Goal: Task Accomplishment & Management: Complete application form

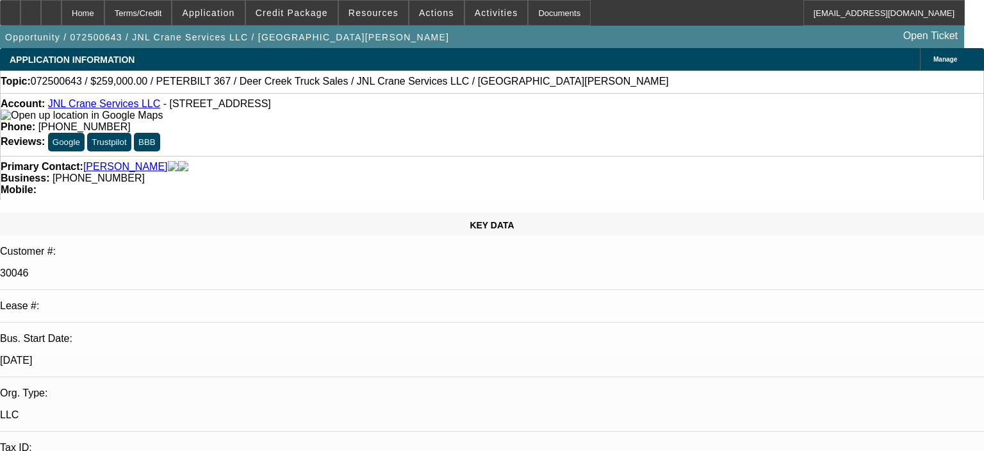
select select "0"
select select "2"
select select "0"
select select "6"
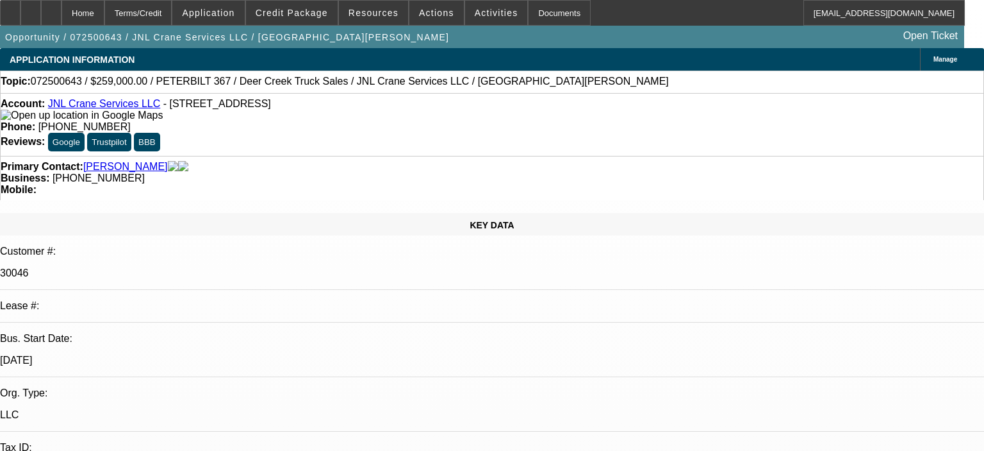
select select "0"
select select "2"
select select "0"
select select "6"
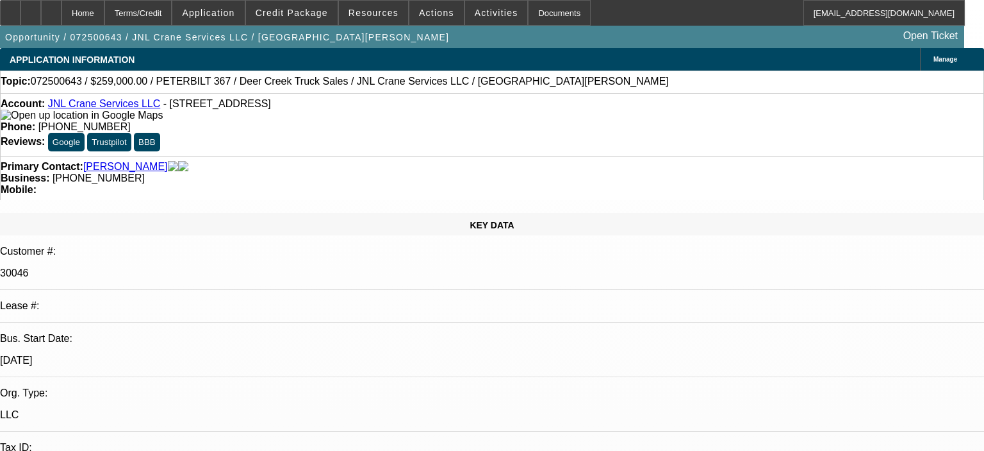
select select "0"
select select "2"
select select "0"
select select "6"
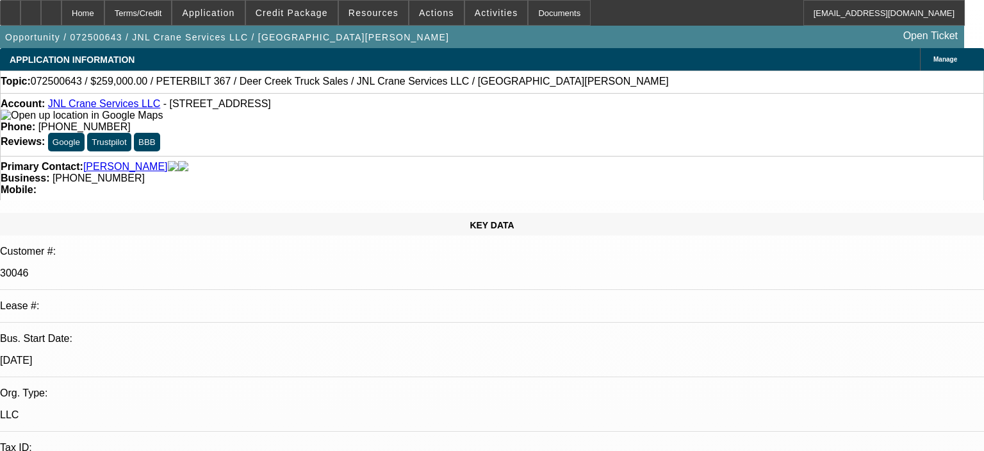
select select "0"
select select "2"
select select "0"
select select "6"
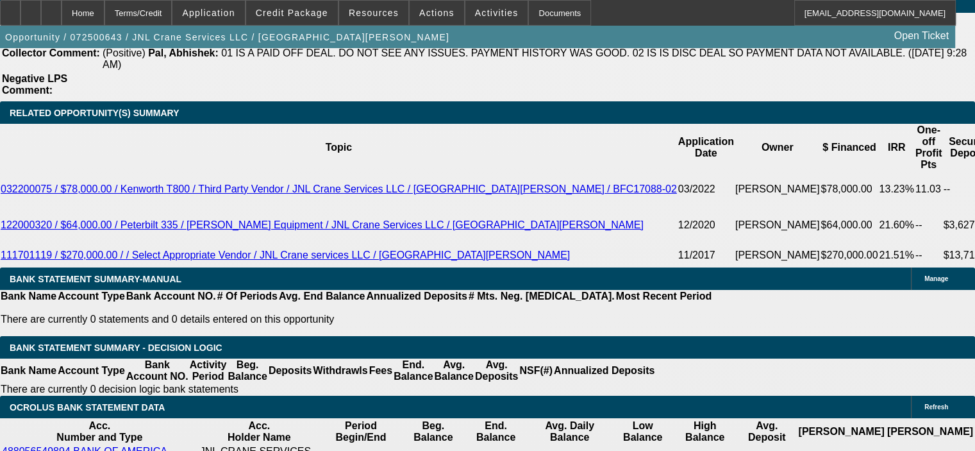
scroll to position [2243, 0]
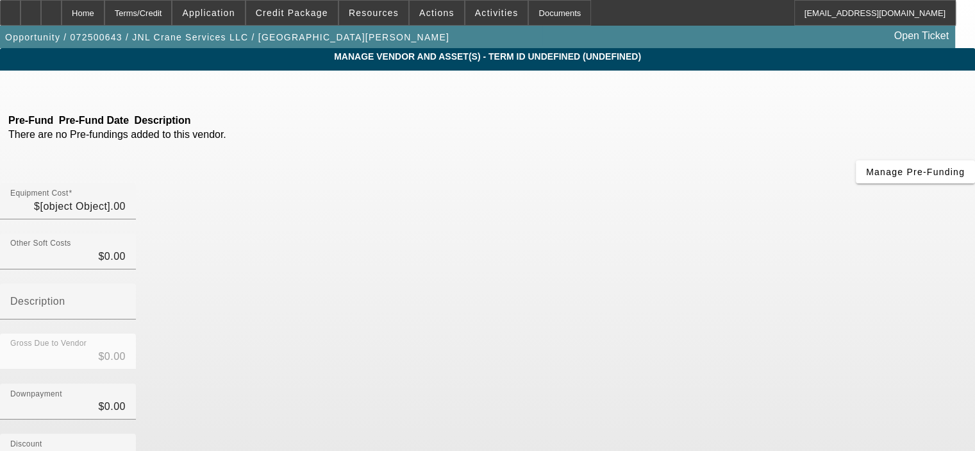
type input "$155,000.00"
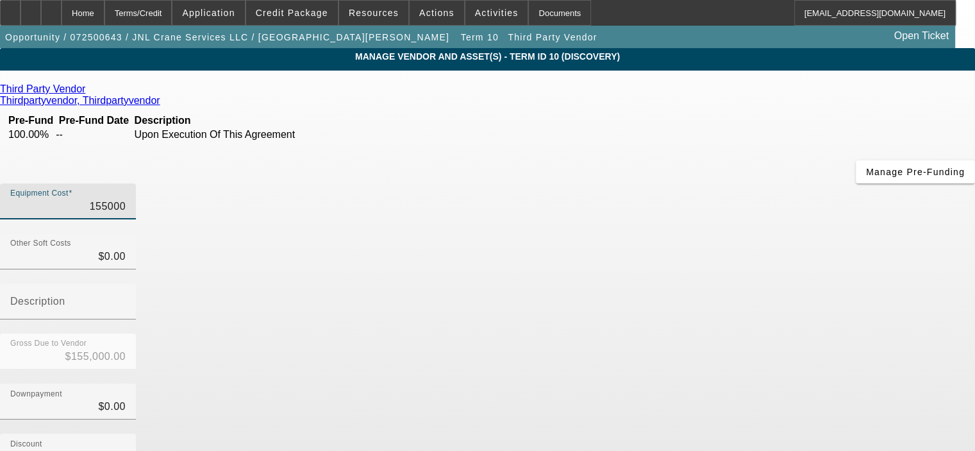
drag, startPoint x: 608, startPoint y: 104, endPoint x: 702, endPoint y: 102, distance: 94.9
click at [702, 183] on div "Equipment Cost 155000" at bounding box center [487, 208] width 975 height 50
type input "1"
type input "$1.00"
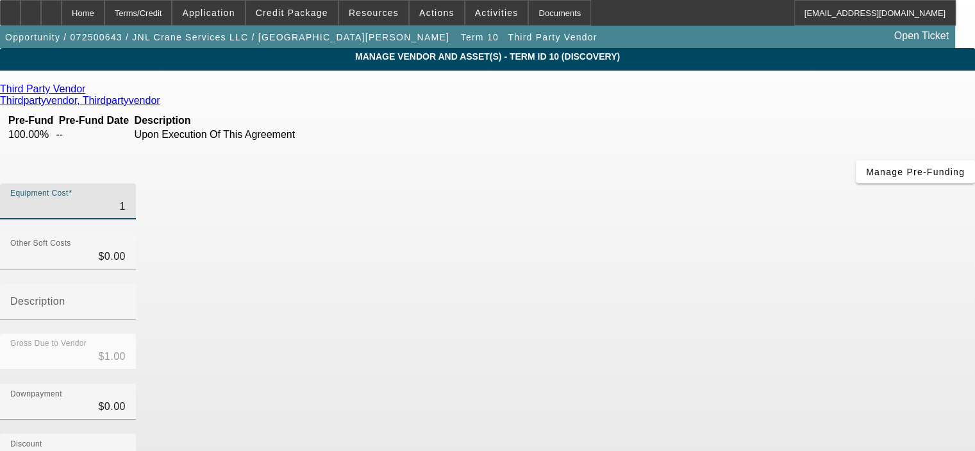
type input "14"
type input "$14.00"
type input "143"
type input "$143.00"
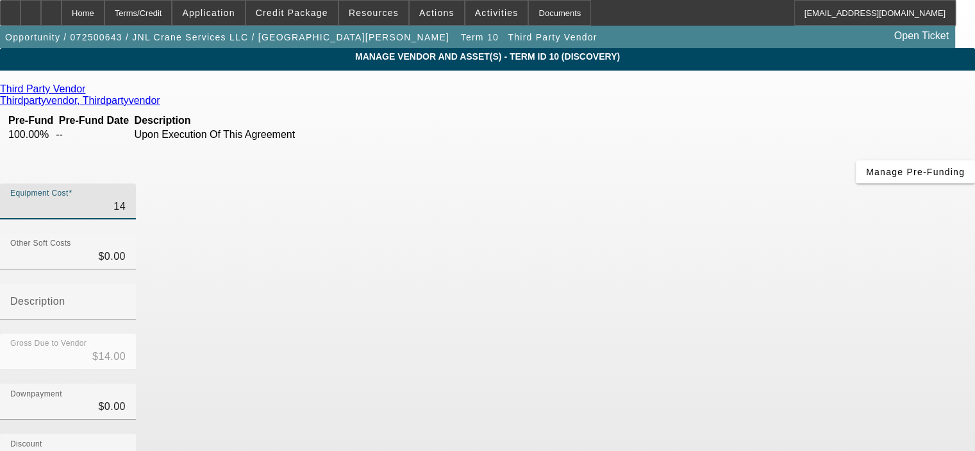
type input "$143.00"
type input "1430"
type input "$1,430.00"
type input "14300"
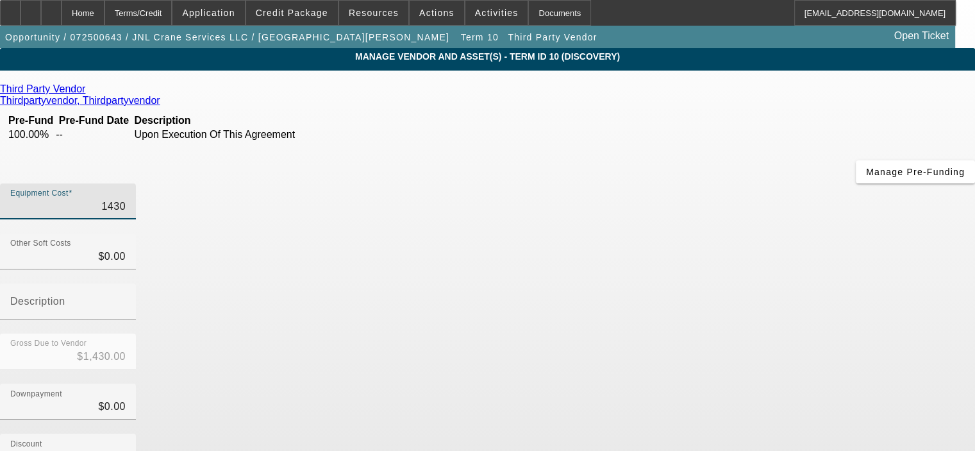
type input "$14,300.00"
type input "143000"
type input "$143,000.00"
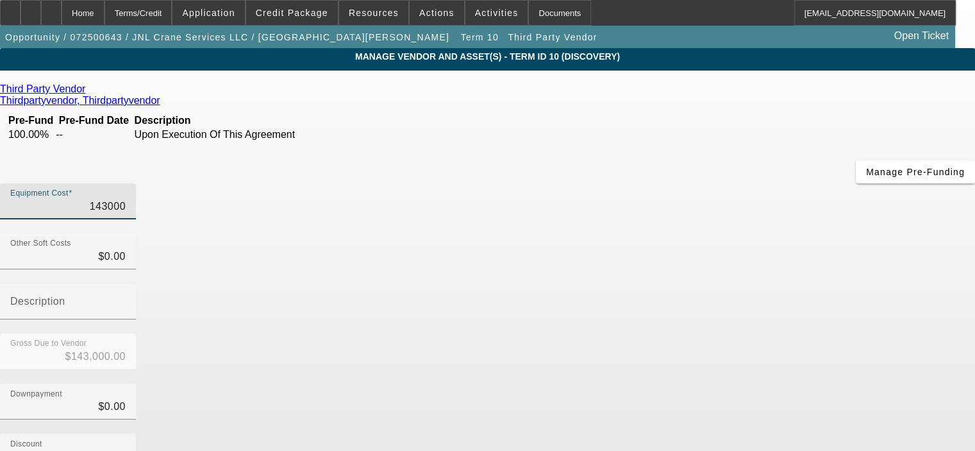
type input "$143,000.00"
click at [772, 383] on div "Downpayment $0.00" at bounding box center [487, 408] width 975 height 50
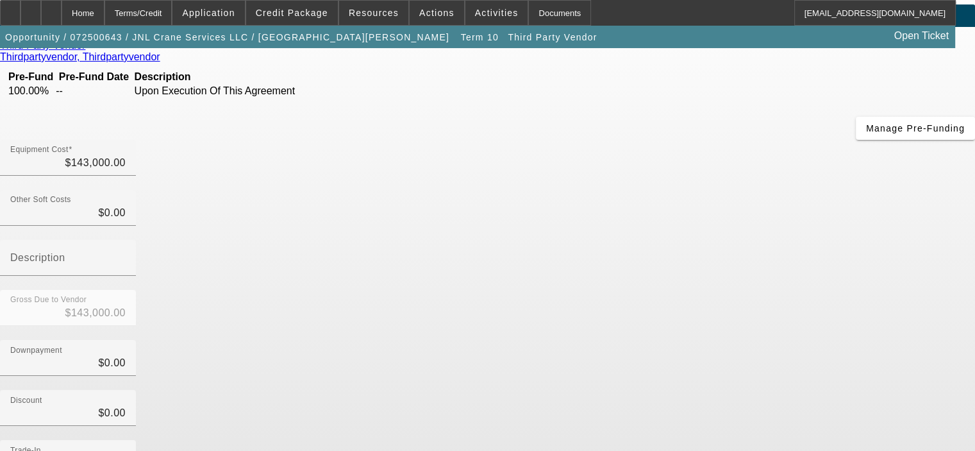
scroll to position [147, 0]
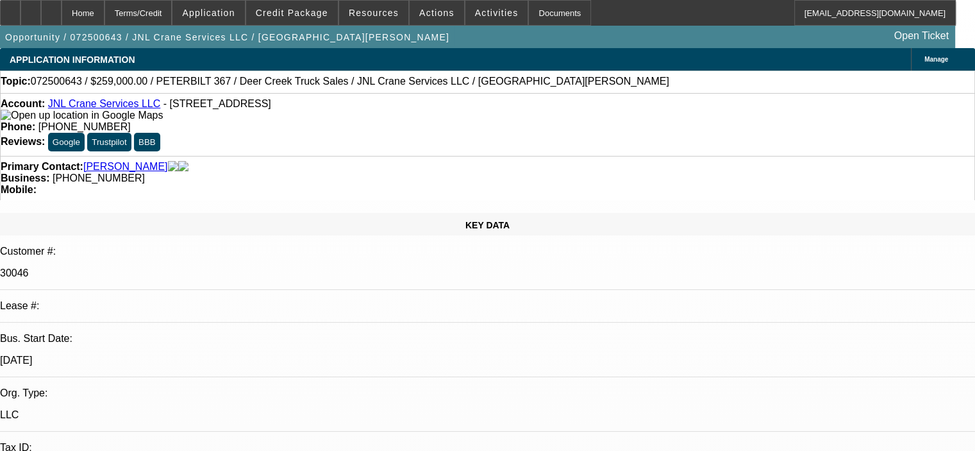
select select "0"
select select "2"
select select "0"
select select "6"
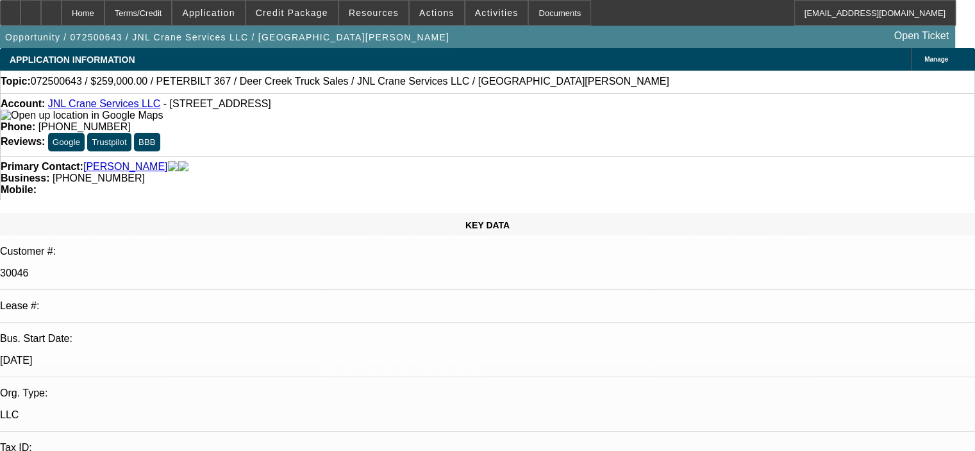
select select "0"
select select "2"
select select "0"
select select "6"
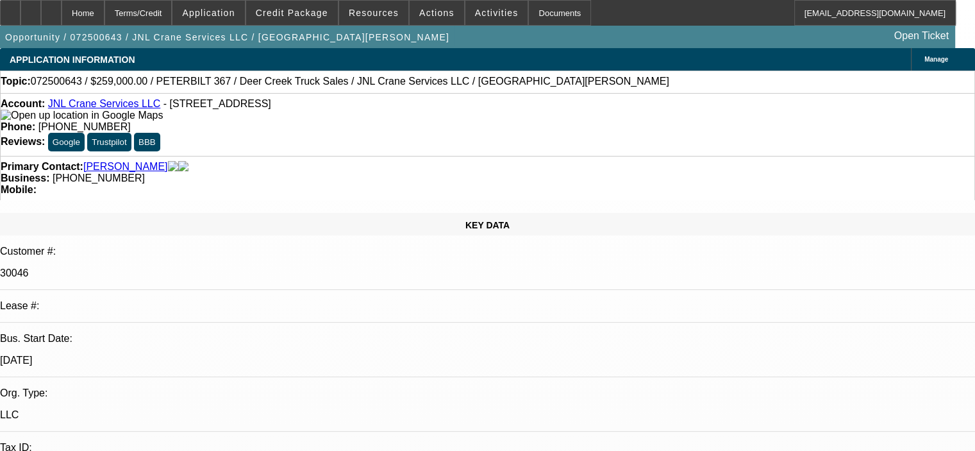
select select "0"
select select "2"
select select "0"
select select "6"
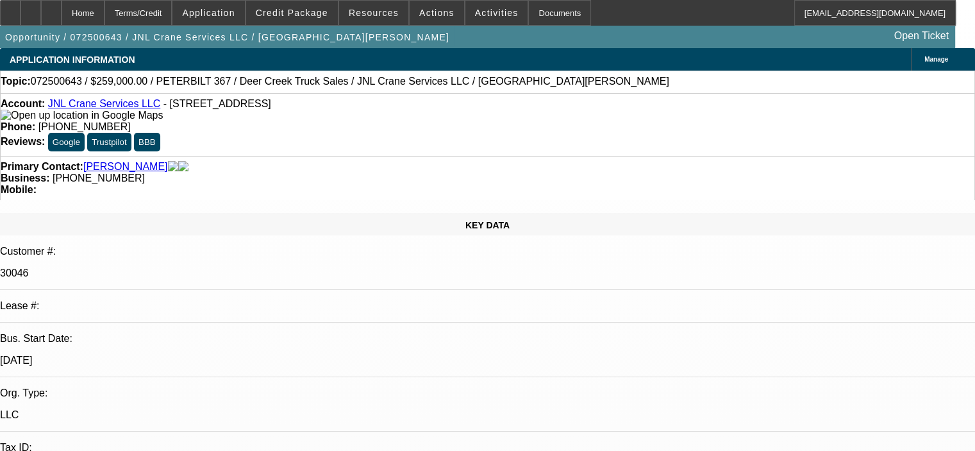
select select "0"
select select "2"
select select "0"
select select "6"
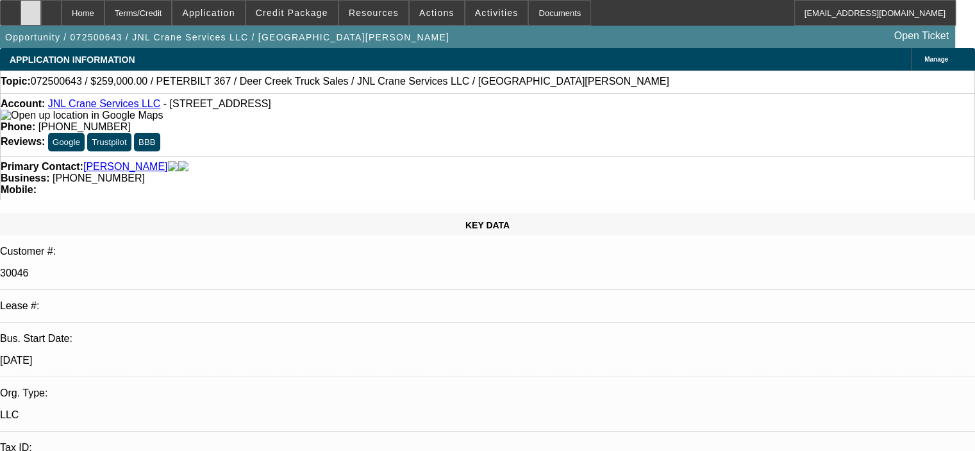
click at [31, 8] on icon at bounding box center [31, 8] width 0 height 0
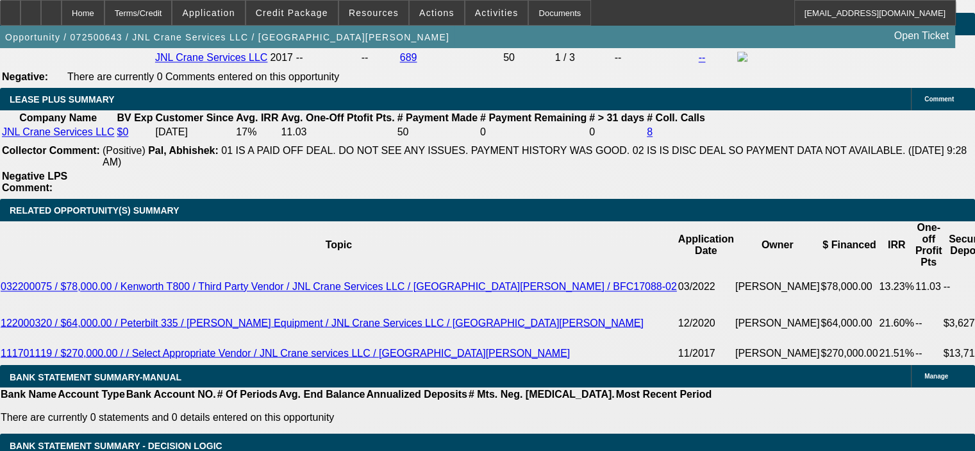
scroll to position [2179, 0]
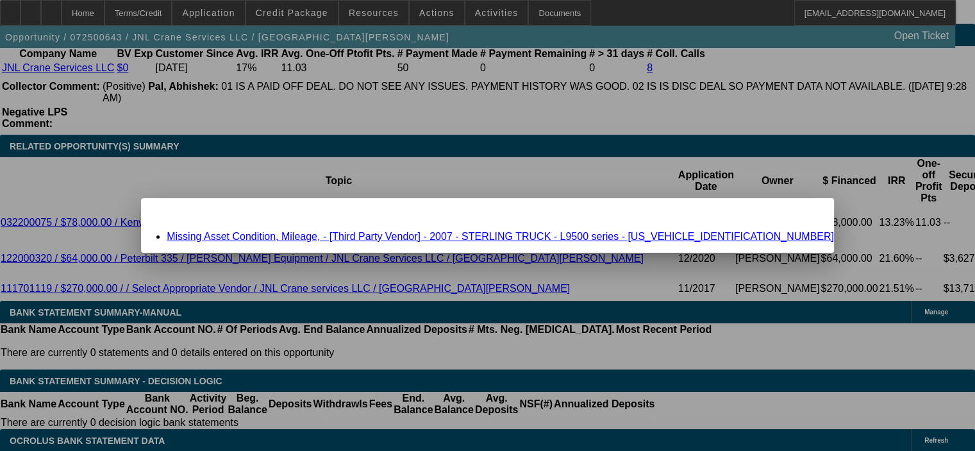
click at [809, 213] on span "Close" at bounding box center [817, 209] width 17 height 7
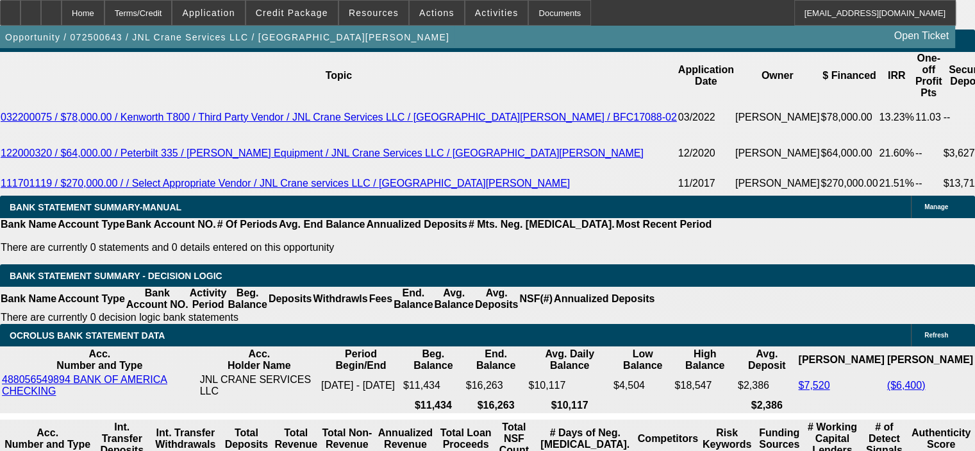
scroll to position [2307, 0]
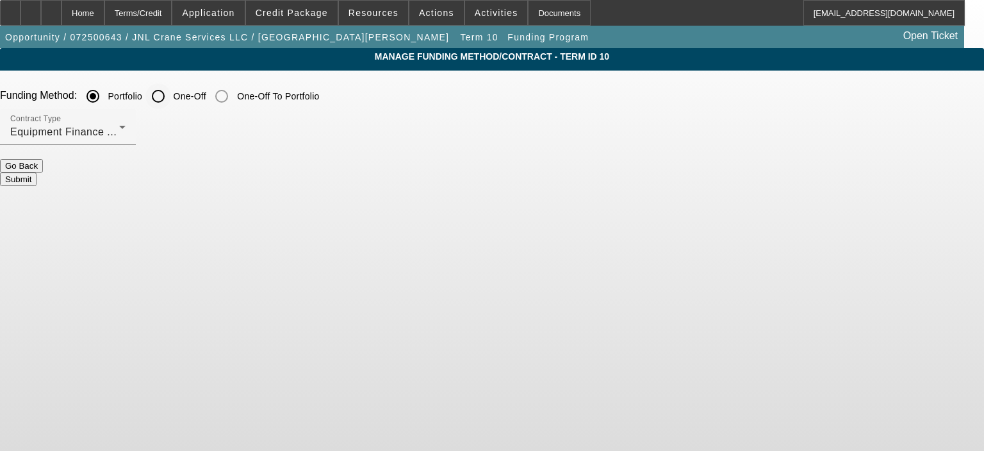
click at [171, 92] on input "One-Off" at bounding box center [158, 96] width 26 height 26
radio input "true"
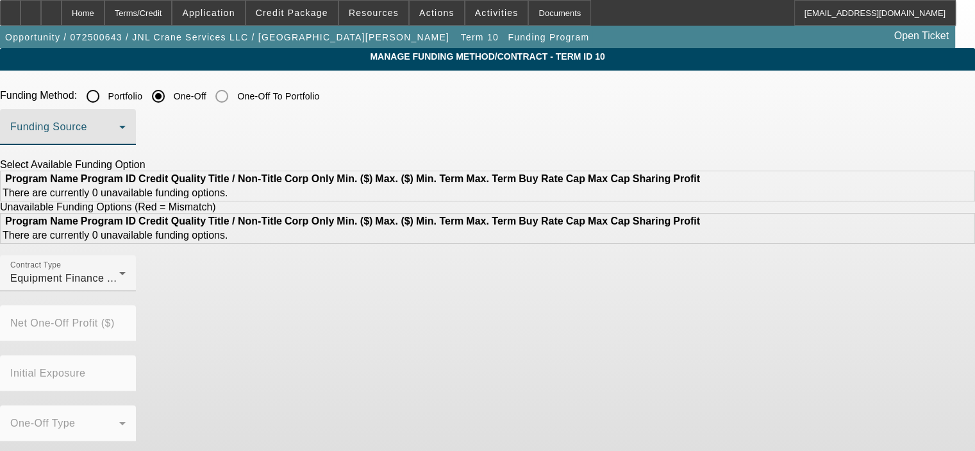
click at [119, 135] on span at bounding box center [64, 131] width 109 height 15
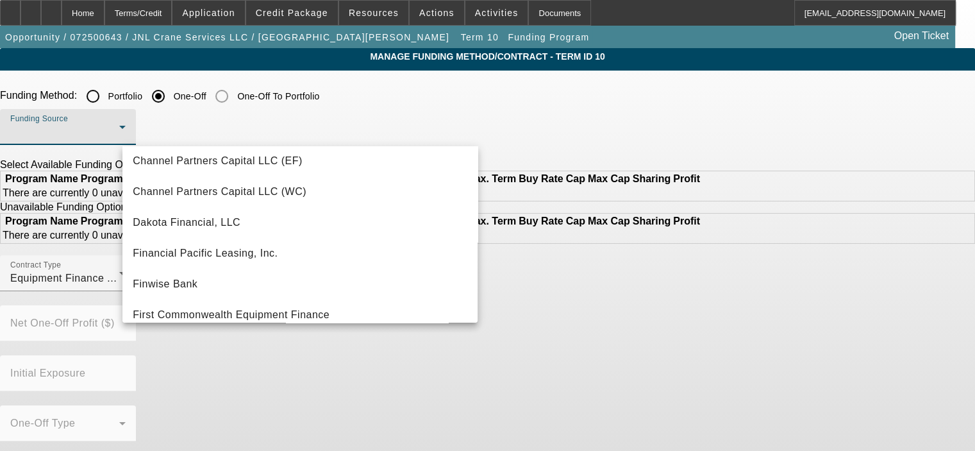
scroll to position [93, 0]
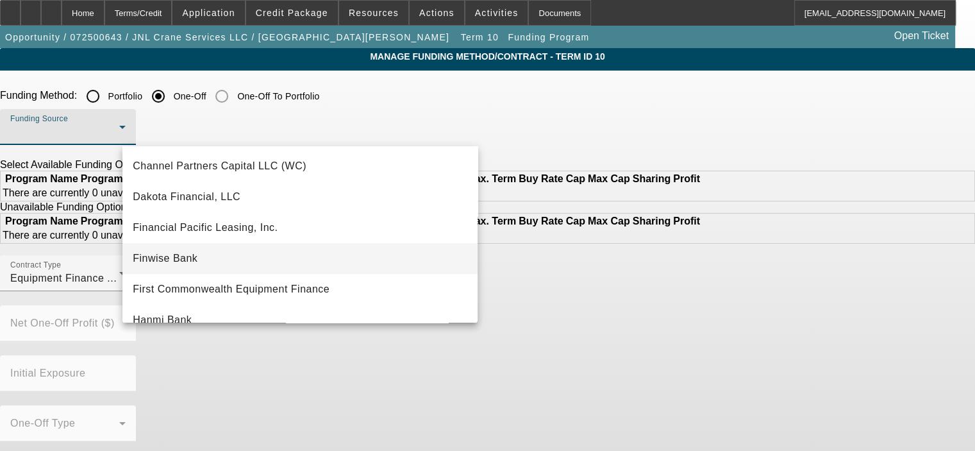
click at [394, 258] on mat-option "Finwise Bank" at bounding box center [299, 258] width 355 height 31
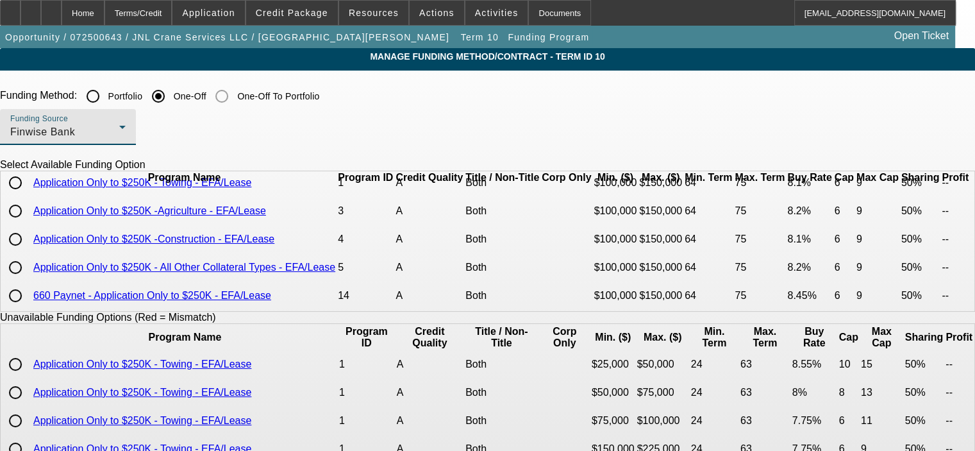
scroll to position [54, 0]
click at [28, 233] on input "radio" at bounding box center [16, 239] width 26 height 26
radio input "true"
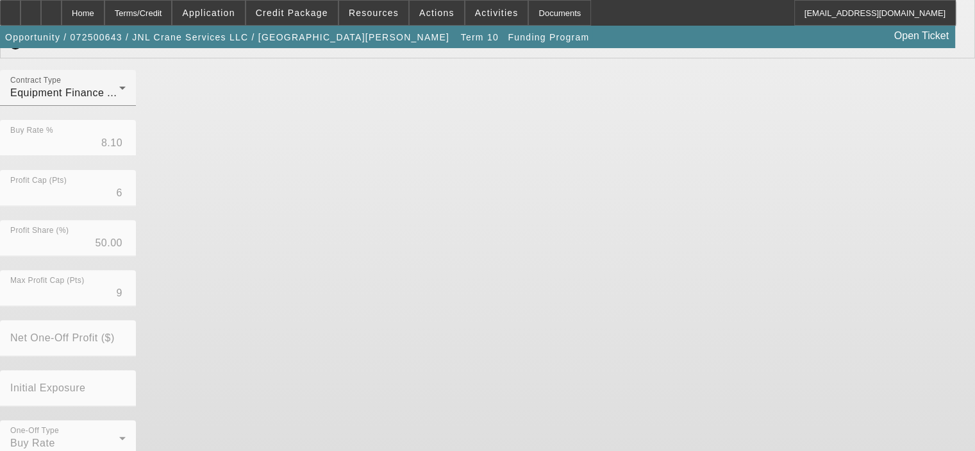
scroll to position [421, 0]
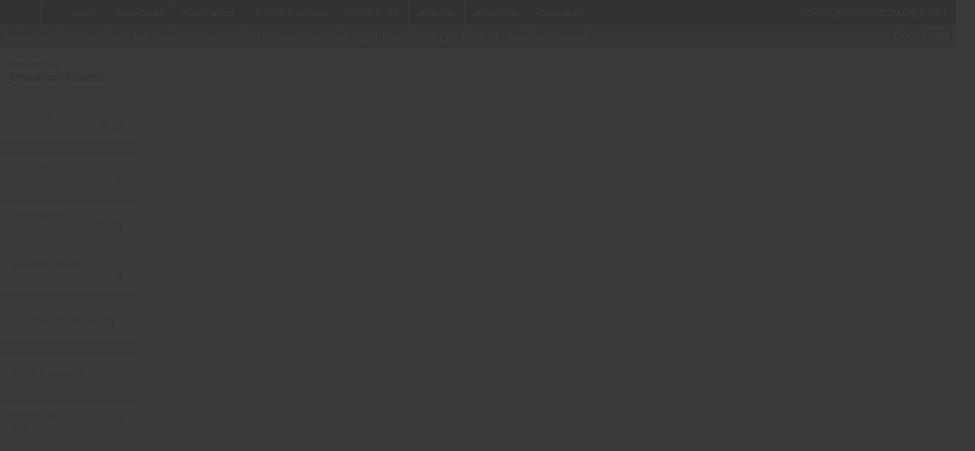
radio input "true"
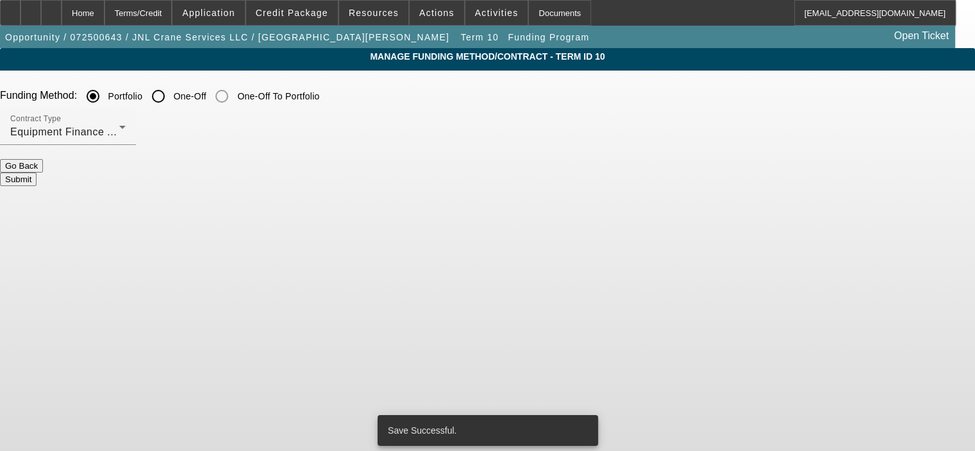
scroll to position [0, 0]
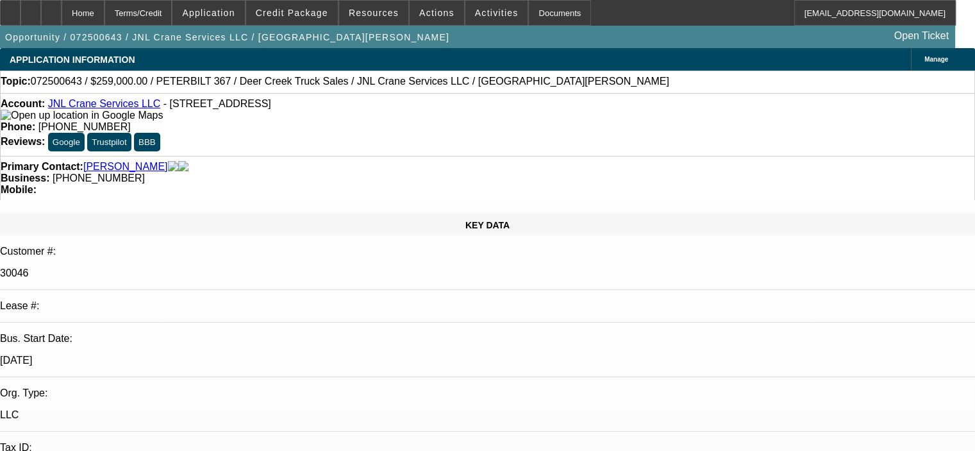
select select "0"
select select "2"
select select "0"
select select "6"
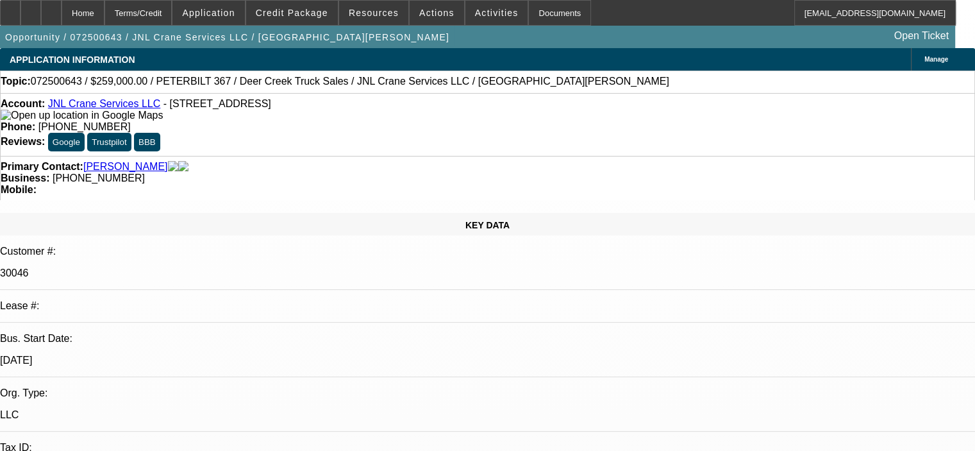
select select "0"
select select "2"
select select "0"
select select "6"
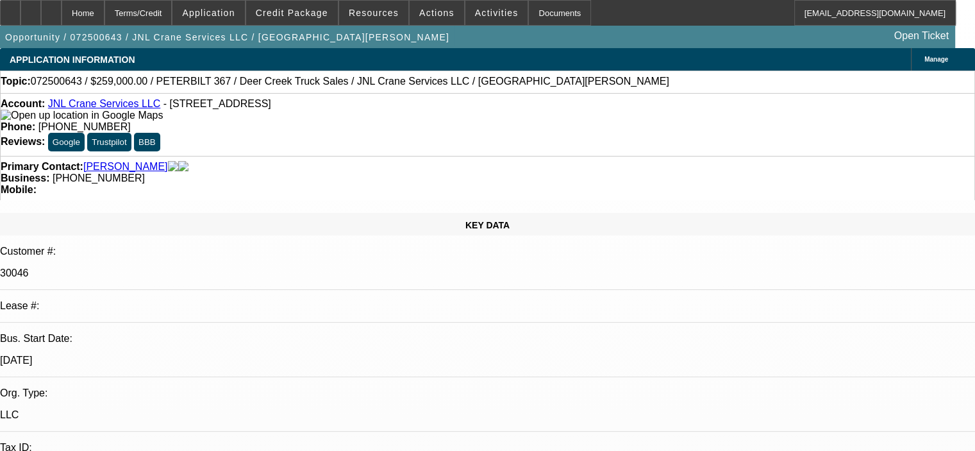
select select "0"
select select "2"
select select "0"
select select "6"
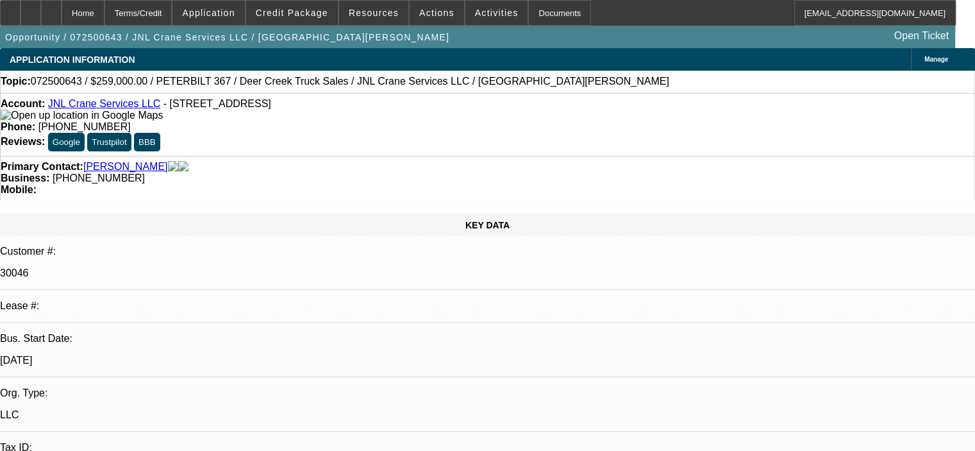
select select "0"
select select "2"
select select "0"
select select "6"
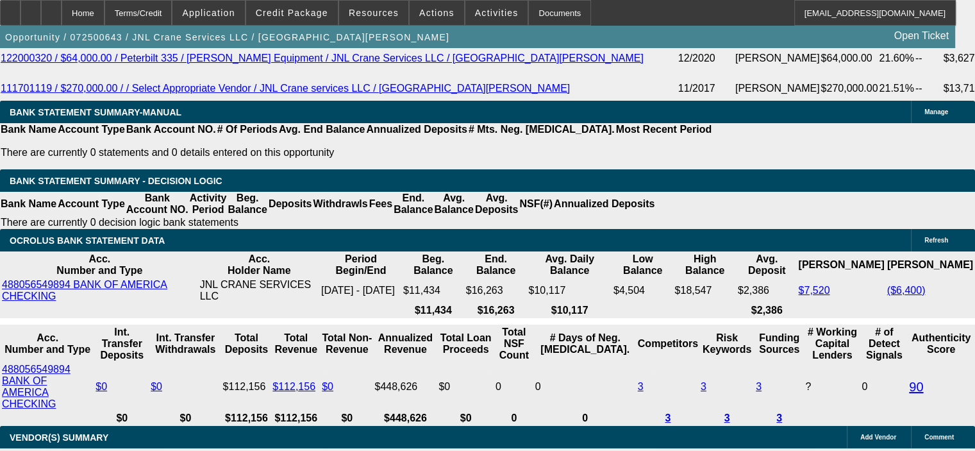
scroll to position [2371, 0]
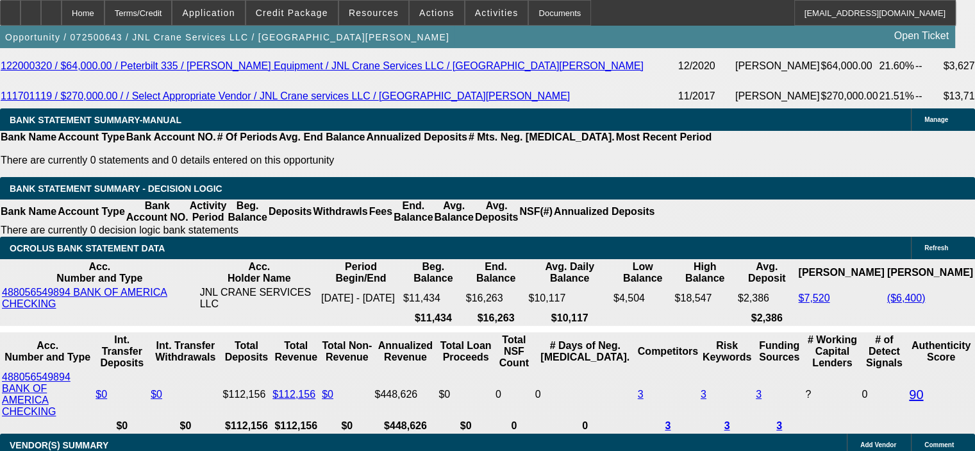
drag, startPoint x: 313, startPoint y: 297, endPoint x: 397, endPoint y: 295, distance: 84.6
type input "143"
type input "UNKNOWN"
type input "$14,300.00"
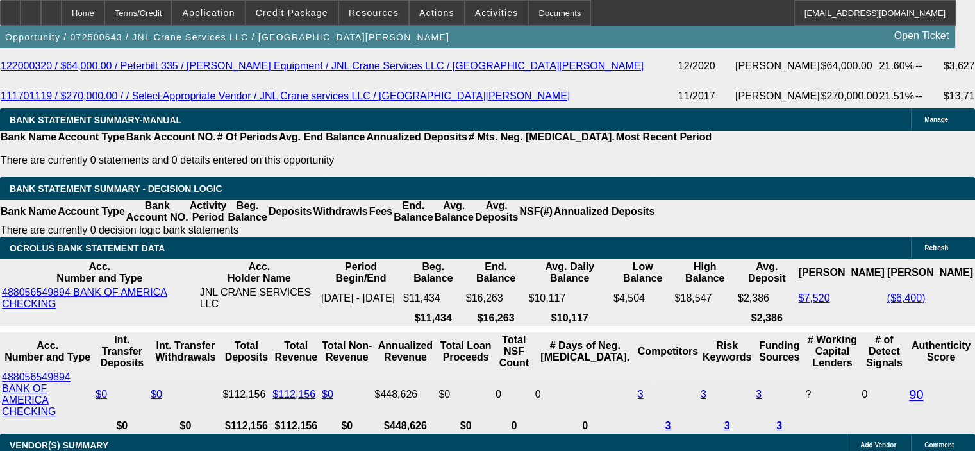
drag, startPoint x: 410, startPoint y: 281, endPoint x: 460, endPoint y: 279, distance: 50.0
type input "7"
type input "$2,438.01"
type input "$4,876.02"
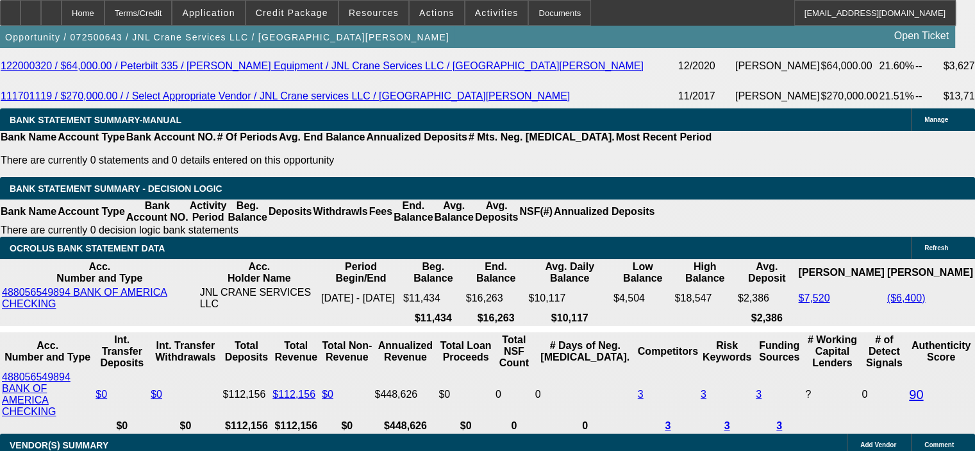
type input "7.9"
type input "$2,500.28"
type input "$5,000.56"
type input "7.9"
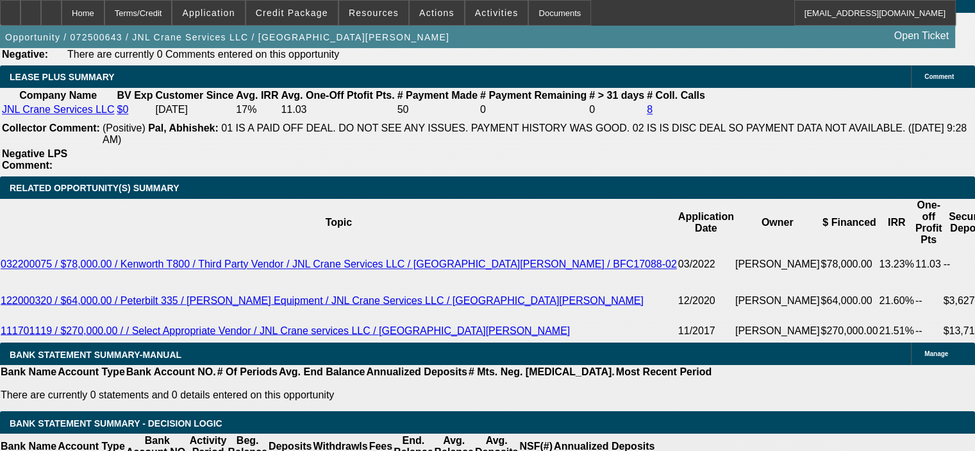
scroll to position [2115, 0]
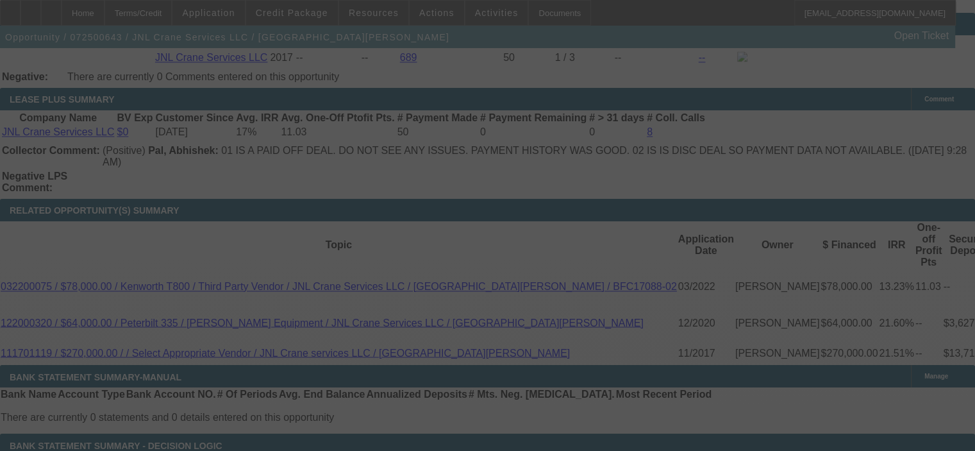
select select "0"
select select "2"
select select "0"
select select "6"
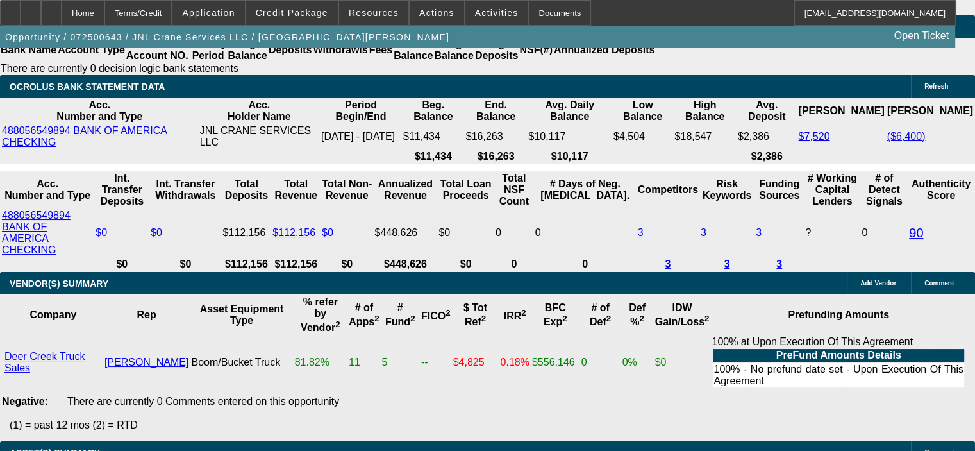
scroll to position [2564, 0]
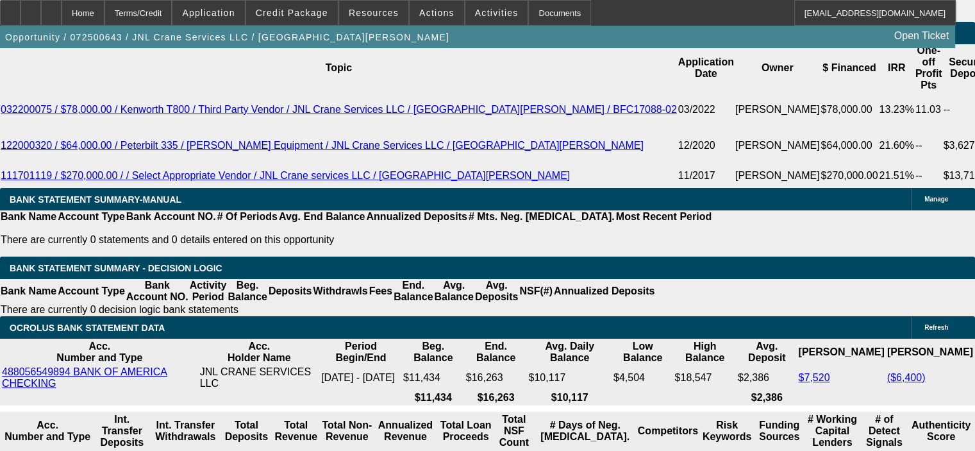
scroll to position [2243, 0]
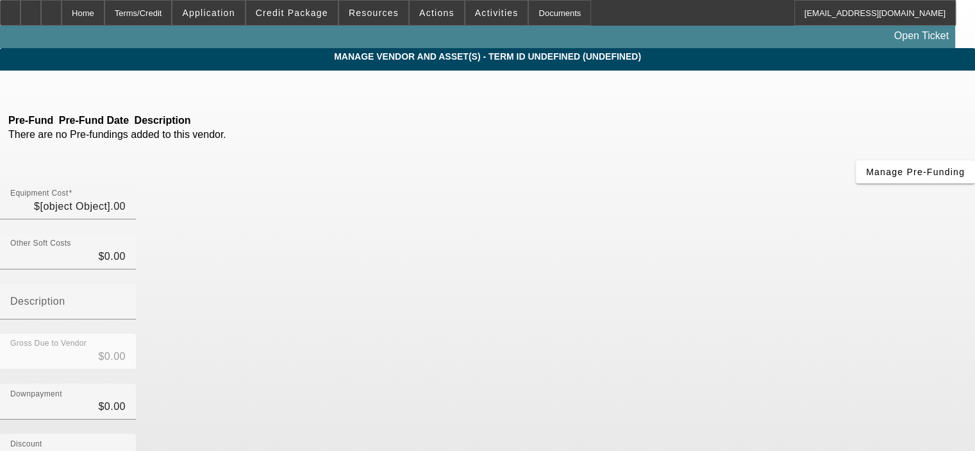
type input "$143,000.00"
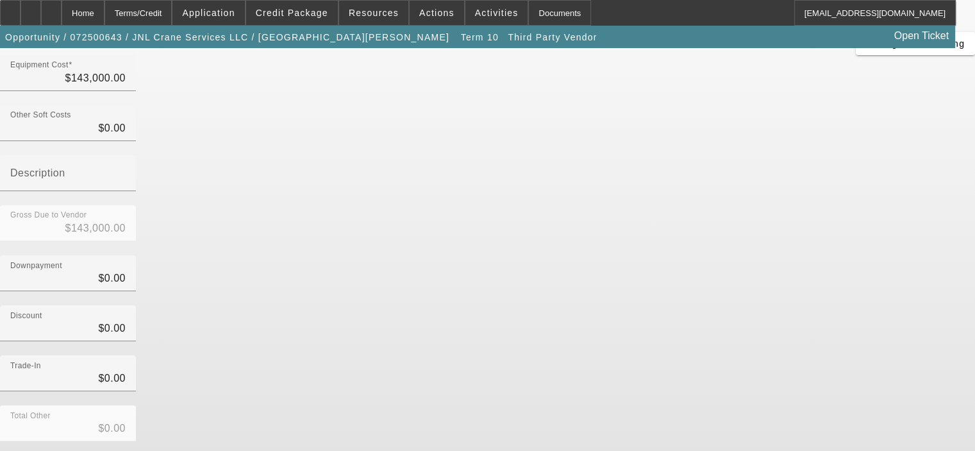
scroll to position [147, 0]
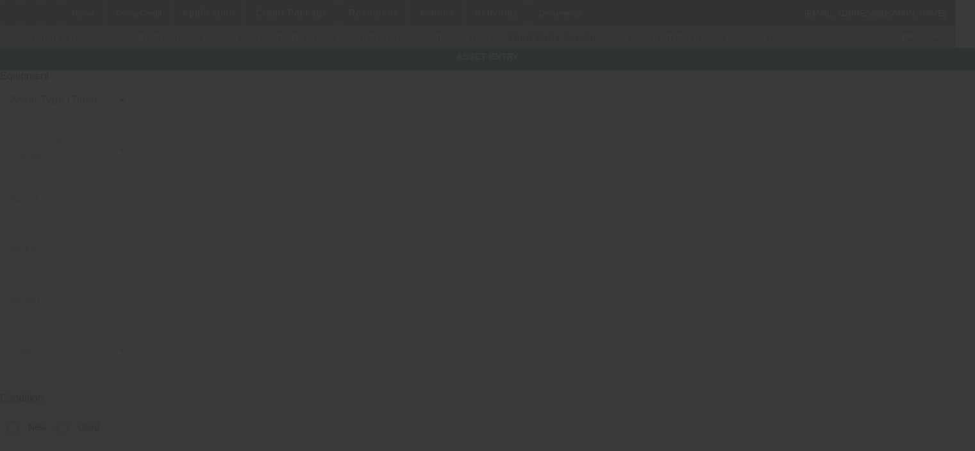
type input "2FZHAZDE67AW67487"
type input "STERLING TRUCK"
type input "L9500 series"
type input "148 Long Leaf Pine Dr"
type input "Conway"
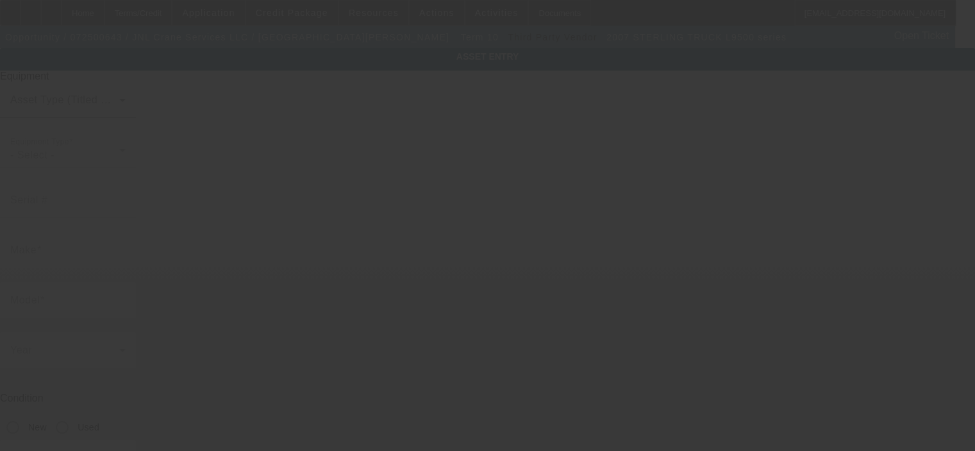
type input "29526"
type input "Horry"
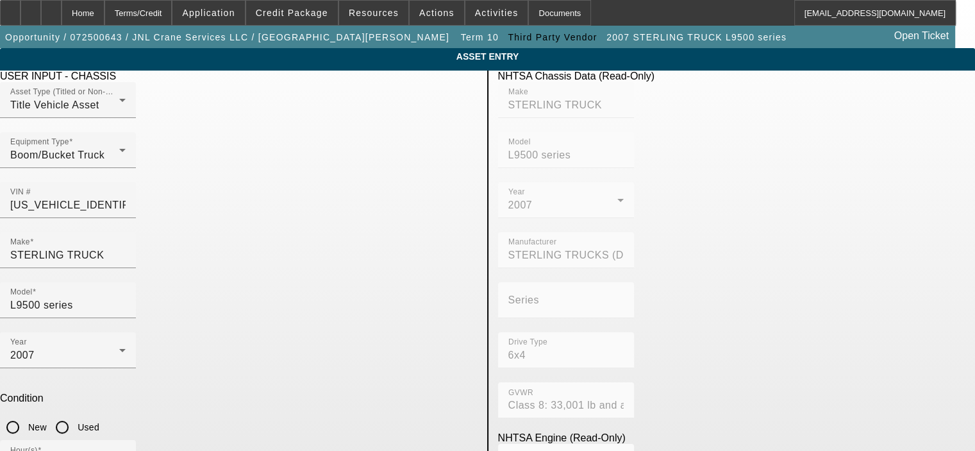
click at [75, 414] on input "Used" at bounding box center [62, 427] width 26 height 26
radio input "true"
drag, startPoint x: 318, startPoint y: 377, endPoint x: 329, endPoint y: 377, distance: 11.5
type input "140100"
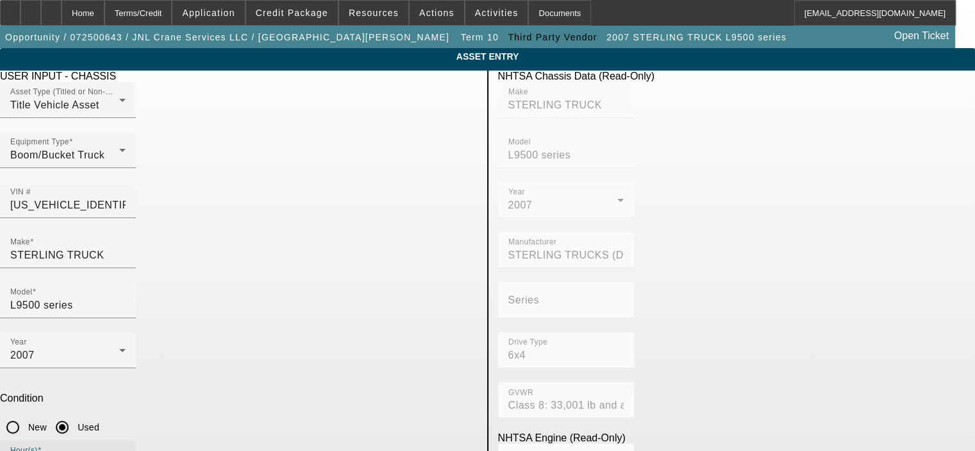
drag, startPoint x: 181, startPoint y: 333, endPoint x: 122, endPoint y: 333, distance: 58.3
click at [122, 440] on div "Hour(s) 8556" at bounding box center [68, 458] width 136 height 36
type input "8600"
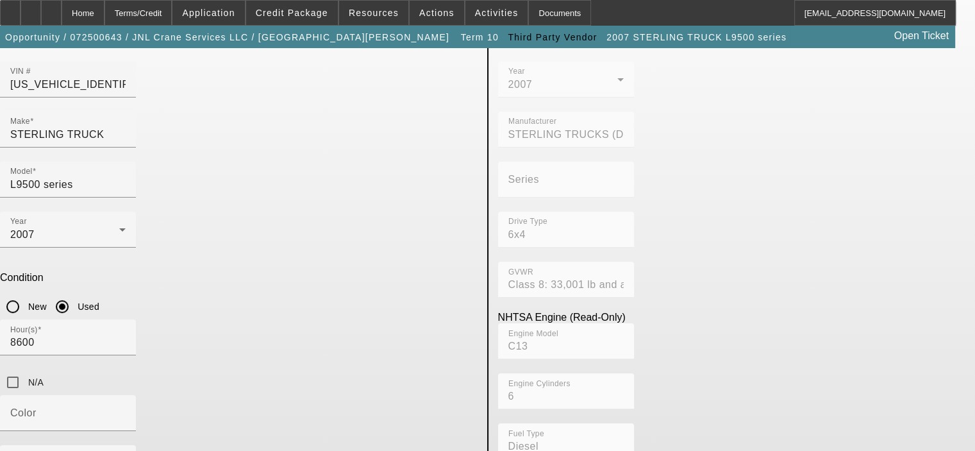
scroll to position [128, 0]
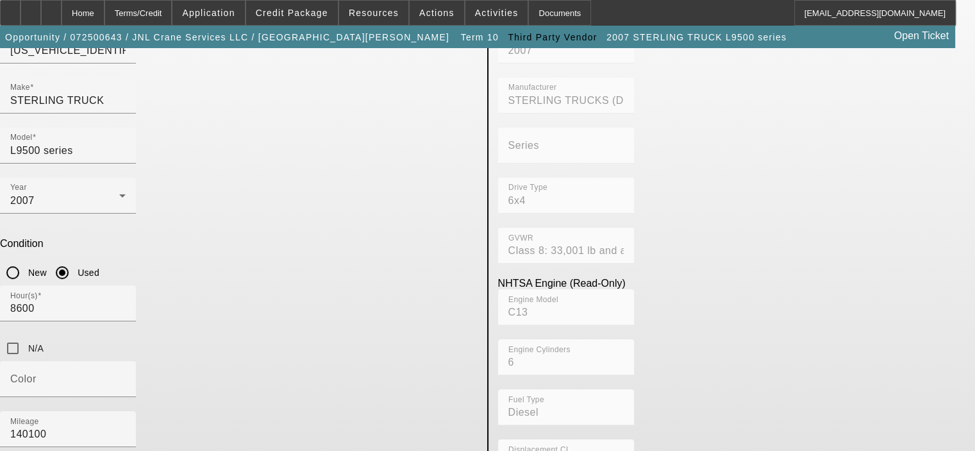
type textarea "CAT C13 Diesel"
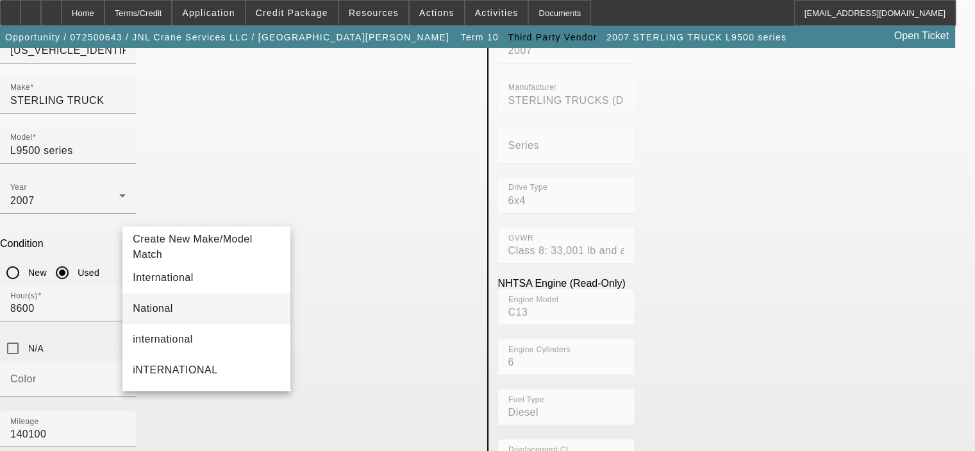
type input "National"
click at [147, 310] on span "National" at bounding box center [153, 308] width 40 height 11
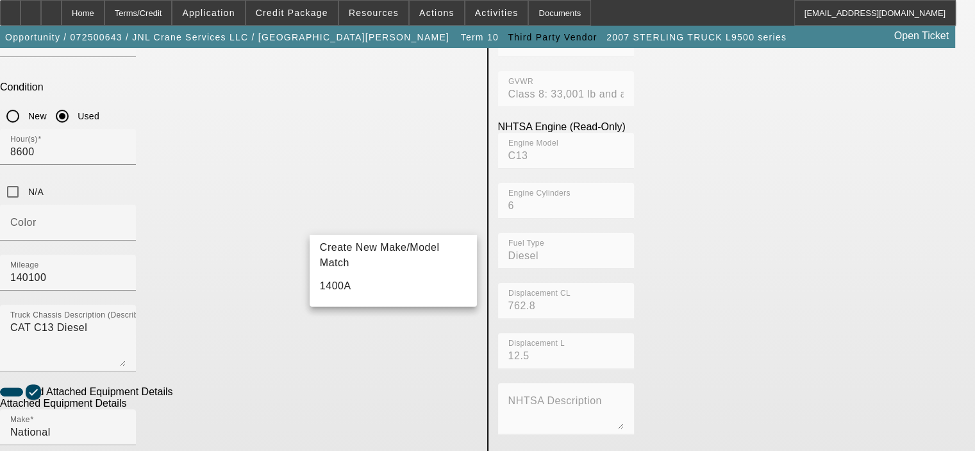
scroll to position [347, 0]
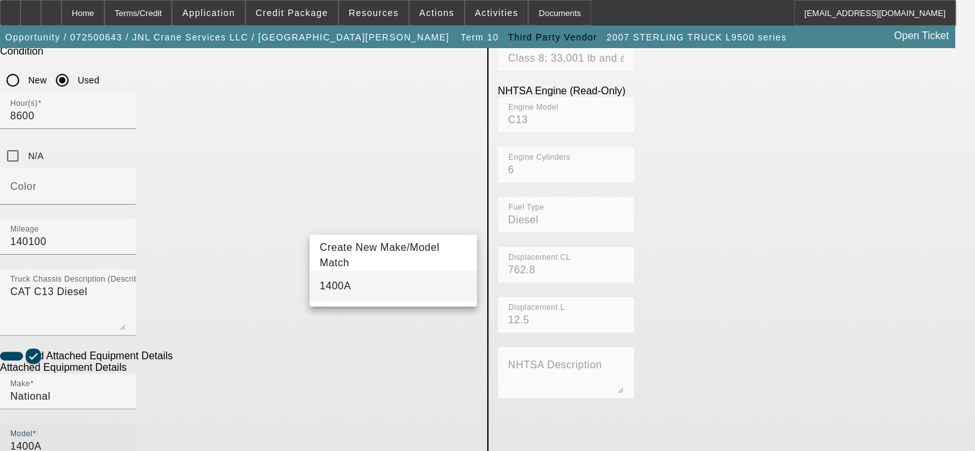
type input "1400A"
click at [364, 281] on mat-option "1400A" at bounding box center [394, 285] width 168 height 31
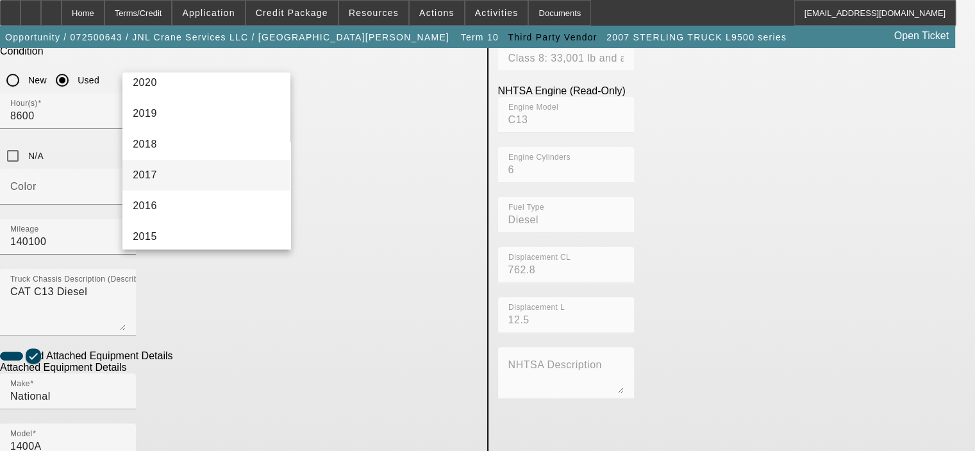
scroll to position [320, 0]
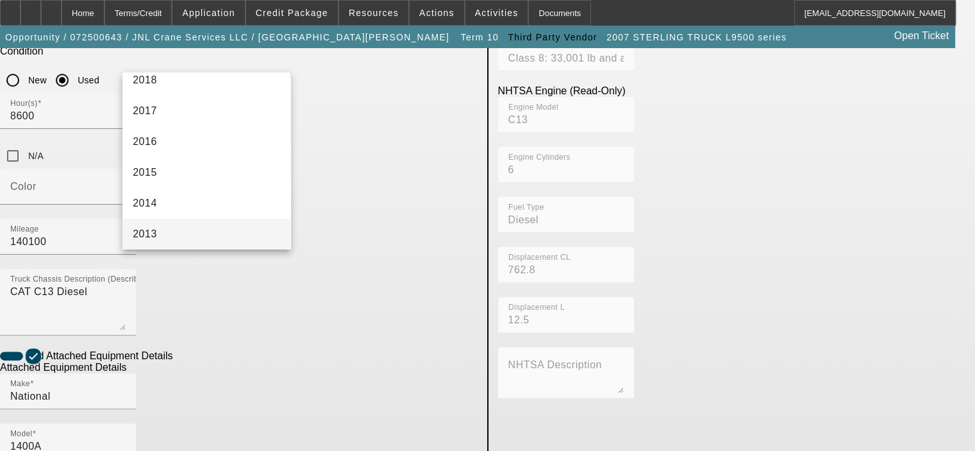
click at [160, 229] on mat-option "2013" at bounding box center [206, 234] width 168 height 31
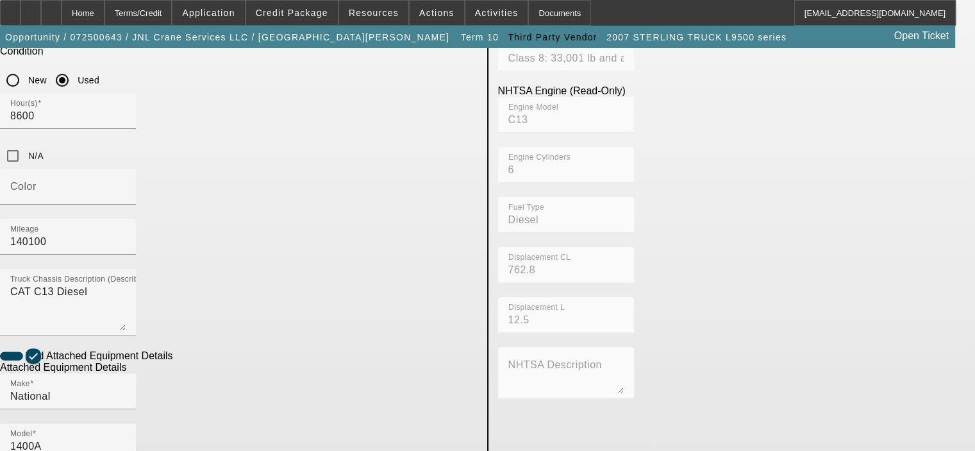
type textarea "33 Ton, 110' Boom, Crane"
radio input "true"
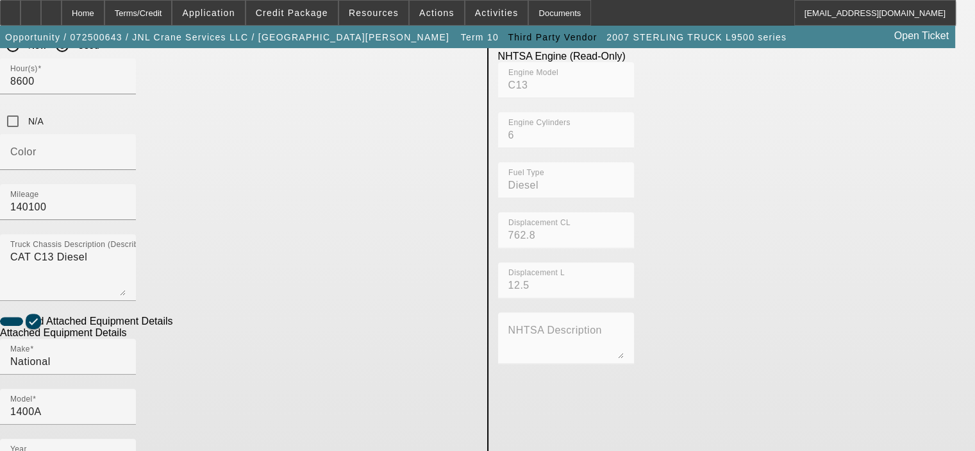
scroll to position [421, 0]
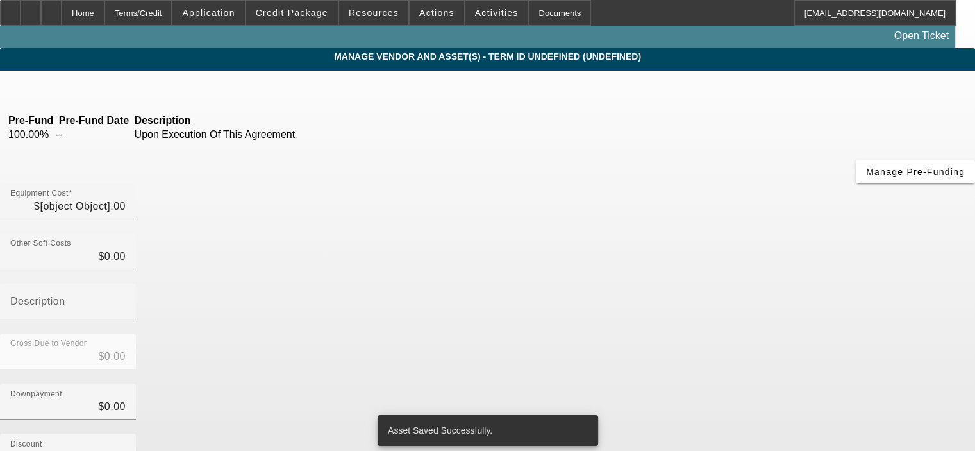
type input "$143,000.00"
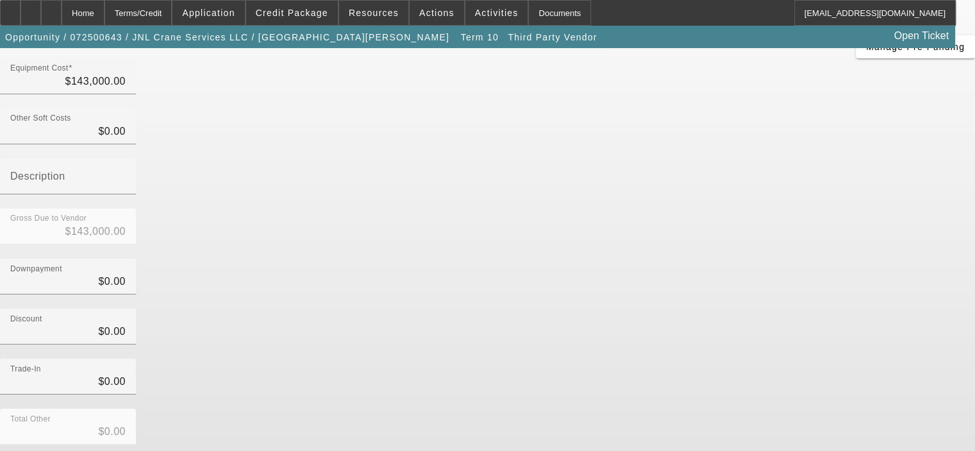
scroll to position [147, 0]
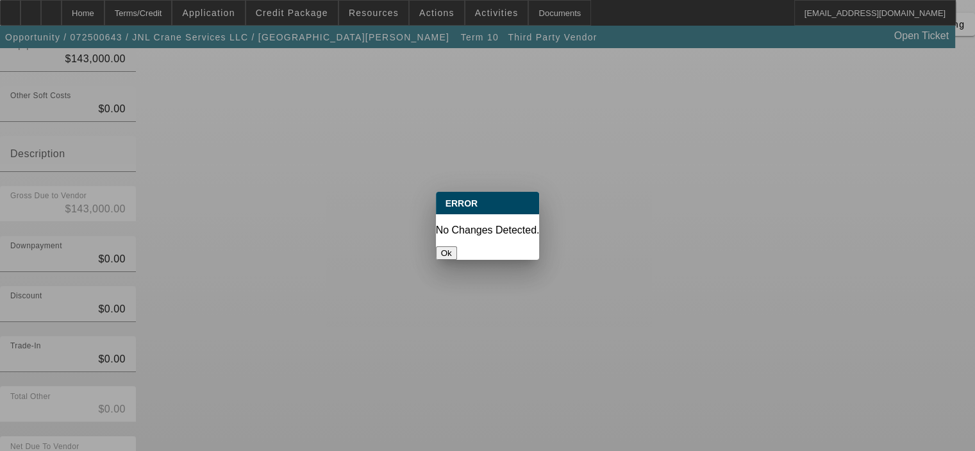
scroll to position [0, 0]
click at [457, 246] on button "Ok" at bounding box center [446, 252] width 21 height 13
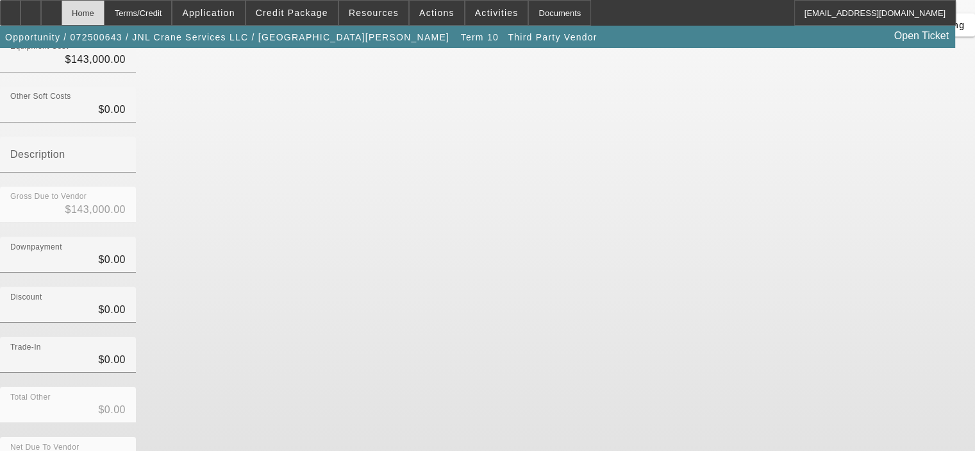
click at [104, 17] on div "Home" at bounding box center [83, 13] width 43 height 26
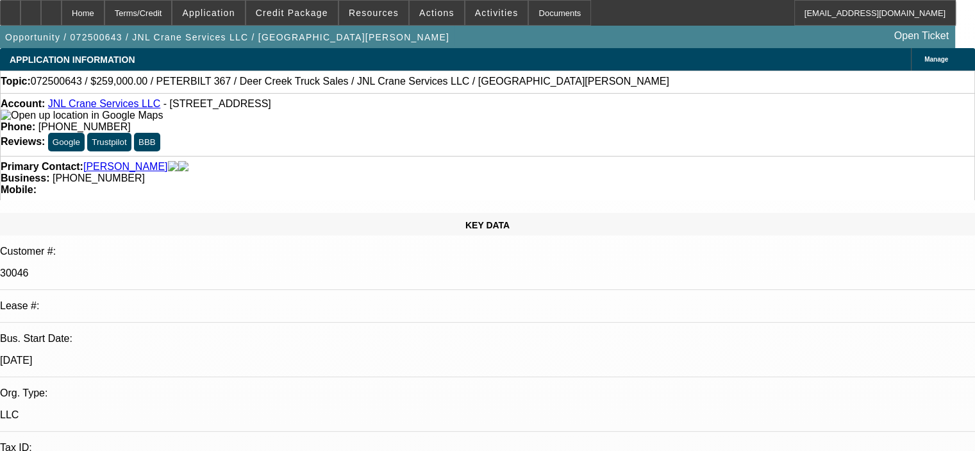
select select "0"
select select "2"
select select "0"
select select "6"
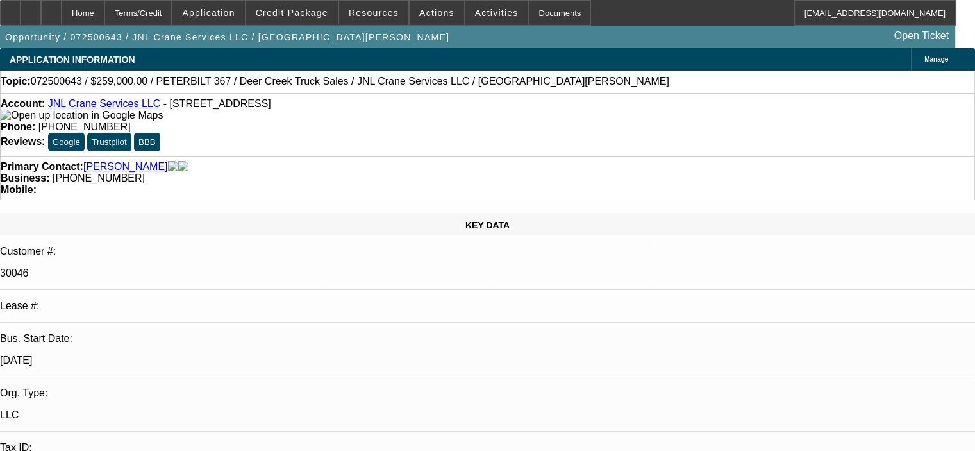
select select "0"
select select "2"
select select "0"
select select "6"
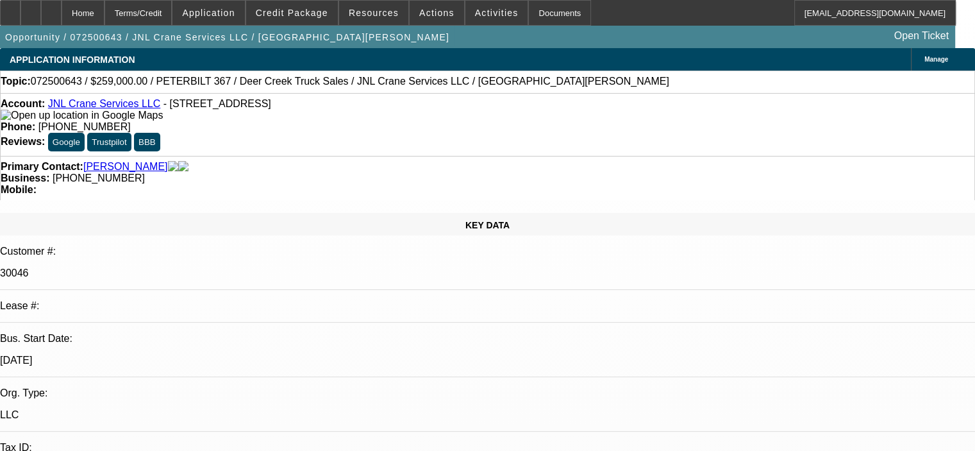
select select "0"
select select "2"
select select "0"
select select "6"
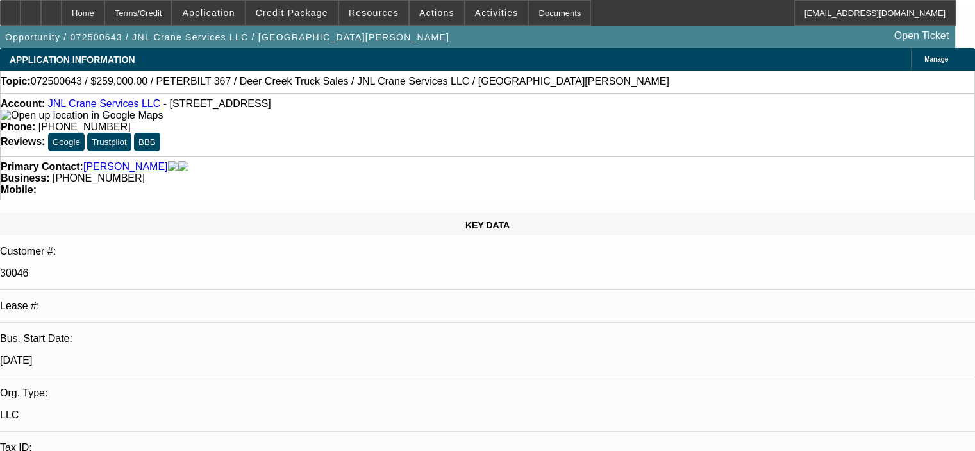
select select "0"
select select "2"
select select "0"
select select "6"
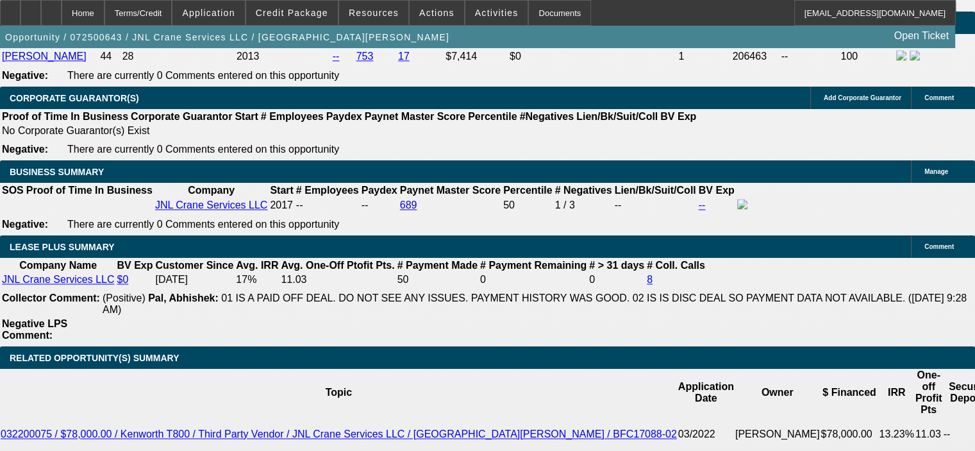
scroll to position [2179, 0]
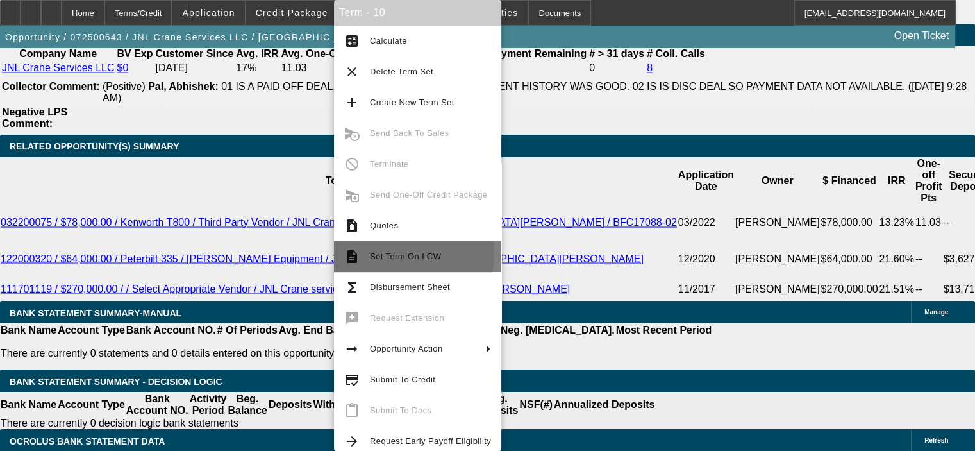
click at [379, 253] on span "Set Term On LCW" at bounding box center [405, 256] width 71 height 10
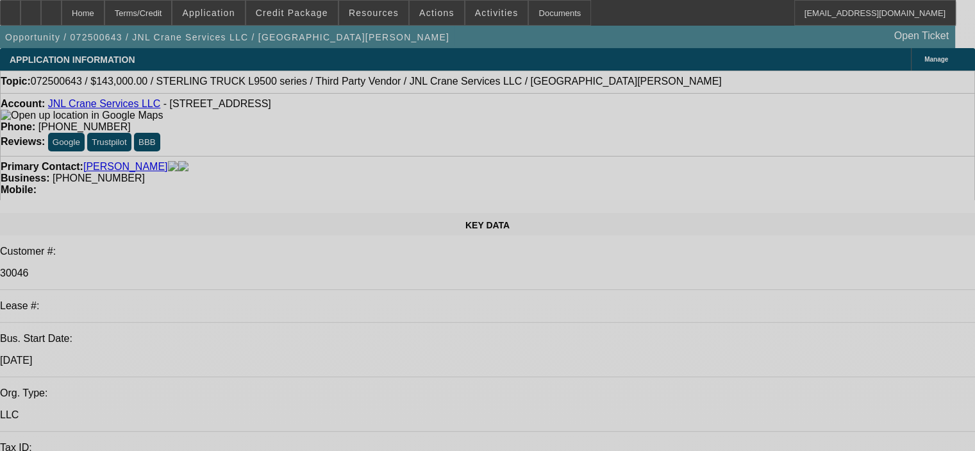
select select "0"
select select "2"
select select "0"
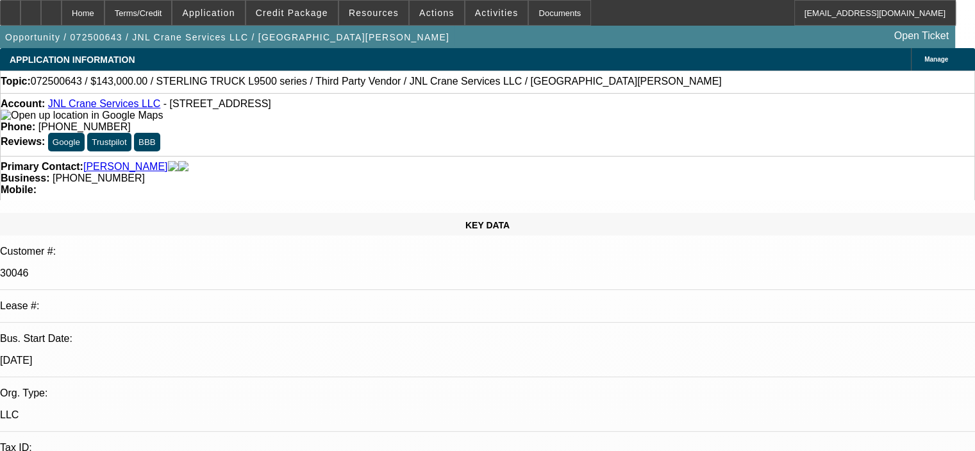
select select "6"
select select "0"
select select "2"
select select "0"
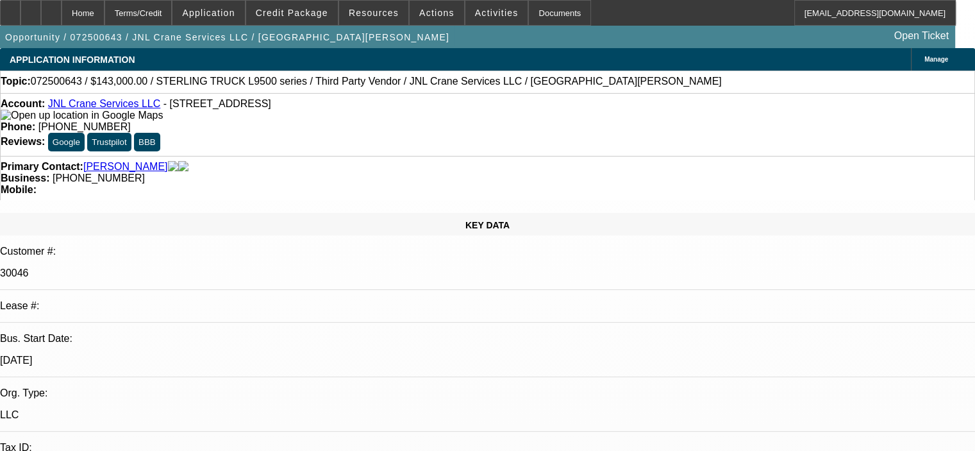
select select "6"
select select "0"
select select "2"
select select "0"
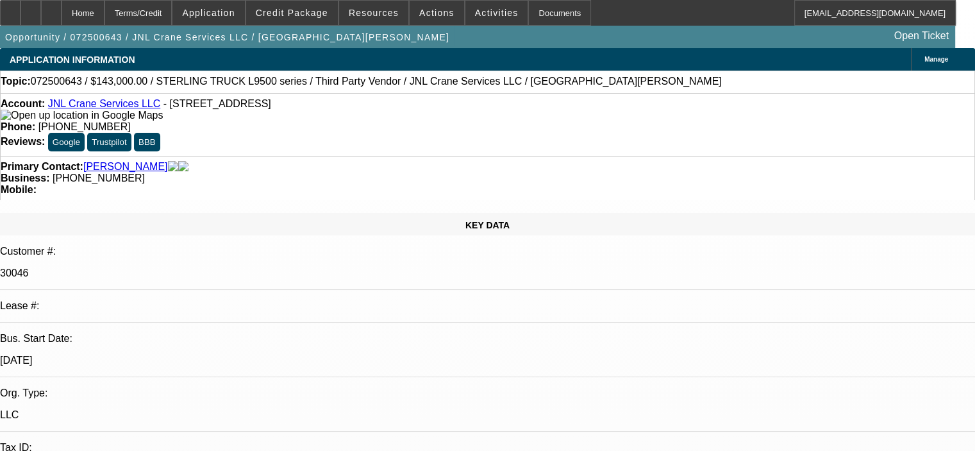
select select "6"
select select "0"
select select "2"
select select "0"
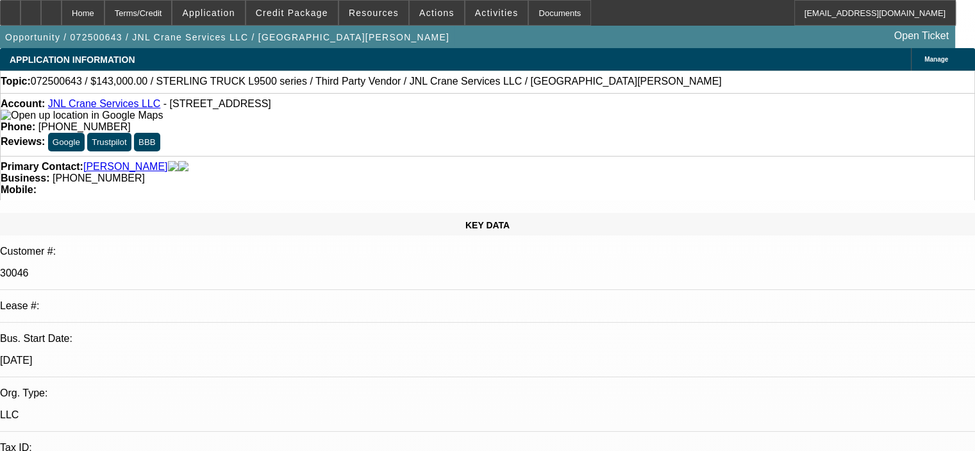
select select "6"
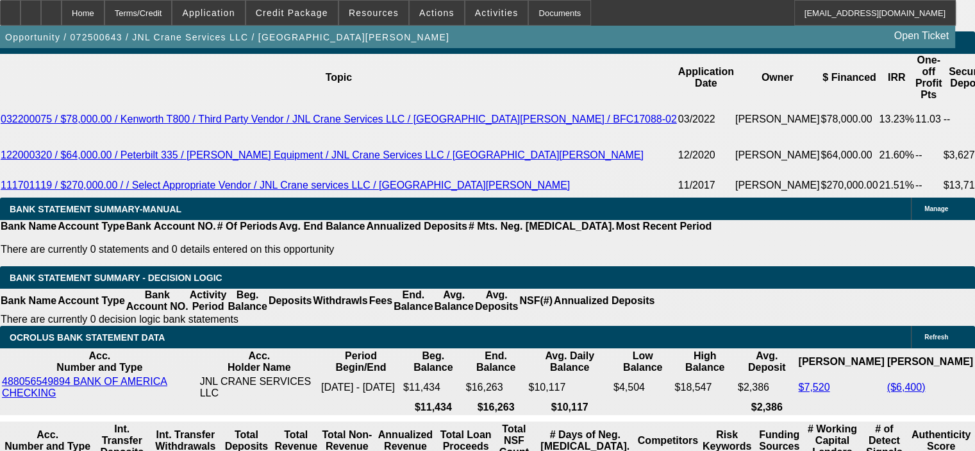
scroll to position [2307, 0]
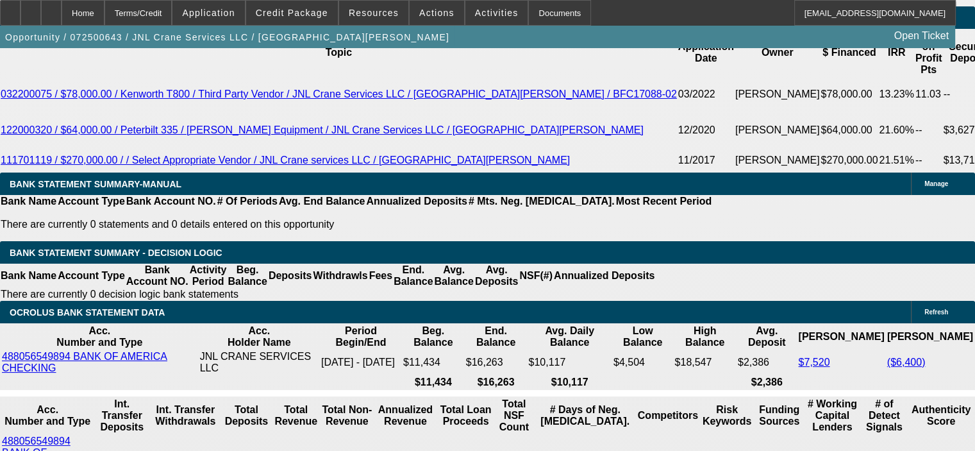
drag, startPoint x: 380, startPoint y: 361, endPoint x: 410, endPoint y: 359, distance: 30.2
type input "UNKNOWN"
type input "60"
type input "$48,771.00"
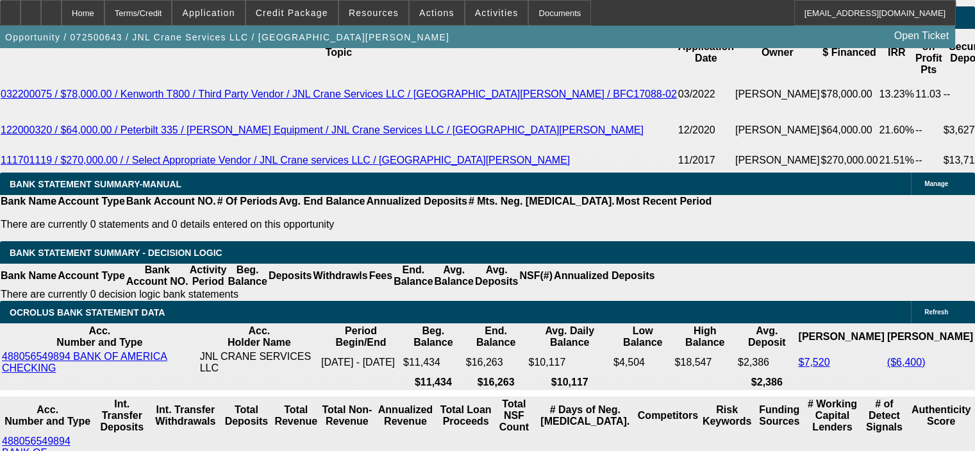
type input "$24,385.50"
type input "60"
type input "$5,785.38"
type input "$2,892.69"
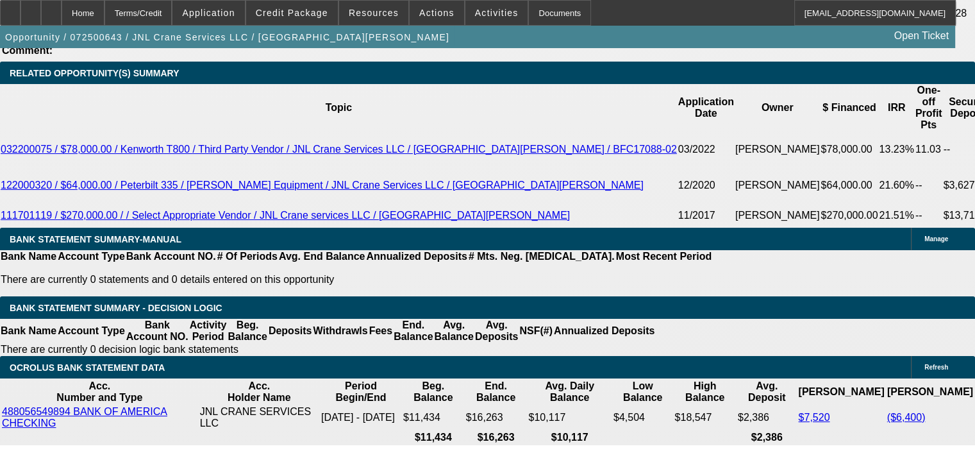
scroll to position [2115, 0]
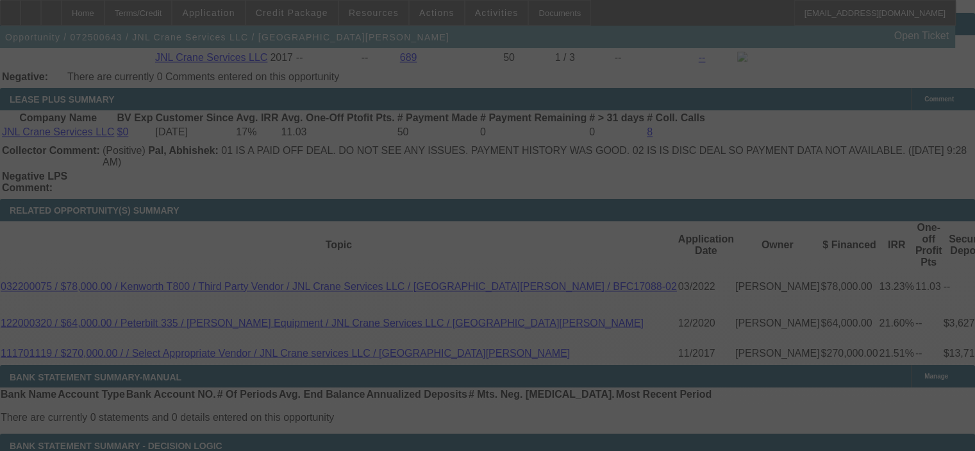
select select "0"
select select "2"
select select "0"
select select "6"
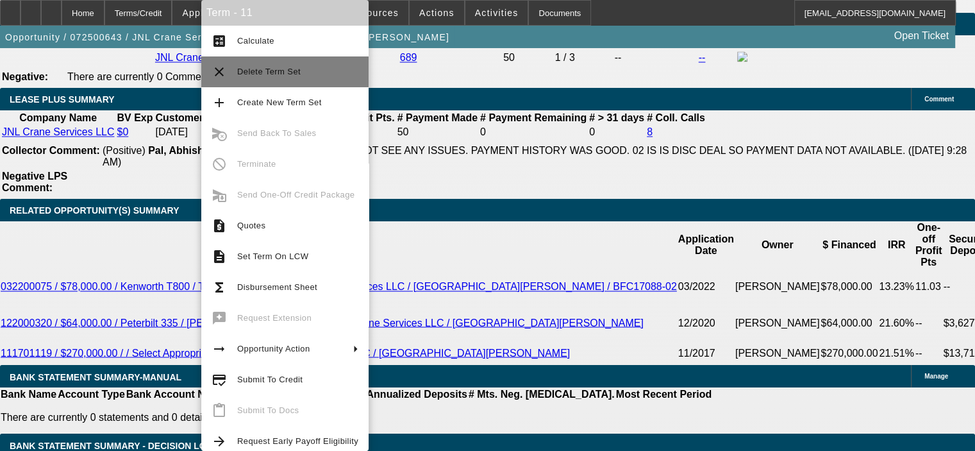
click at [249, 77] on span "Delete Term Set" at bounding box center [297, 71] width 121 height 15
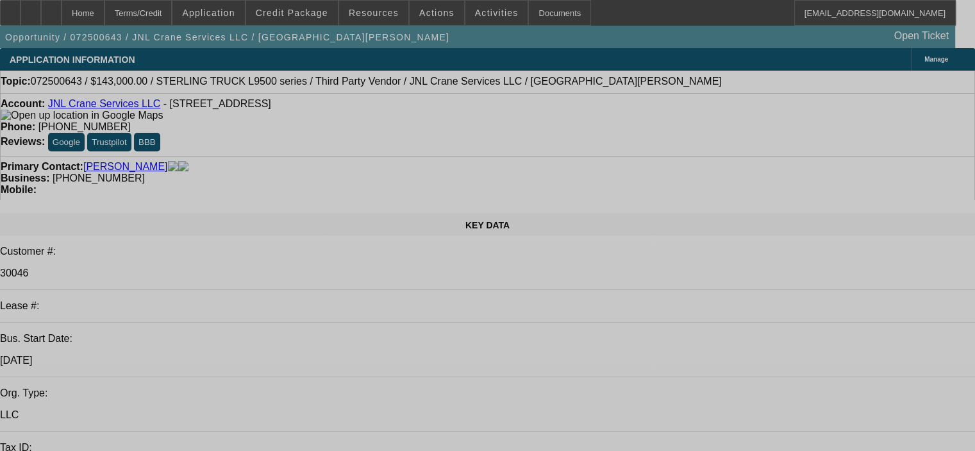
select select "0"
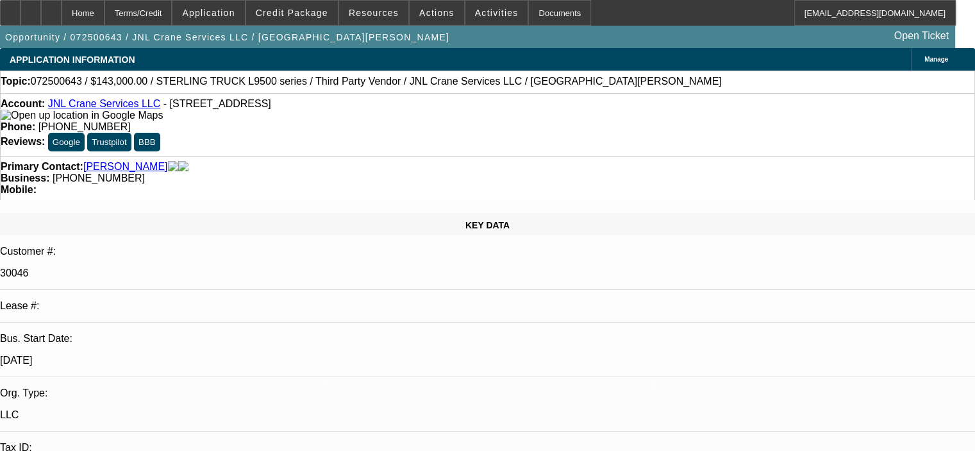
select select "2"
select select "0"
select select "6"
select select "0"
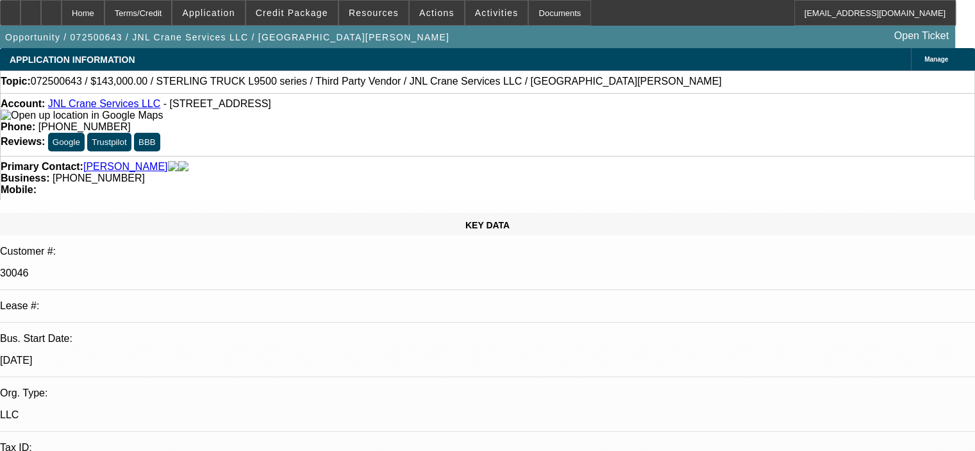
select select "2"
select select "0"
select select "6"
select select "0"
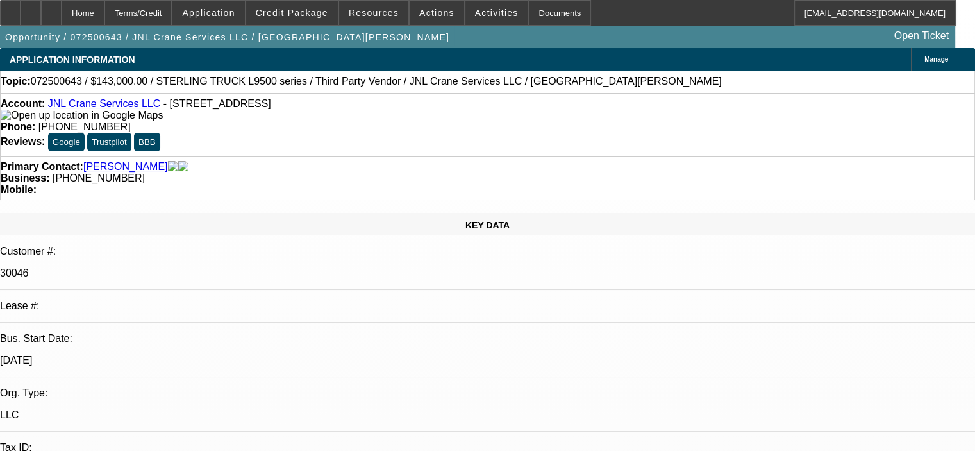
select select "2"
select select "0"
select select "6"
select select "0"
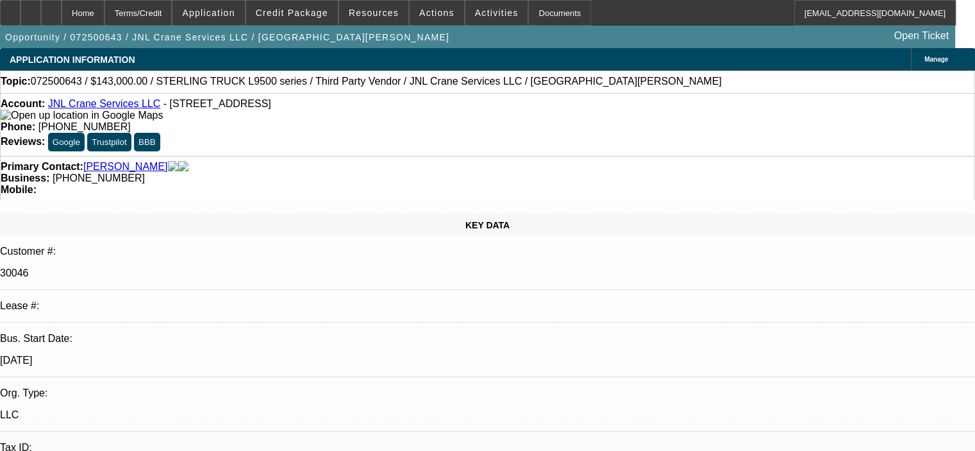
select select "2"
select select "0"
select select "6"
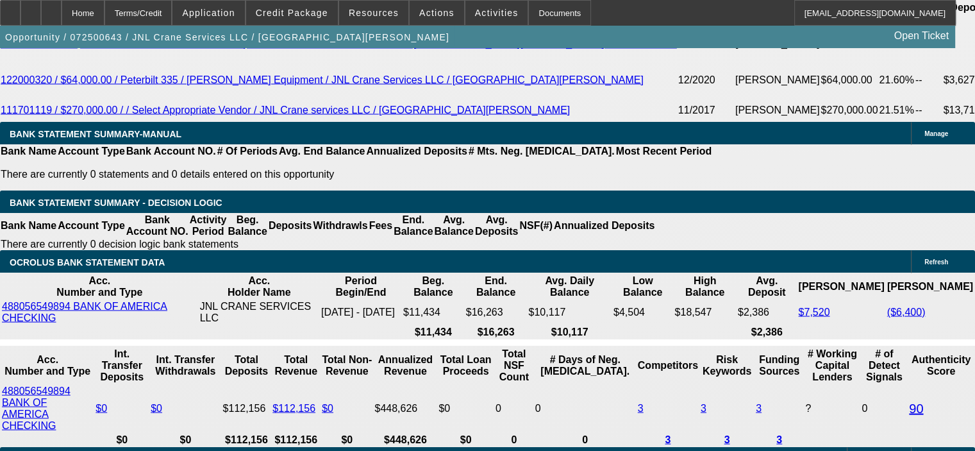
scroll to position [2371, 0]
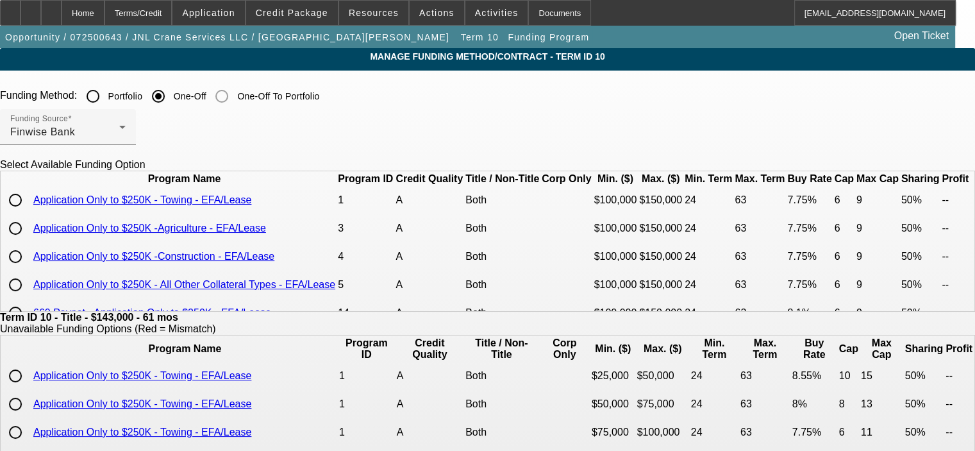
click at [28, 269] on input "radio" at bounding box center [16, 257] width 26 height 26
radio input "true"
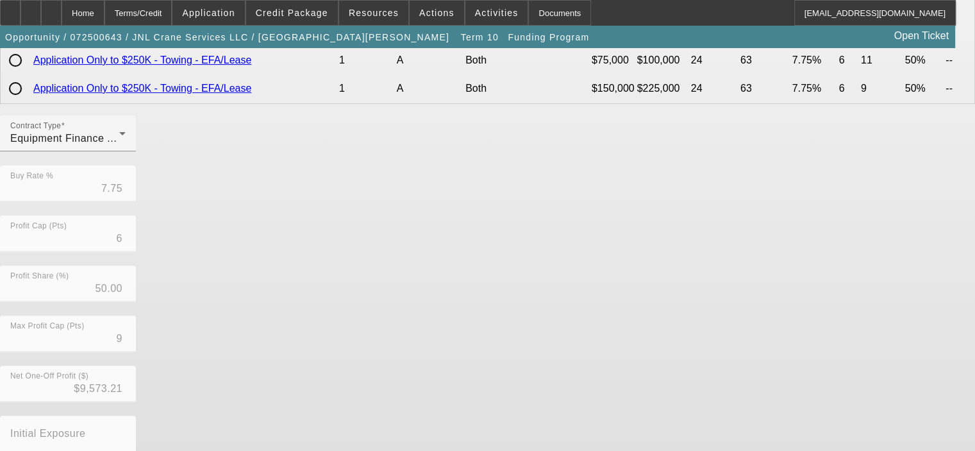
scroll to position [433, 0]
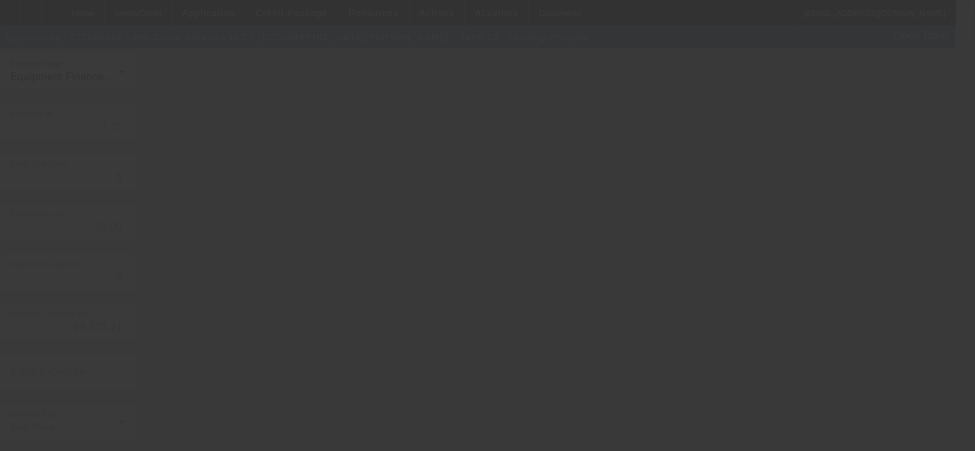
type input "8.10"
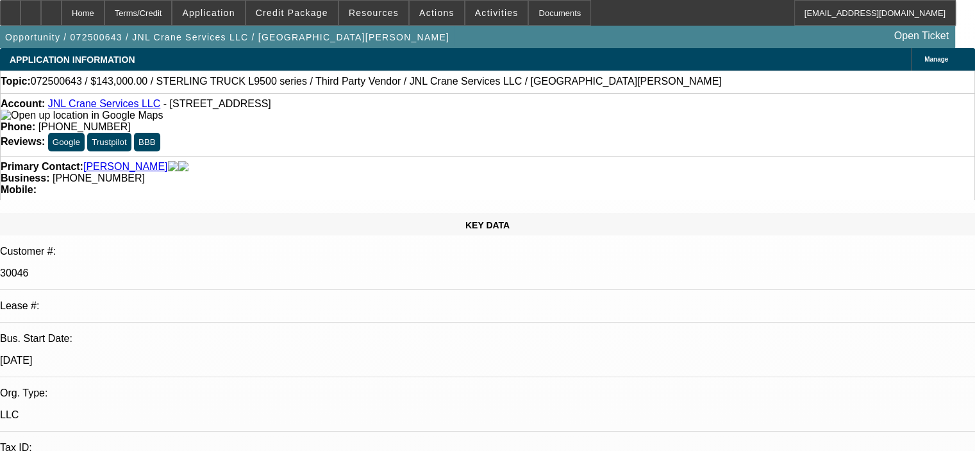
select select "0"
select select "2"
select select "0"
select select "6"
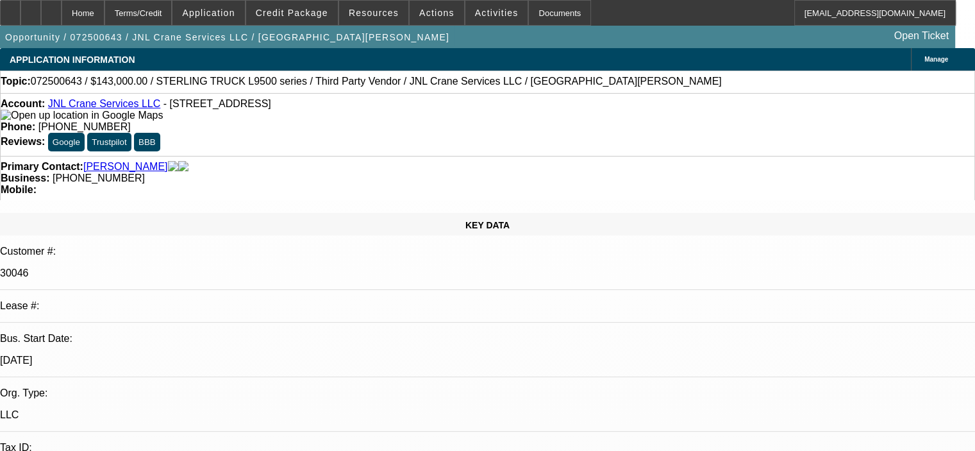
select select "0"
select select "2"
select select "0"
select select "6"
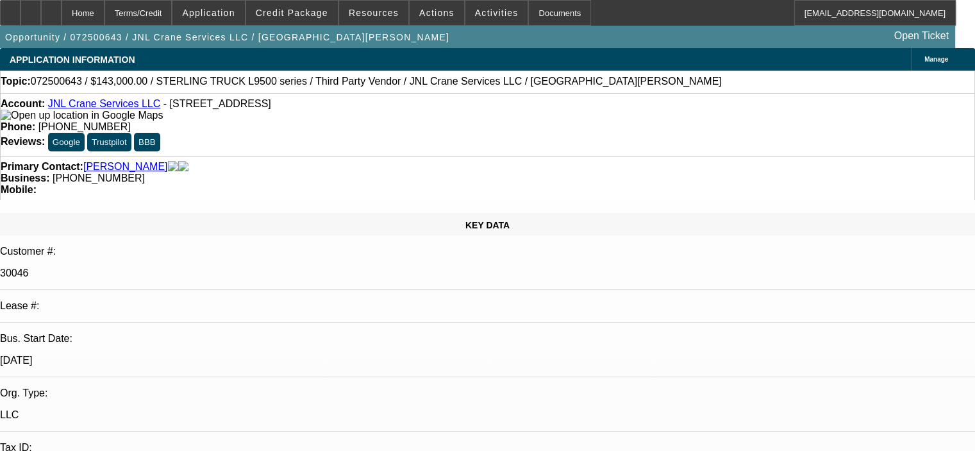
select select "0"
select select "2"
select select "0"
select select "6"
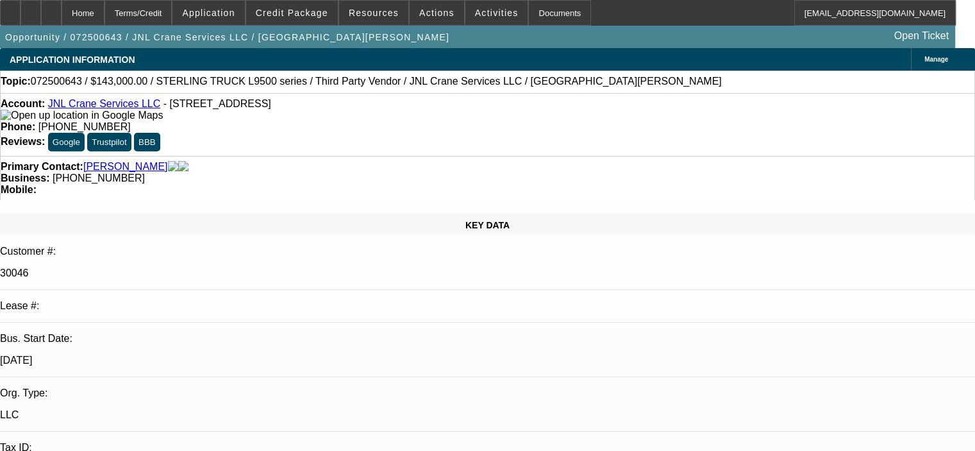
select select "0"
select select "2"
select select "0"
select select "6"
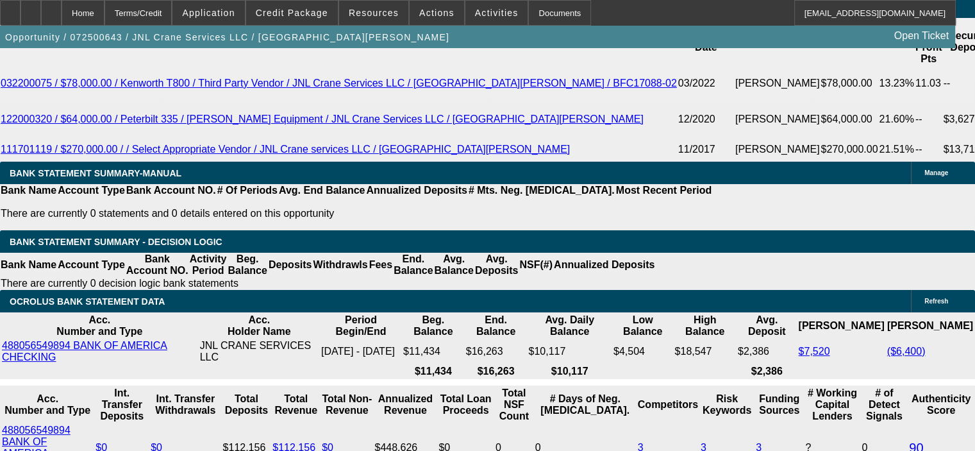
scroll to position [2307, 0]
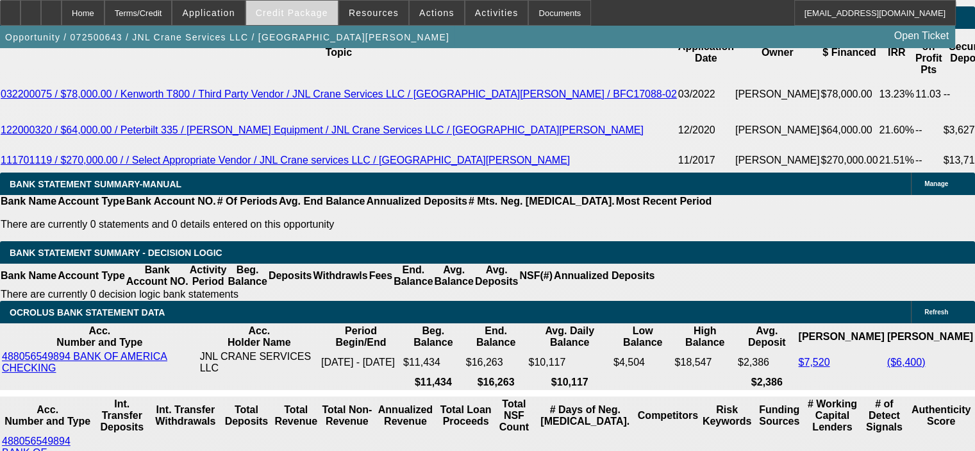
click at [303, 15] on span "Credit Package" at bounding box center [292, 13] width 72 height 10
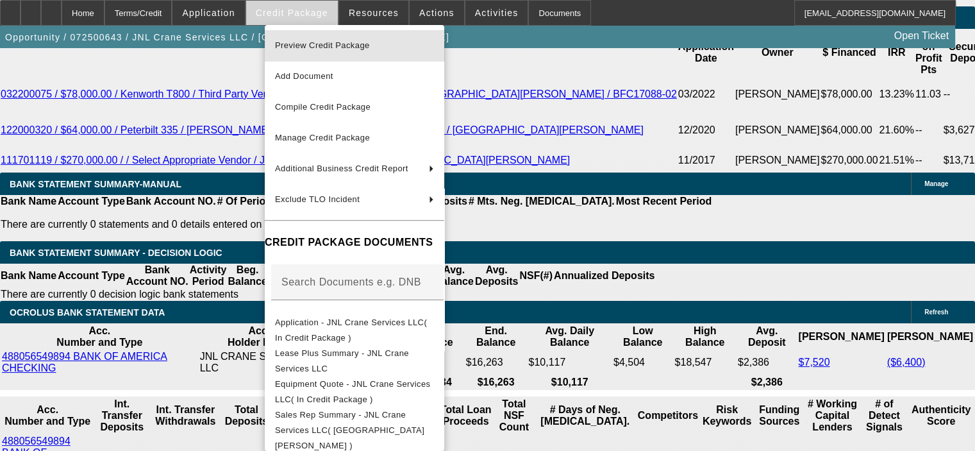
click at [301, 43] on span "Preview Credit Package" at bounding box center [322, 45] width 95 height 10
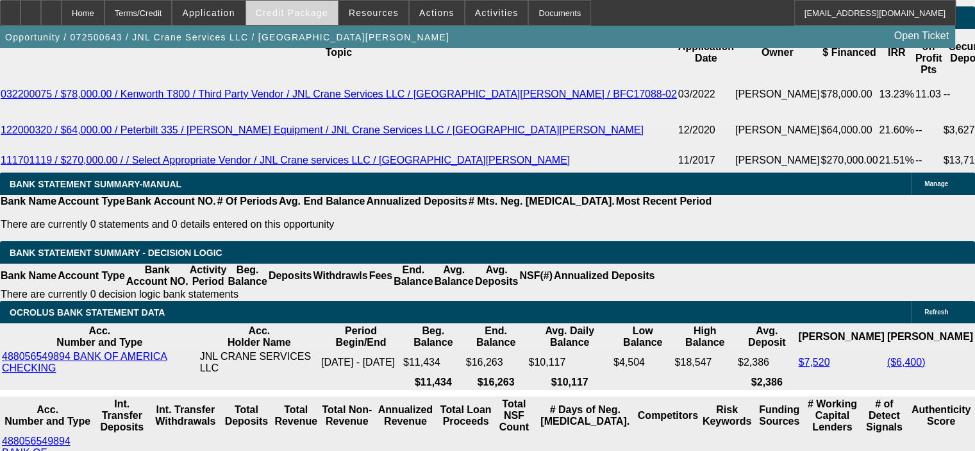
click at [316, 13] on span "Credit Package" at bounding box center [292, 13] width 72 height 10
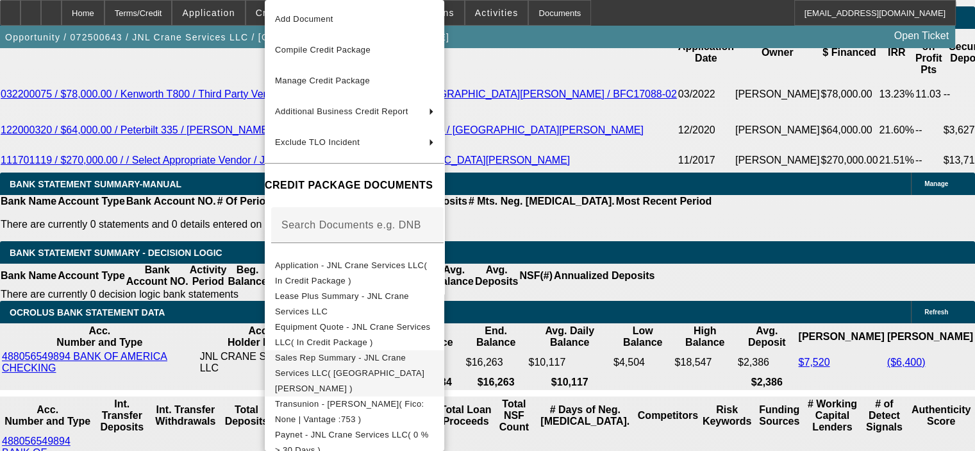
scroll to position [0, 0]
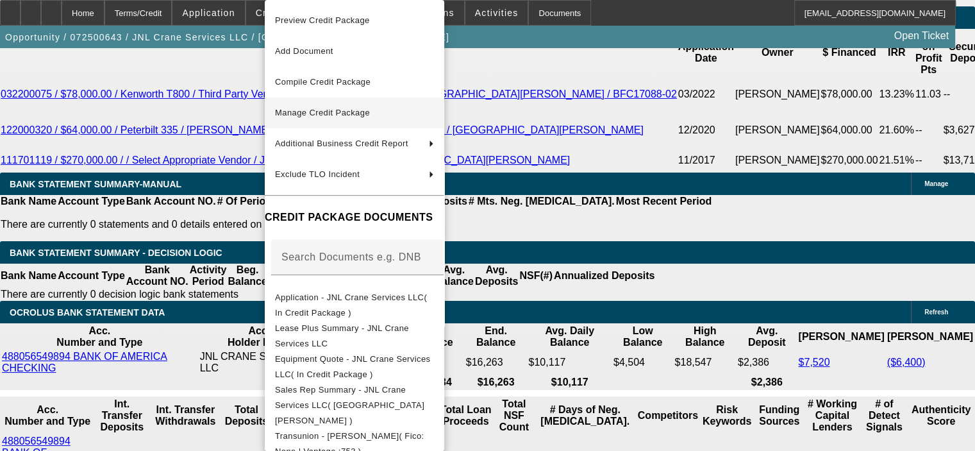
click at [370, 112] on span "Manage Credit Package" at bounding box center [322, 113] width 95 height 10
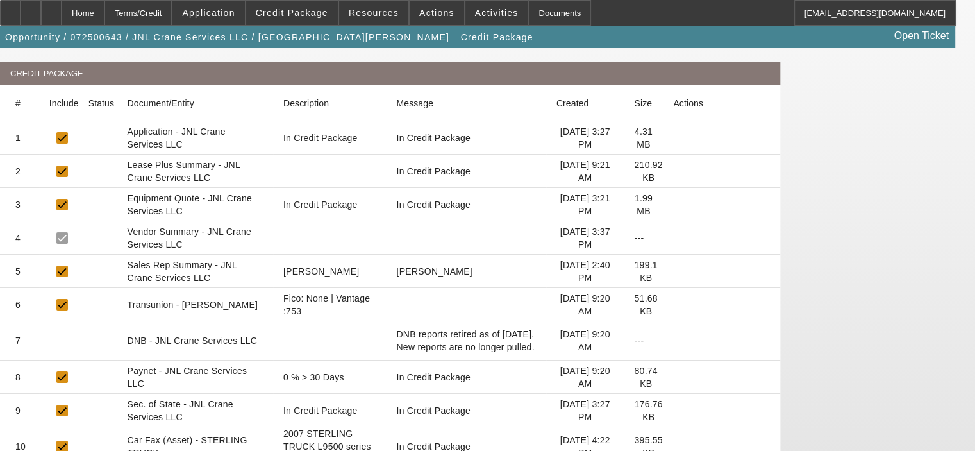
scroll to position [256, 0]
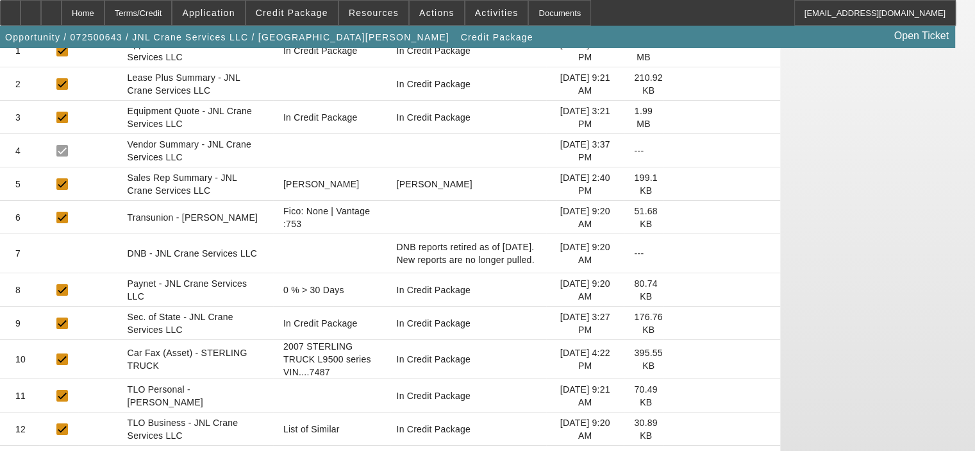
click at [673, 359] on icon at bounding box center [673, 359] width 0 height 0
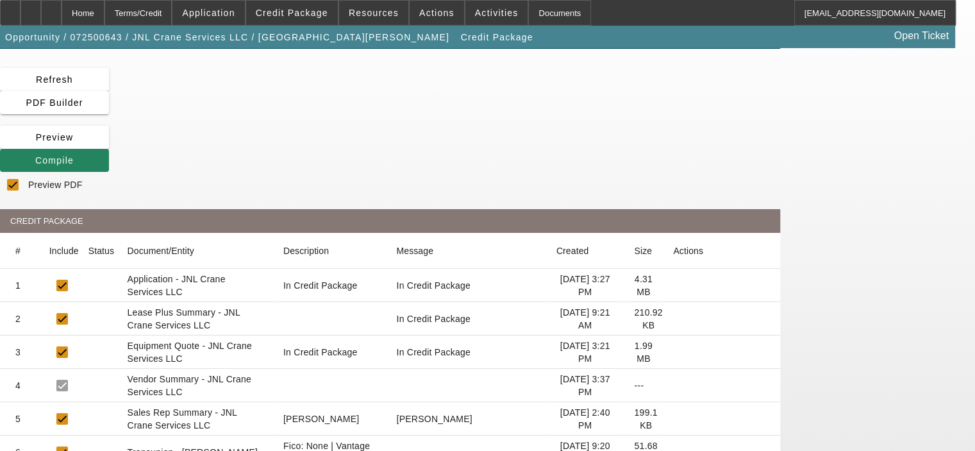
scroll to position [0, 0]
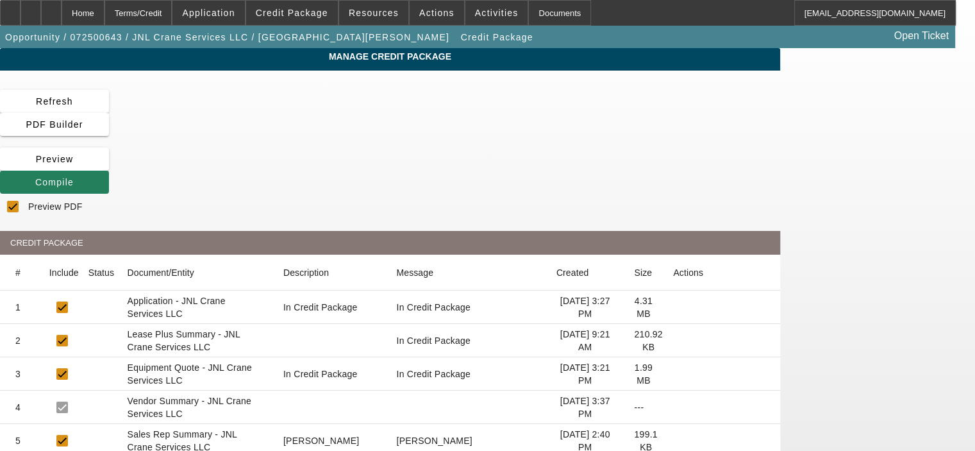
click at [74, 177] on span "Compile" at bounding box center [54, 182] width 38 height 10
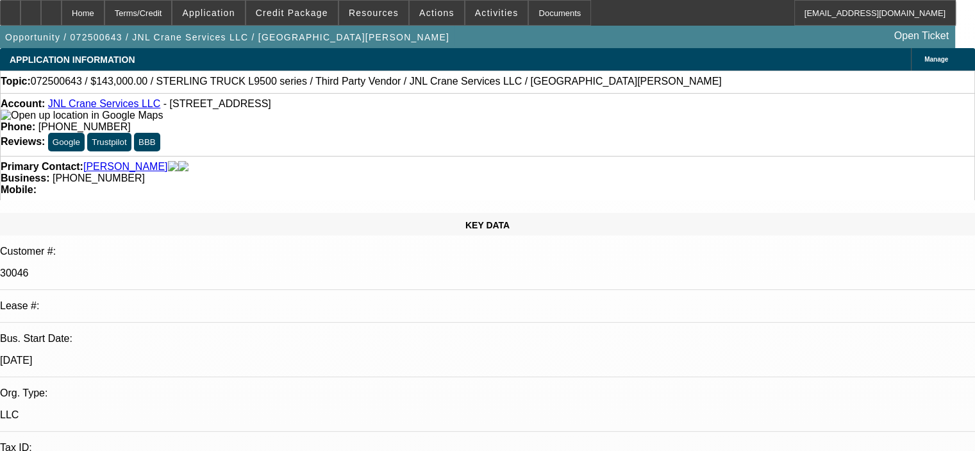
select select "0"
select select "2"
select select "0"
select select "6"
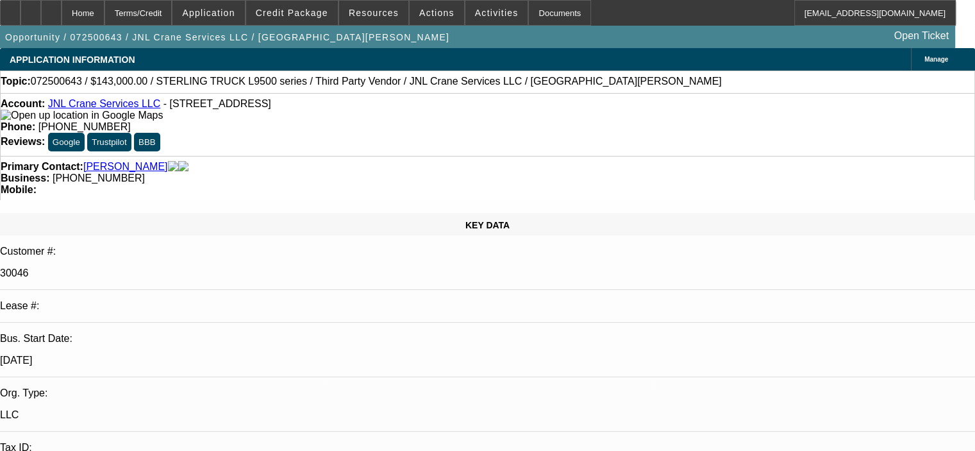
select select "0"
select select "2"
select select "0"
select select "6"
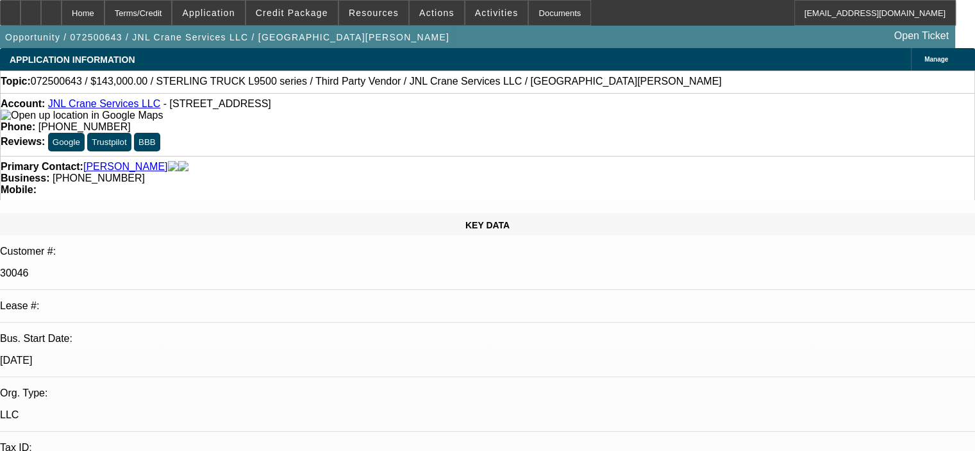
select select "0"
select select "2"
select select "0"
select select "6"
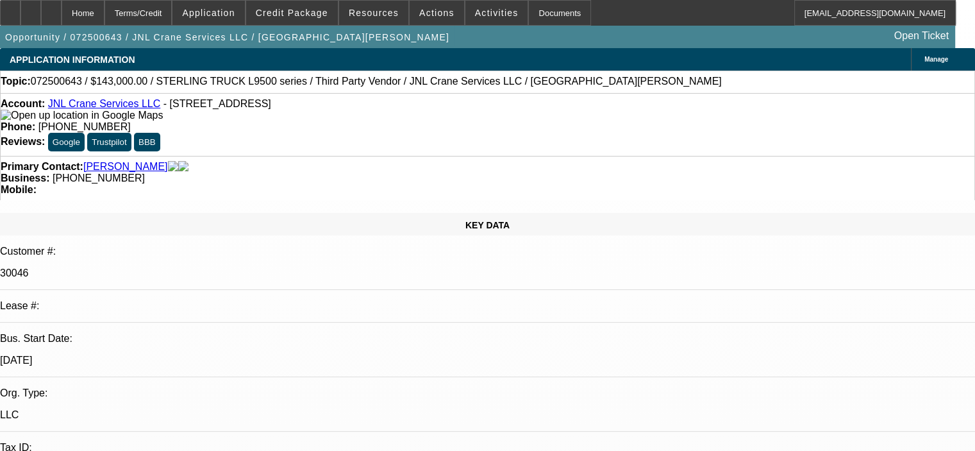
select select "0"
select select "2"
select select "0"
select select "6"
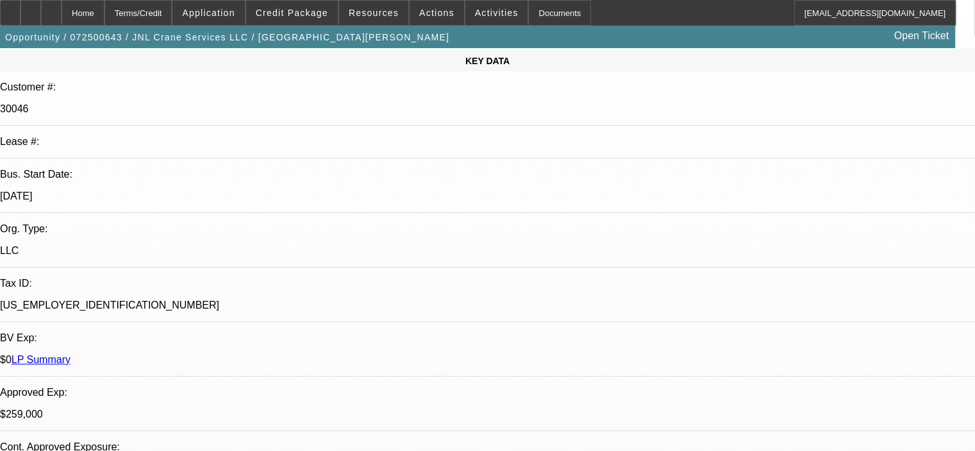
scroll to position [192, 0]
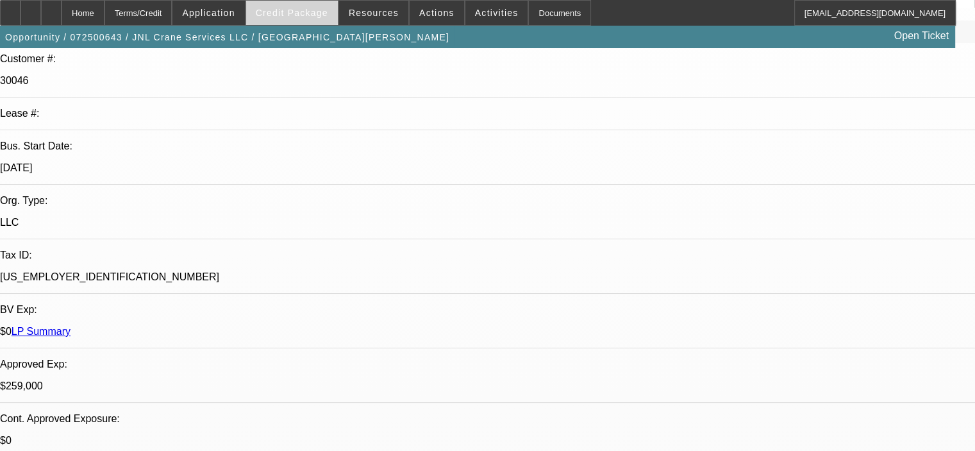
click at [303, 18] on span at bounding box center [292, 12] width 92 height 31
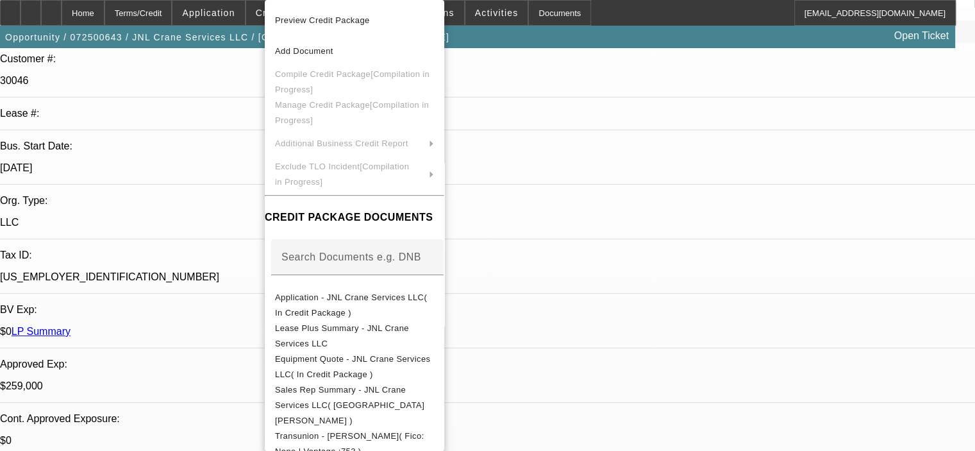
click at [203, 231] on div at bounding box center [487, 225] width 975 height 451
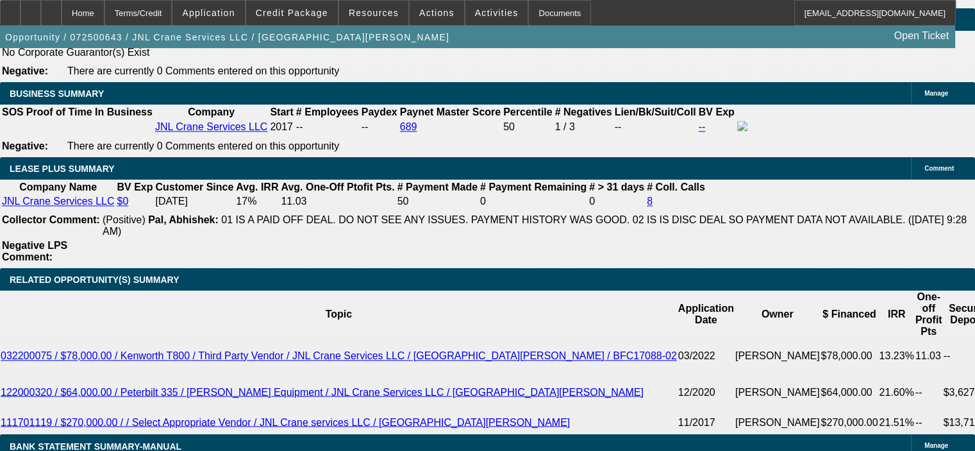
scroll to position [2046, 0]
click at [310, 4] on span at bounding box center [292, 12] width 92 height 31
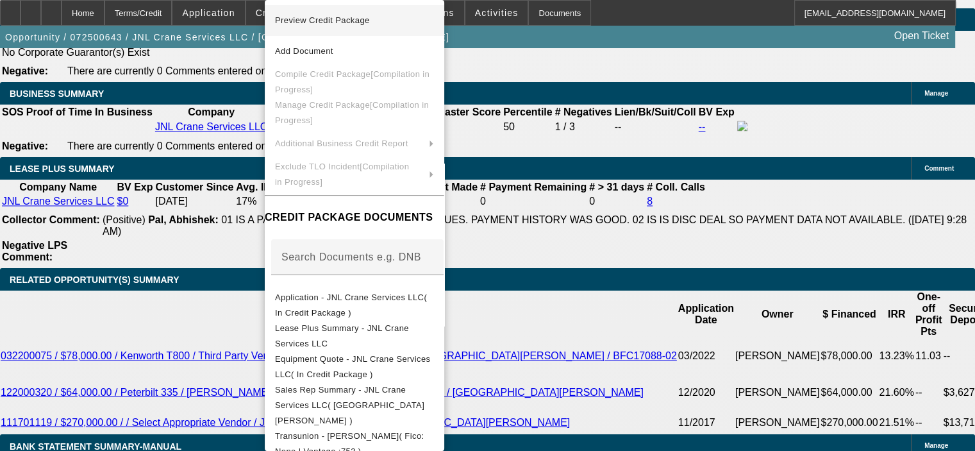
click at [320, 18] on span "Preview Credit Package" at bounding box center [322, 20] width 95 height 10
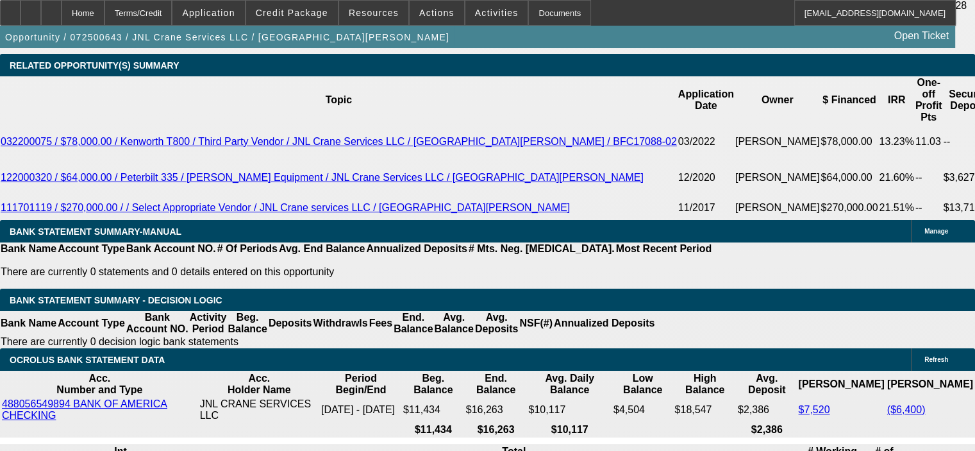
scroll to position [2258, 0]
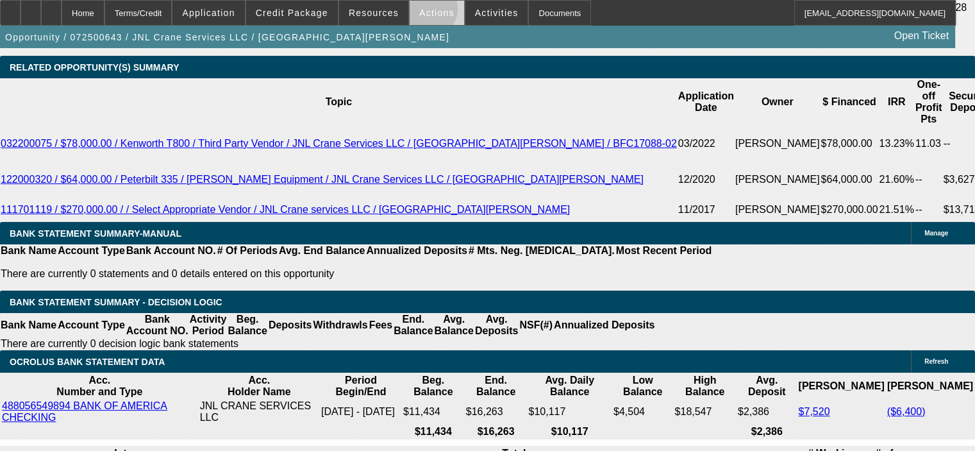
click at [421, 12] on span "Actions" at bounding box center [436, 13] width 35 height 10
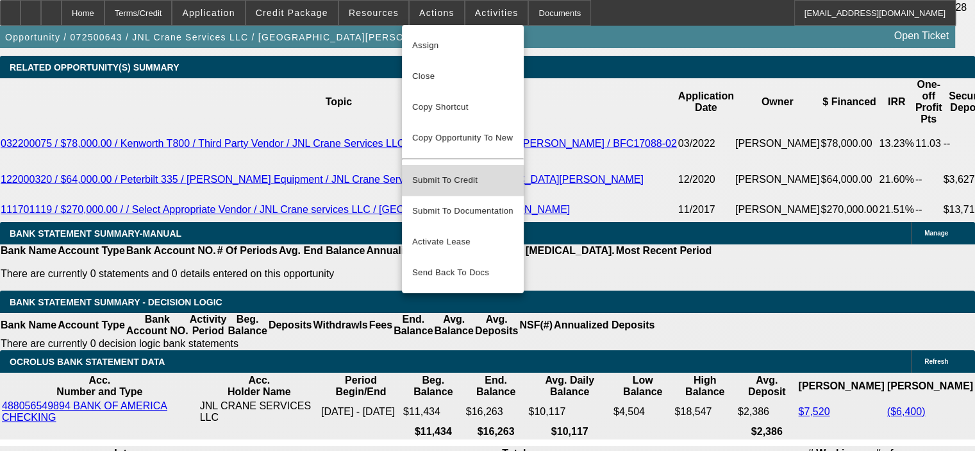
click at [453, 172] on span "Submit To Credit" at bounding box center [462, 179] width 101 height 15
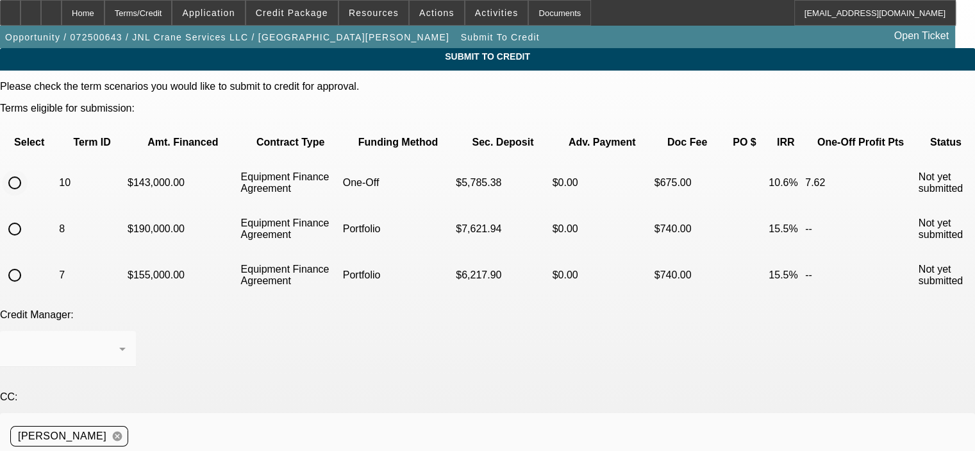
click at [28, 170] on input "radio" at bounding box center [15, 183] width 26 height 26
radio input "true"
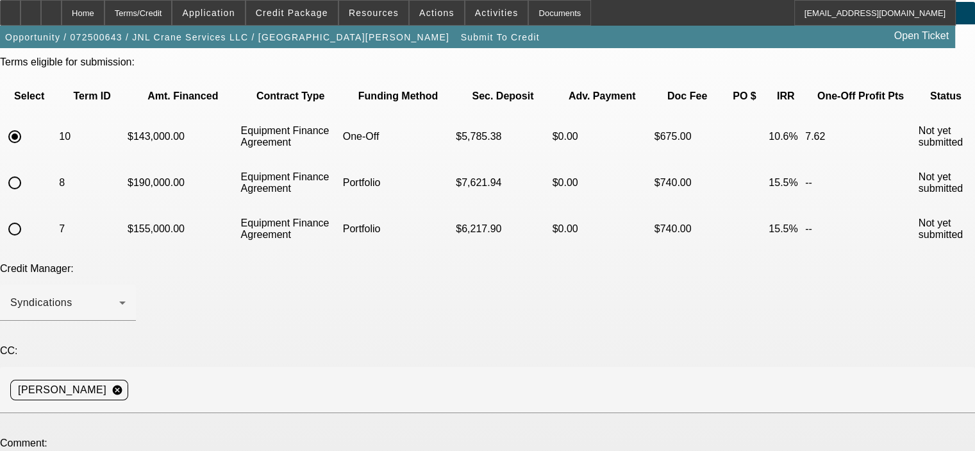
scroll to position [128, 0]
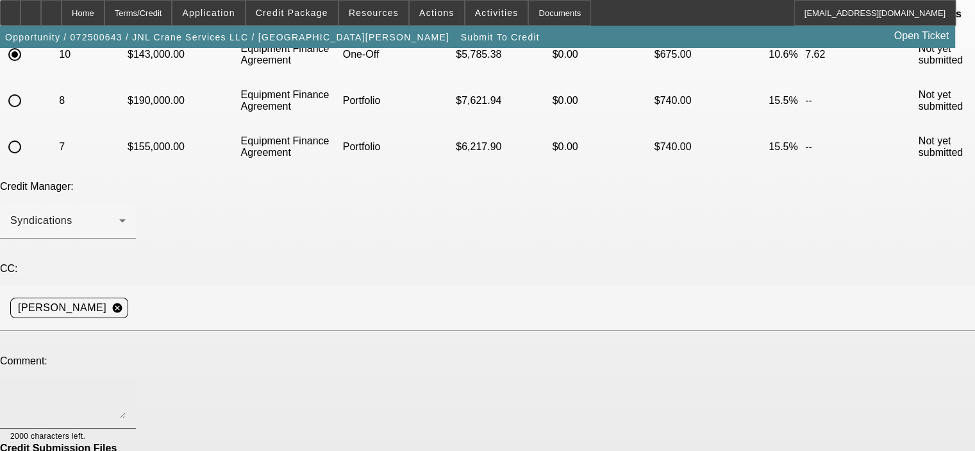
click at [126, 387] on textarea at bounding box center [67, 402] width 115 height 31
type textarea "George, please submit this less expensive Crane for approval with $0 down to Fi…"
click at [499, 183] on div "Credit Manager: Syndications" at bounding box center [487, 217] width 975 height 72
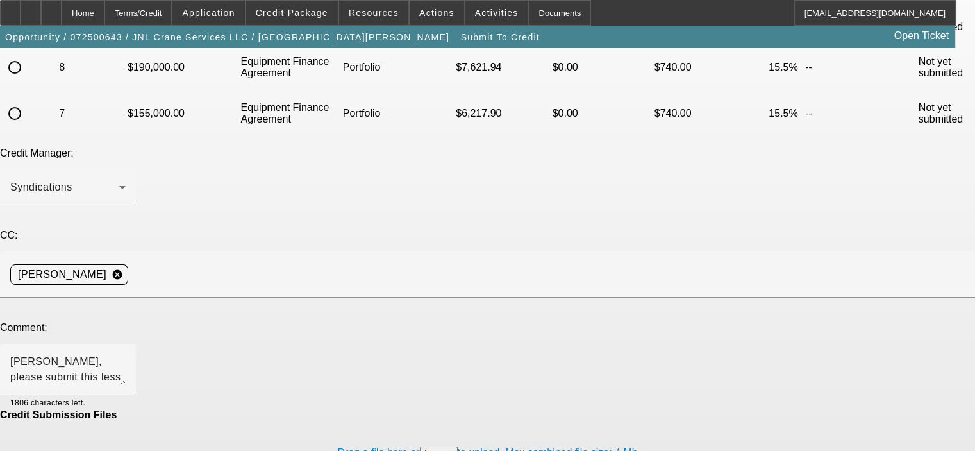
scroll to position [191, 0]
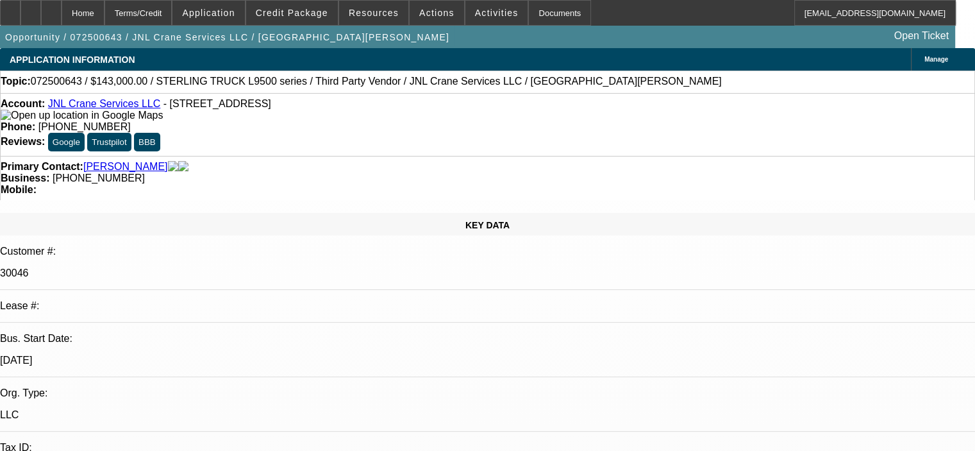
select select "0"
select select "2"
select select "0"
select select "6"
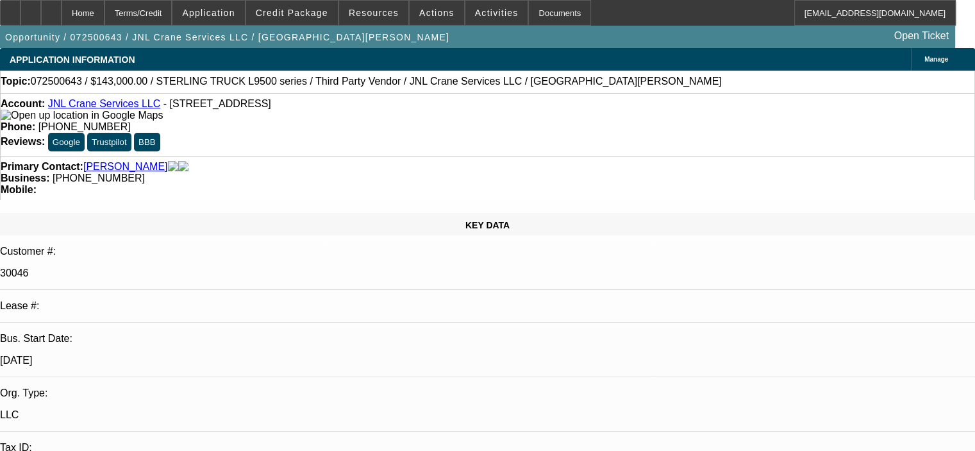
select select "0"
select select "2"
select select "0"
select select "6"
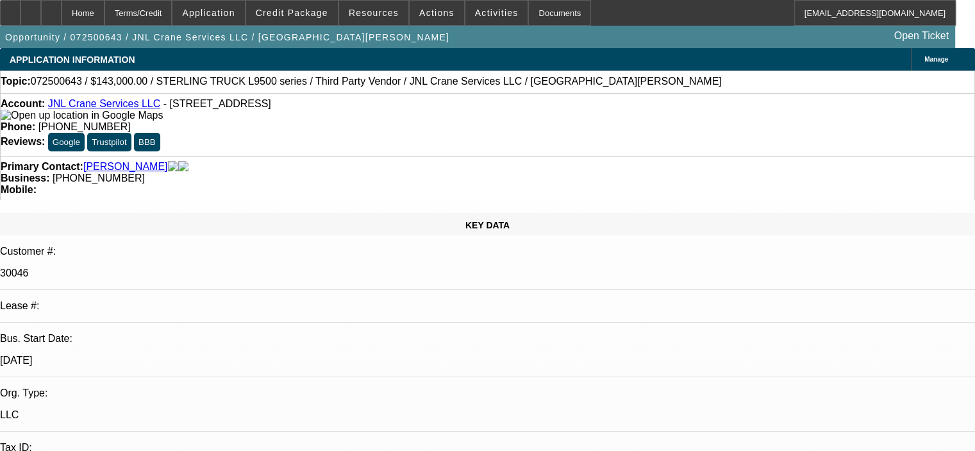
select select "0"
select select "2"
select select "0"
select select "6"
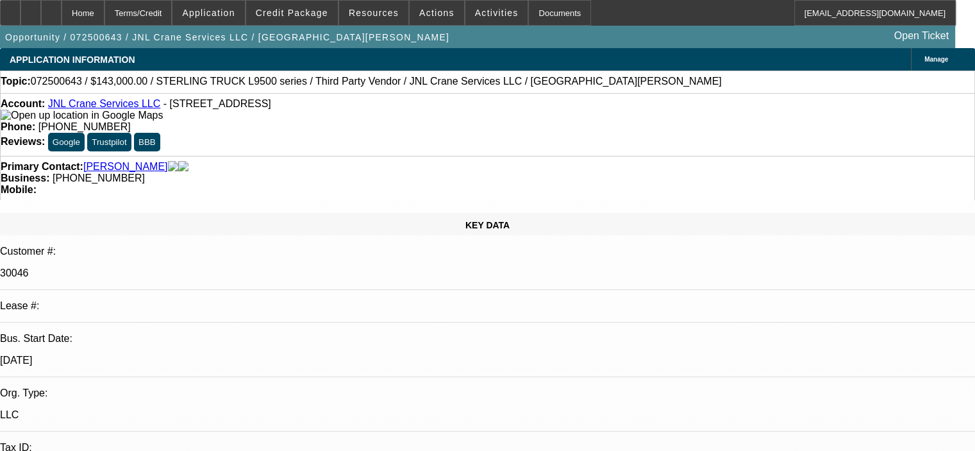
select select "0"
select select "2"
select select "0"
select select "6"
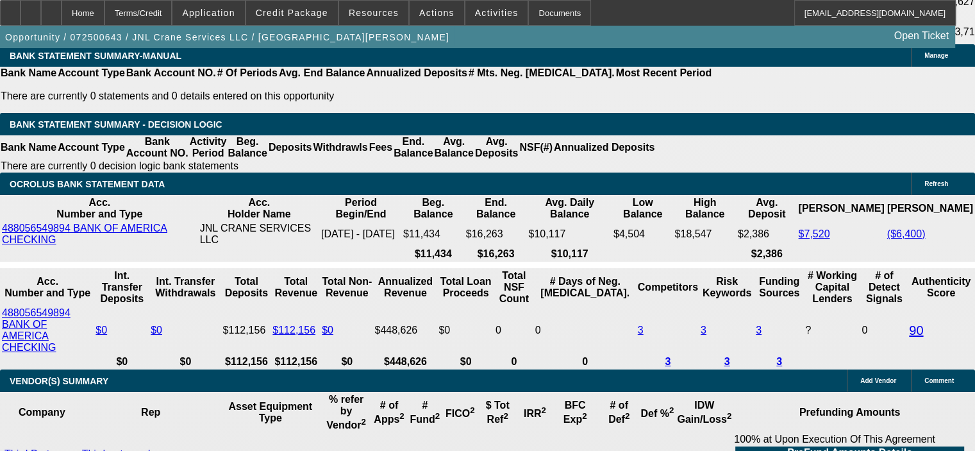
scroll to position [2500, 0]
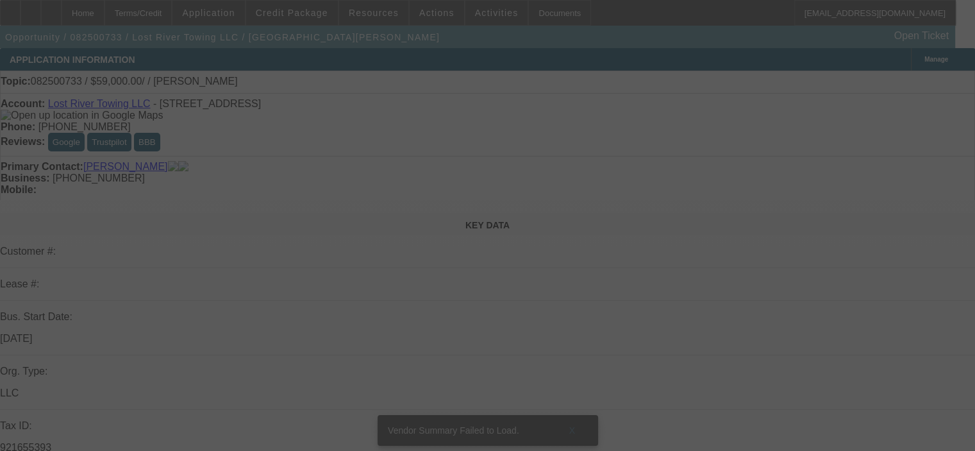
select select "0"
select select "2"
select select "0.1"
select select "4"
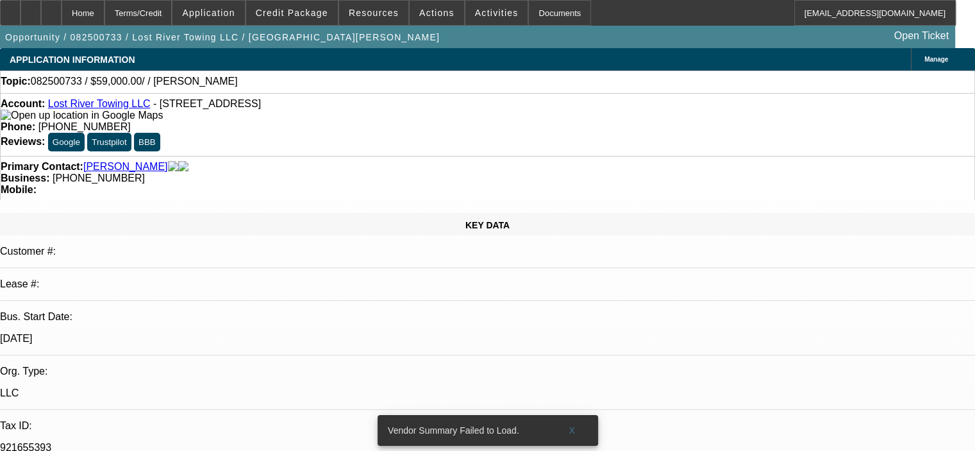
click at [572, 425] on span "X" at bounding box center [572, 430] width 7 height 10
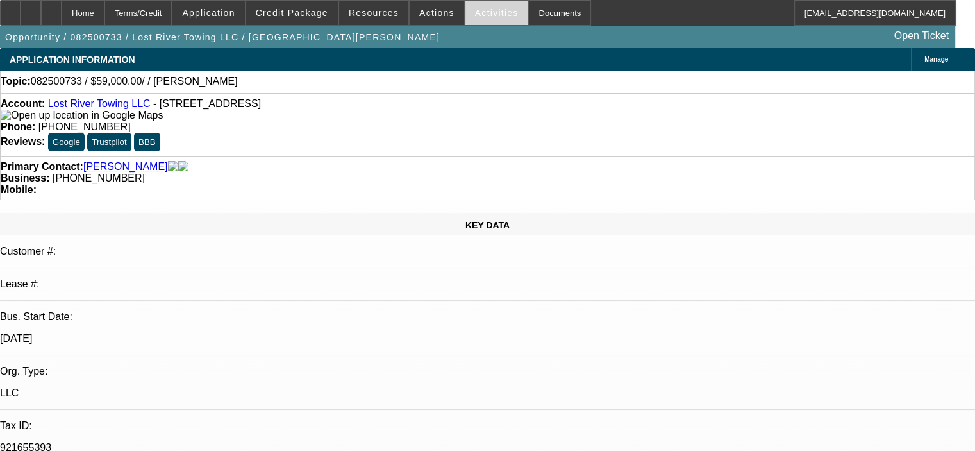
click at [475, 9] on span "Activities" at bounding box center [497, 13] width 44 height 10
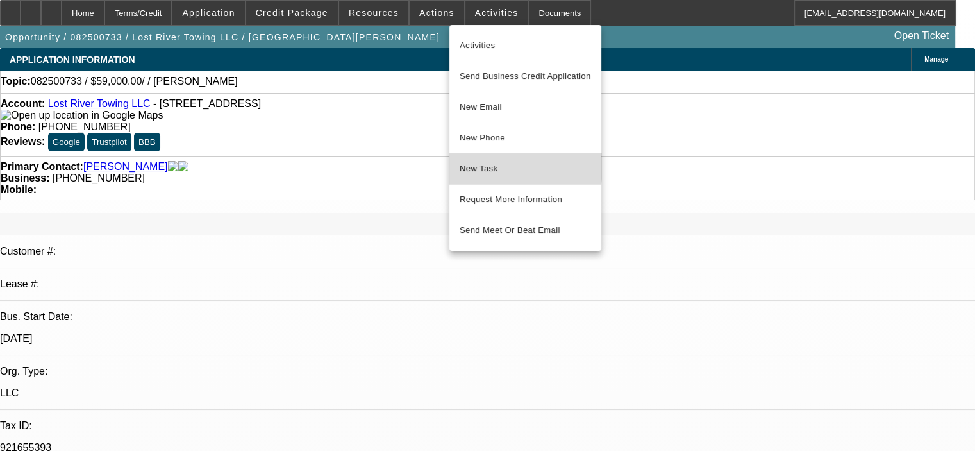
click at [501, 163] on span "New Task" at bounding box center [525, 168] width 131 height 15
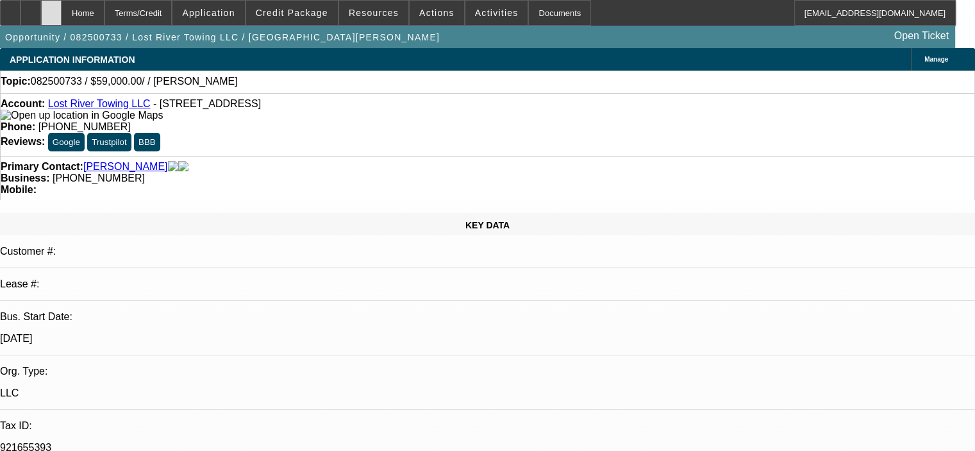
click at [62, 10] on div at bounding box center [51, 13] width 21 height 26
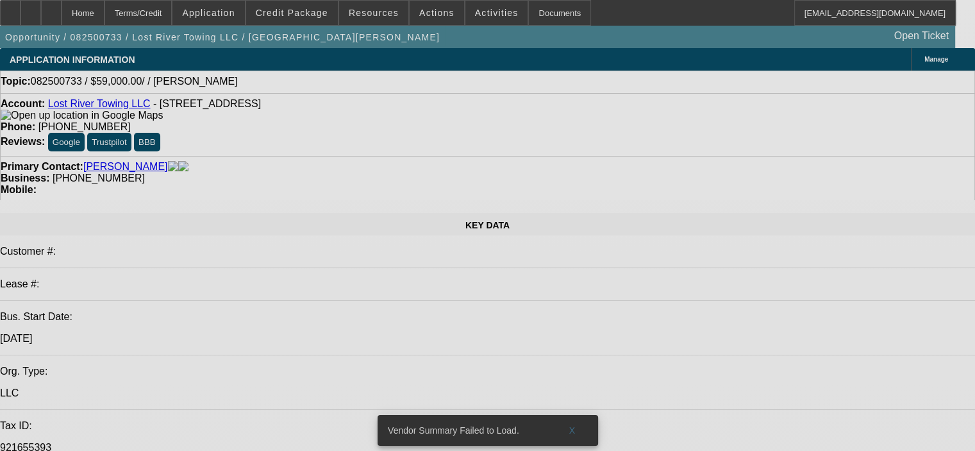
select select "0"
select select "2"
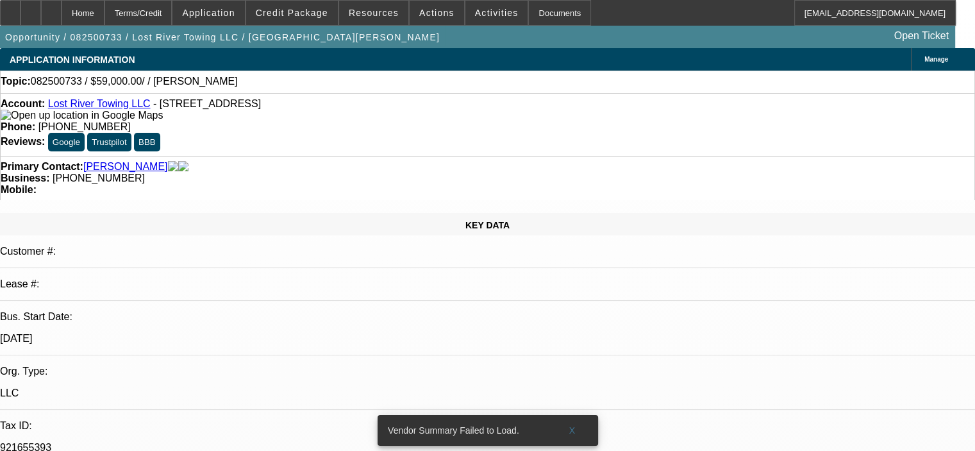
select select "2"
select select "0.1"
select select "4"
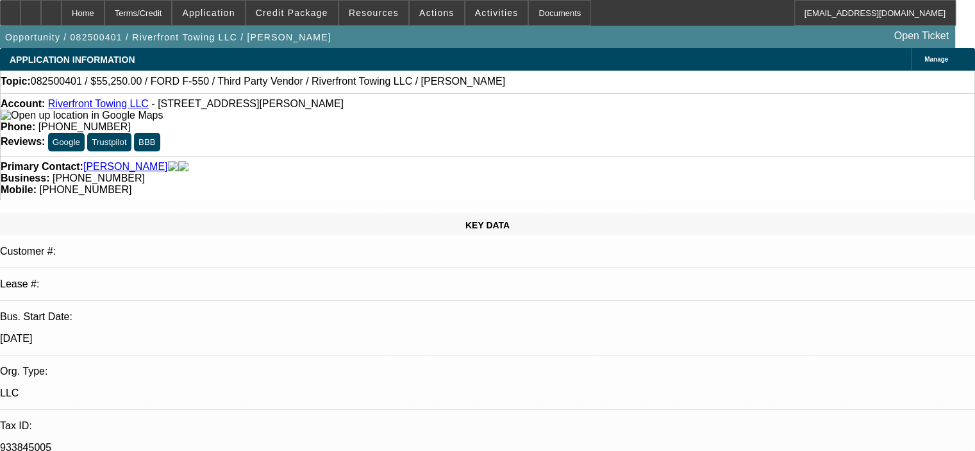
select select "0.15"
select select "2"
select select "0"
select select "6"
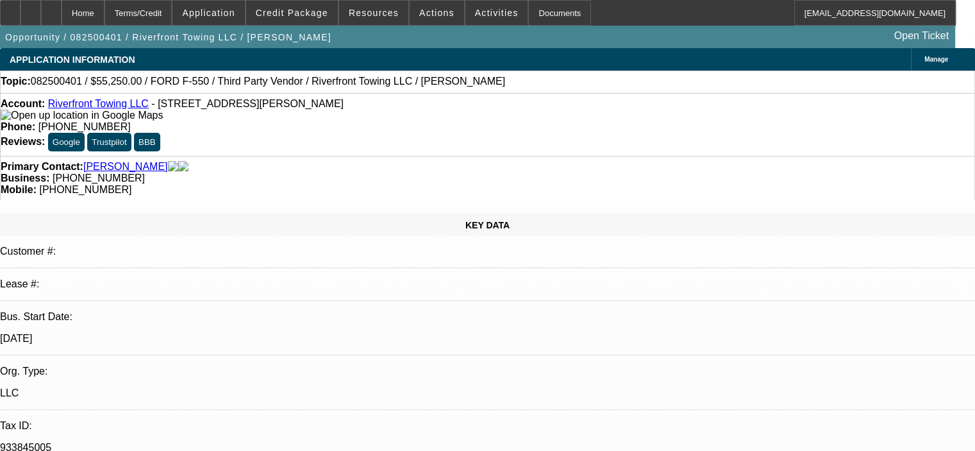
select select "0.15"
select select "2"
select select "0"
select select "6"
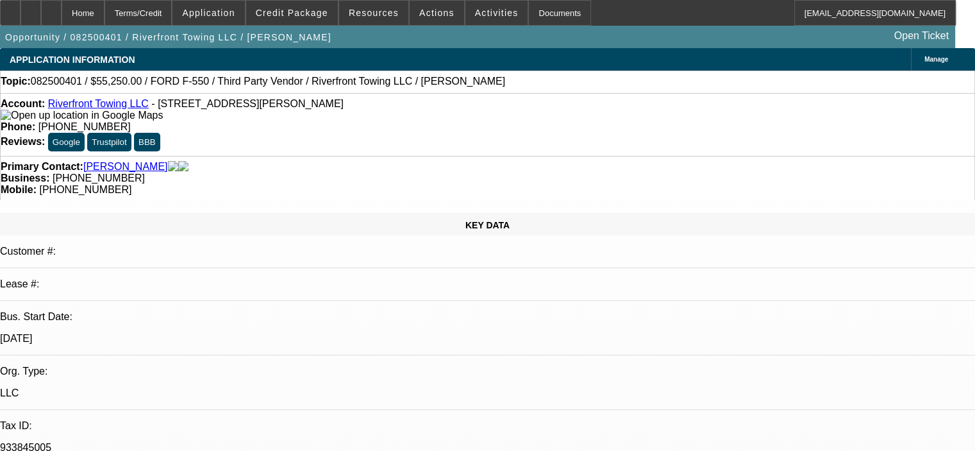
select select "0.15"
select select "2"
select select "0"
select select "6"
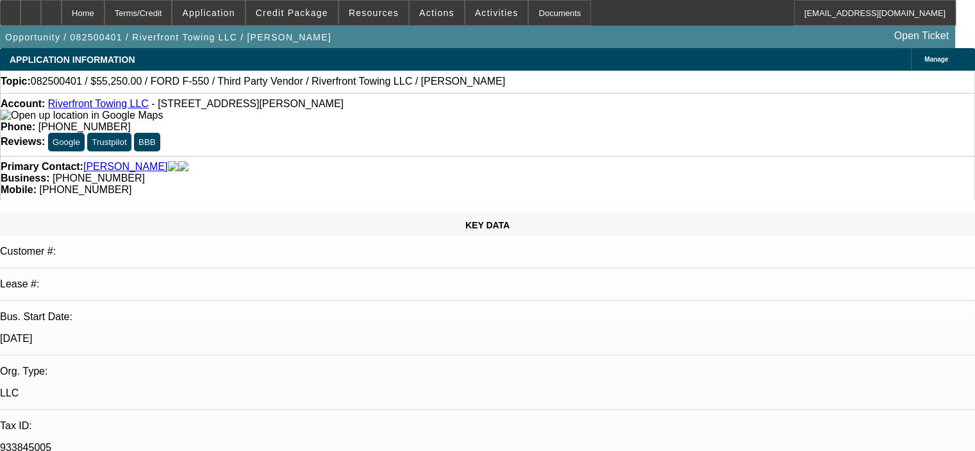
select select "0.15"
select select "2"
select select "0"
select select "6"
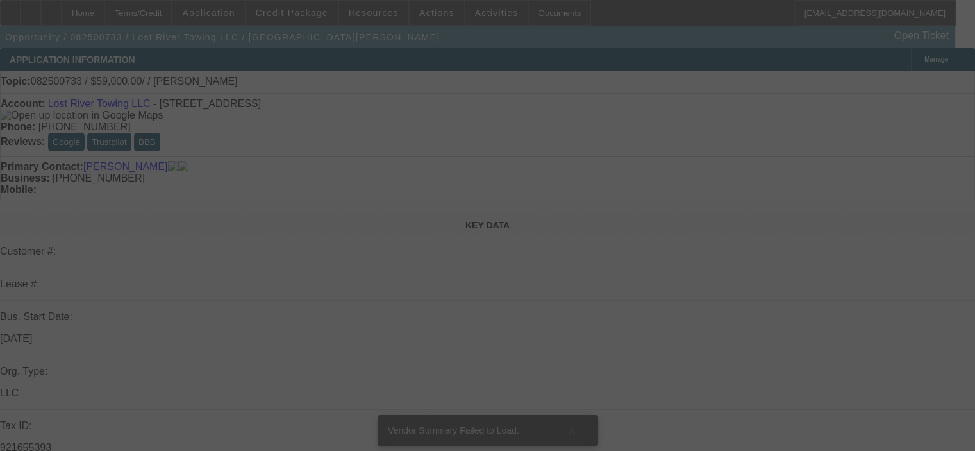
select select "0"
select select "2"
select select "0.1"
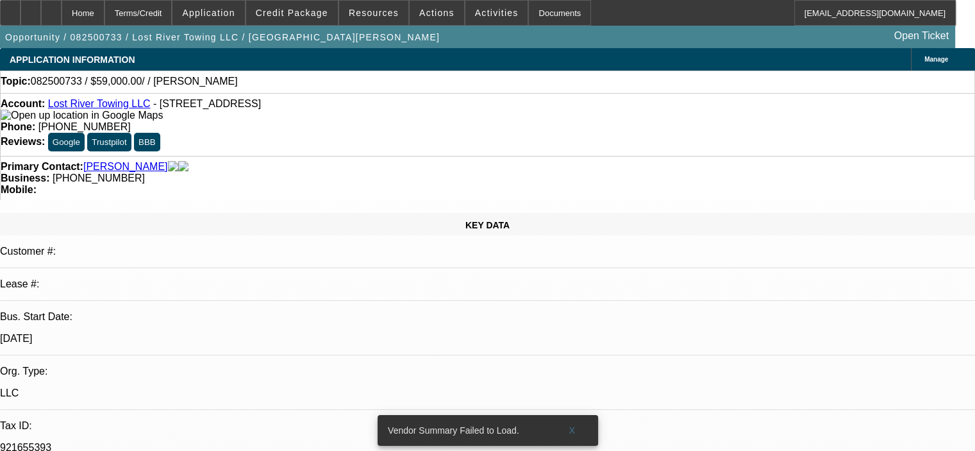
select select "4"
drag, startPoint x: 661, startPoint y: 297, endPoint x: 772, endPoint y: 310, distance: 111.6
copy div "8/27-discussed with [PERSON_NAME] at [PERSON_NAME], he is going to check on the…"
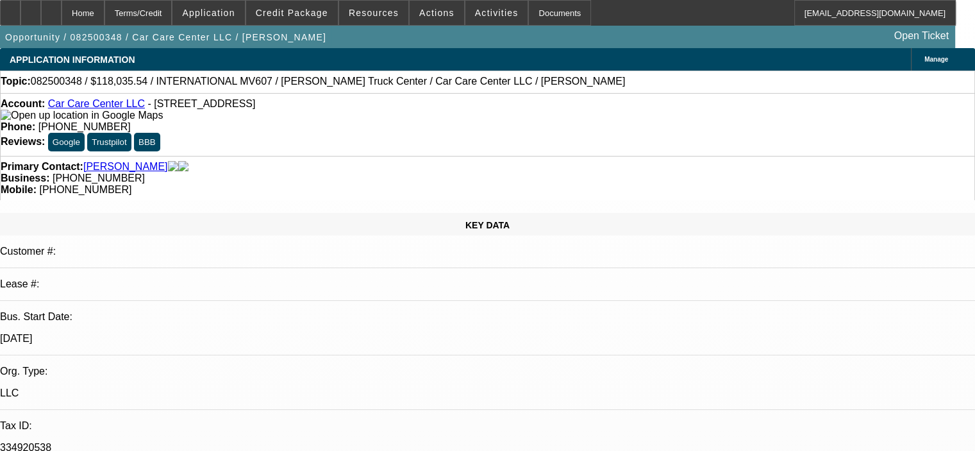
select select "0.2"
select select "2"
select select "0"
select select "6"
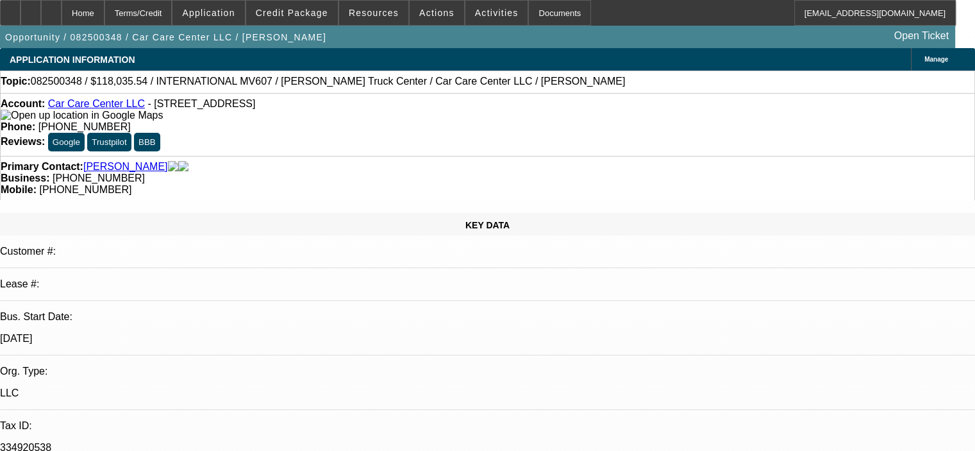
select select "0"
select select "2"
select select "0"
select select "6"
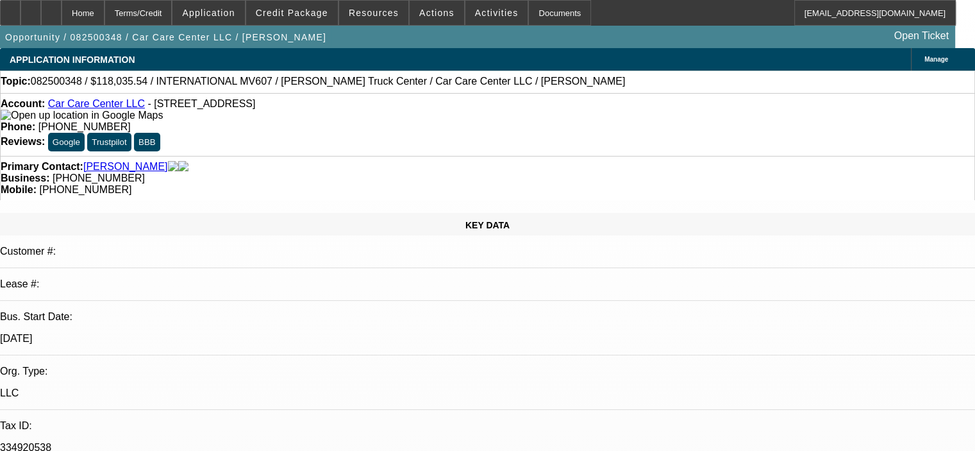
select select "0.2"
select select "2"
select select "0"
select select "6"
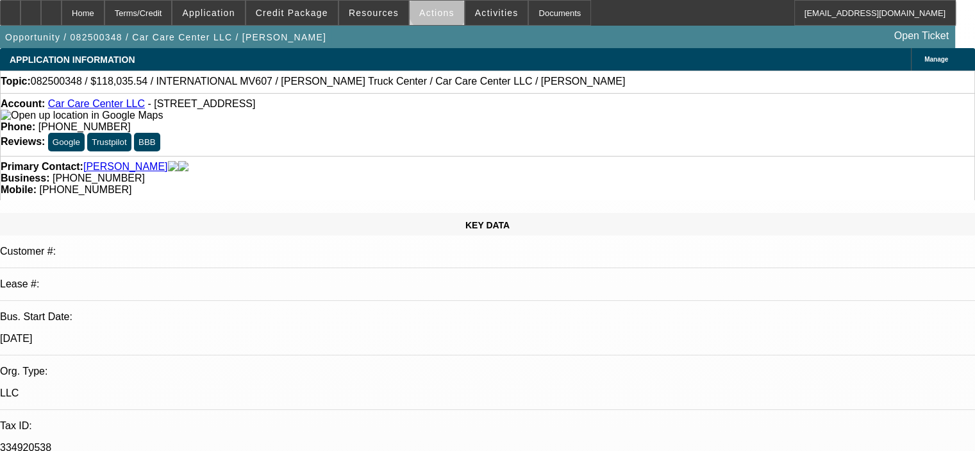
drag, startPoint x: 430, startPoint y: 6, endPoint x: 433, endPoint y: 15, distance: 9.3
click at [433, 15] on span "Actions" at bounding box center [436, 13] width 35 height 10
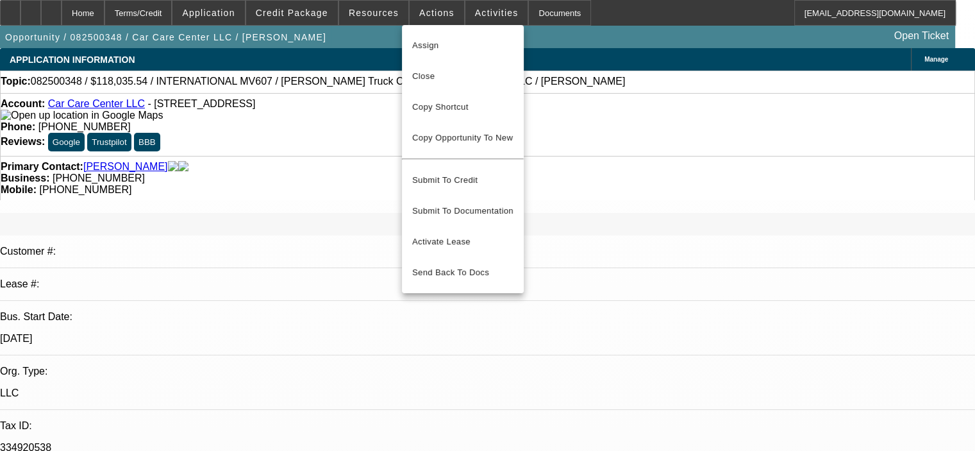
click at [424, 13] on div at bounding box center [487, 225] width 975 height 451
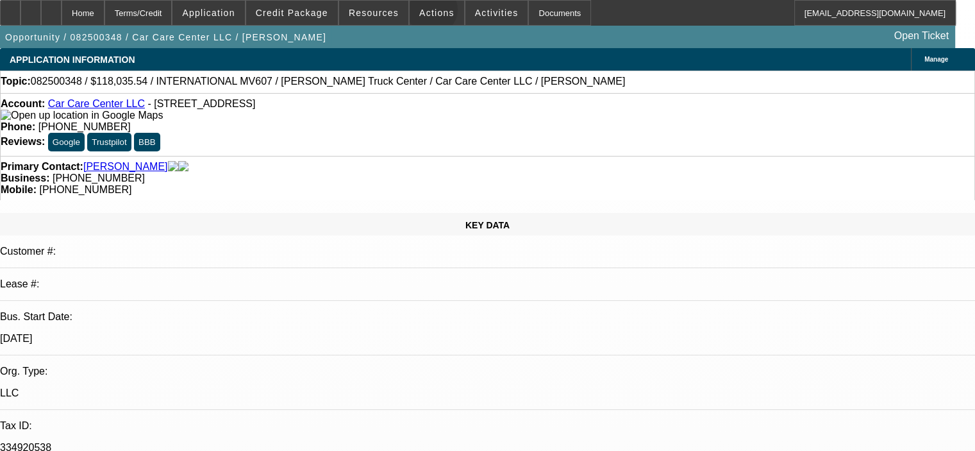
click at [424, 13] on span "Actions" at bounding box center [436, 13] width 35 height 10
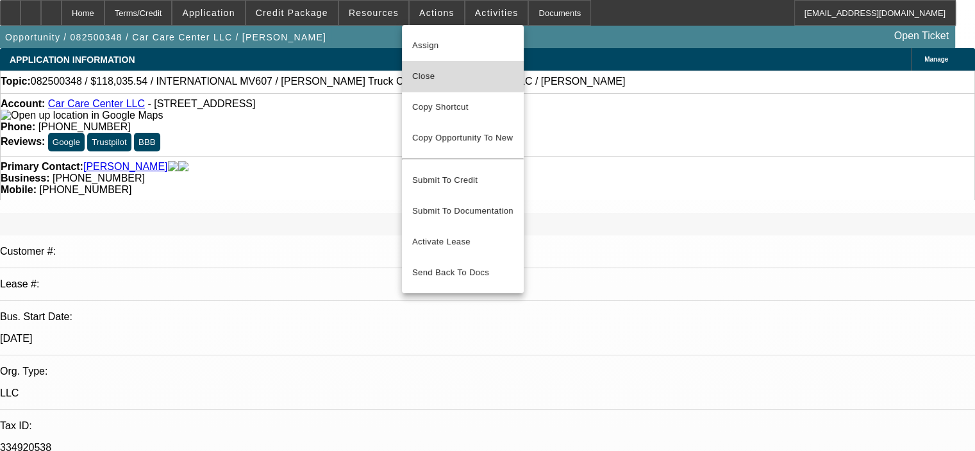
click at [447, 71] on span "Close" at bounding box center [462, 76] width 101 height 15
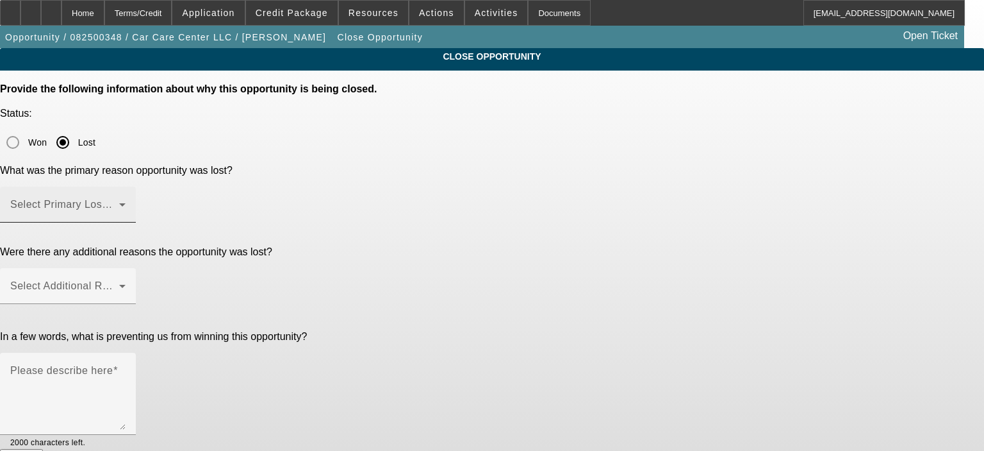
click at [126, 187] on div "Select Primary Lost Reason" at bounding box center [67, 205] width 115 height 36
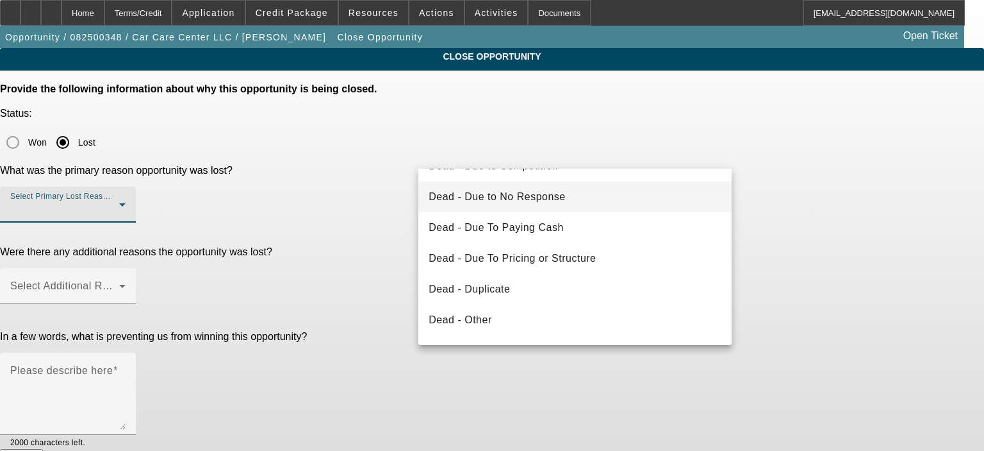
scroll to position [128, 0]
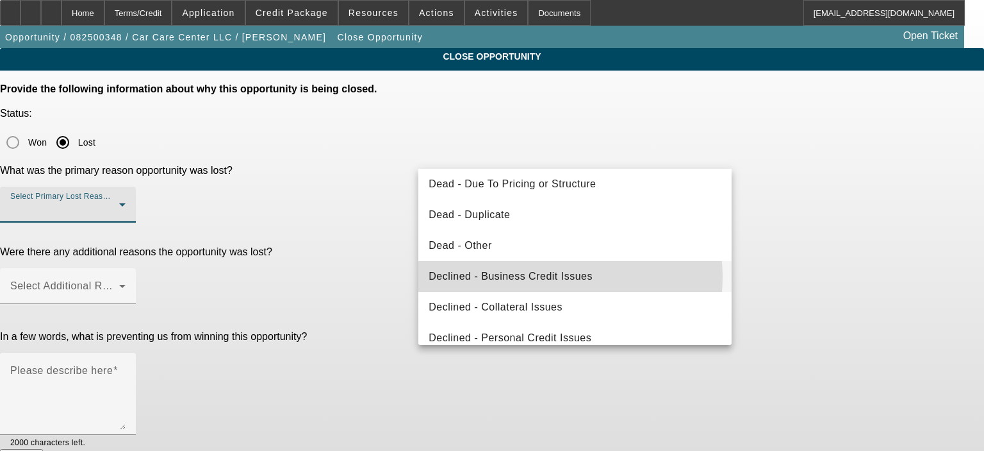
click at [556, 277] on span "Declined - Business Credit Issues" at bounding box center [511, 276] width 164 height 15
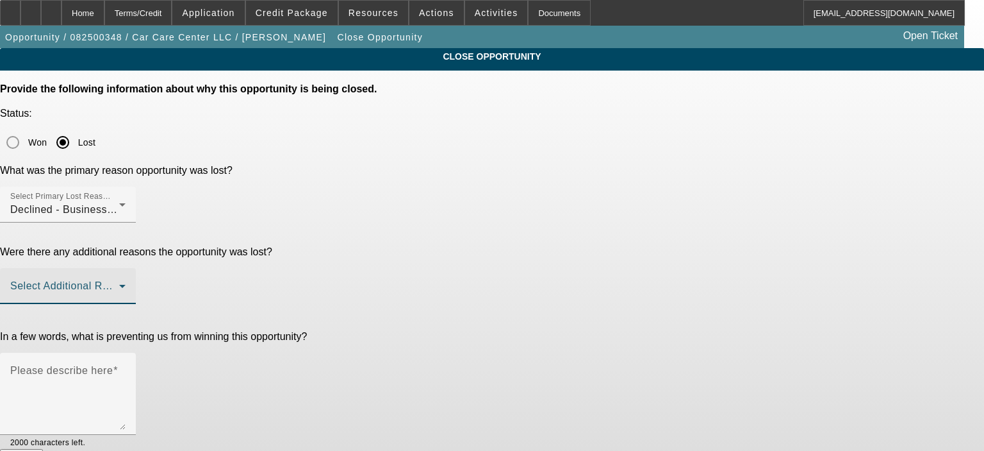
click at [119, 283] on span at bounding box center [64, 290] width 109 height 15
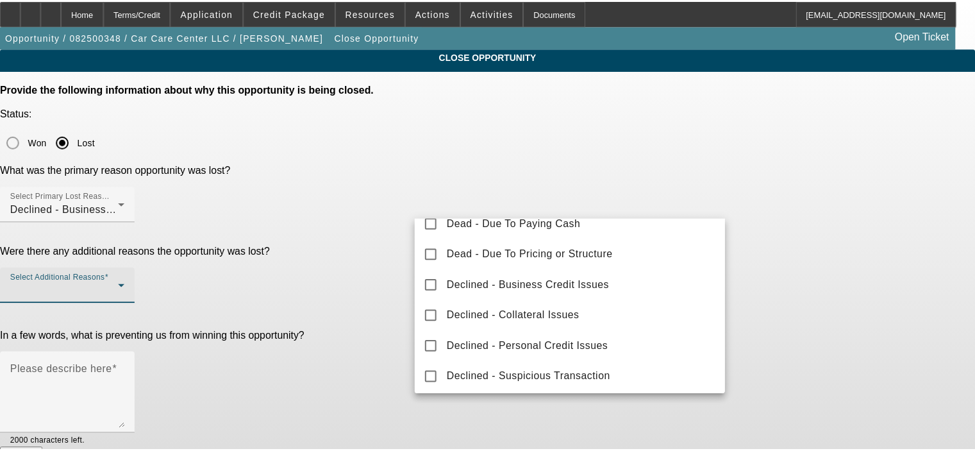
scroll to position [141, 0]
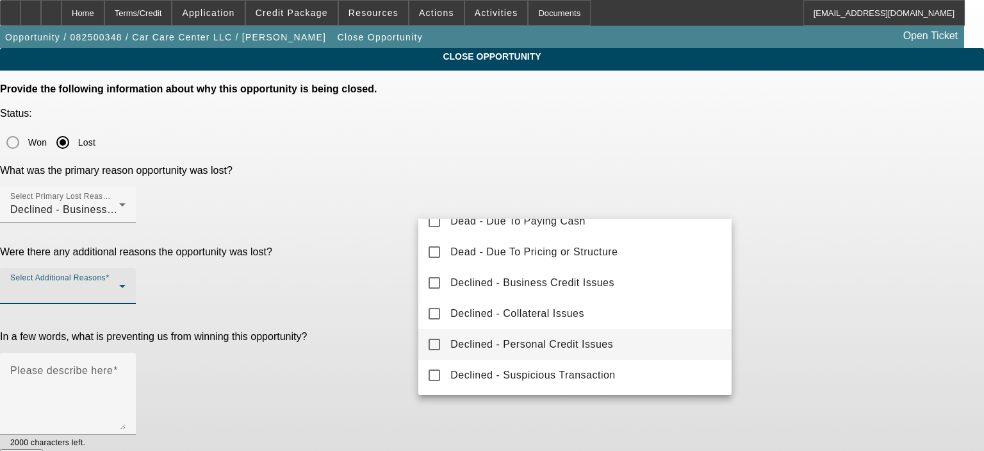
click at [577, 346] on span "Declined - Personal Credit Issues" at bounding box center [532, 343] width 163 height 15
click at [385, 305] on div at bounding box center [492, 225] width 984 height 451
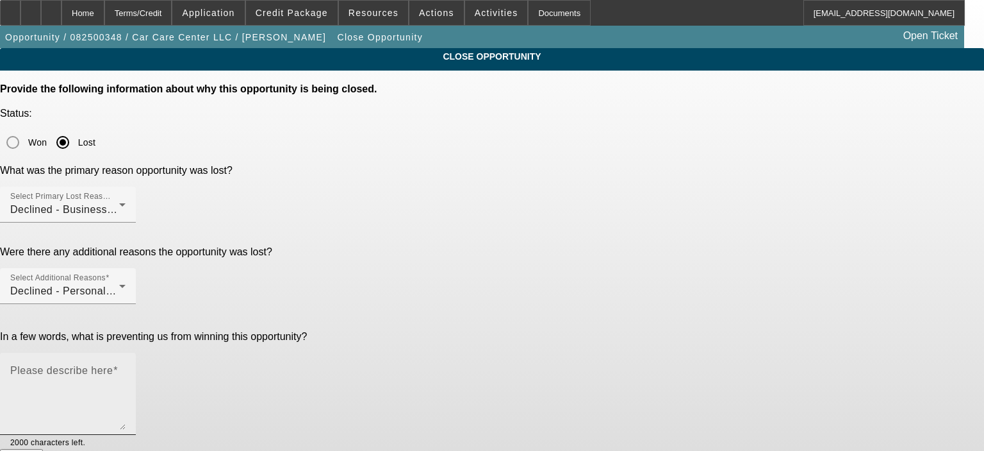
click at [113, 365] on mat-label "Please describe here" at bounding box center [61, 370] width 103 height 11
click at [126, 368] on textarea "Please describe here" at bounding box center [67, 399] width 115 height 62
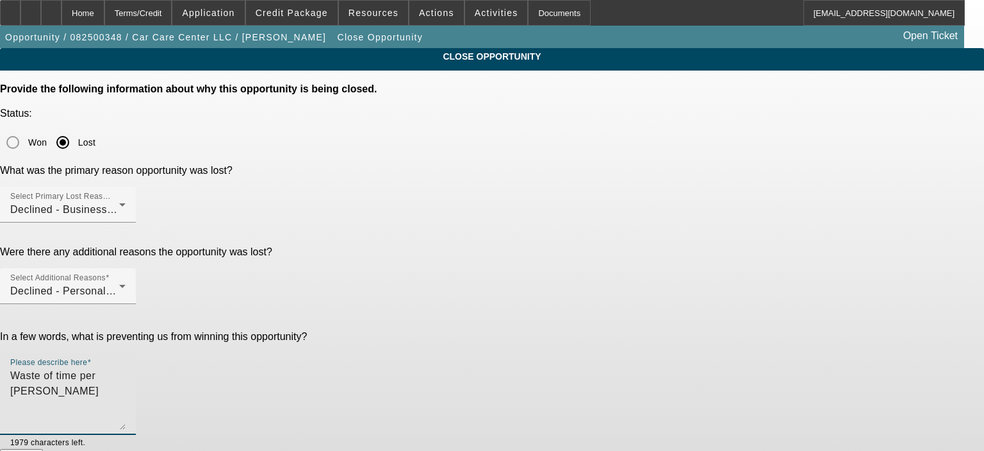
type textarea "Waste of time per [PERSON_NAME]"
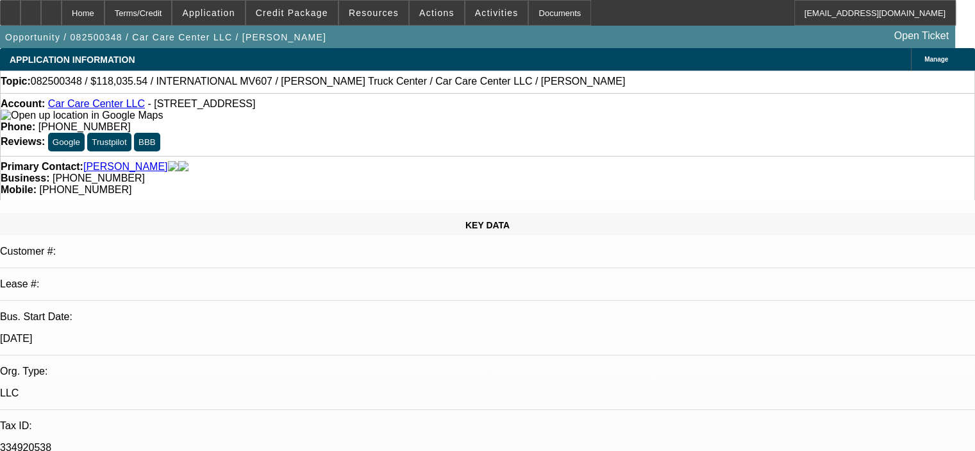
select select "0.2"
select select "2"
select select "0"
select select "6"
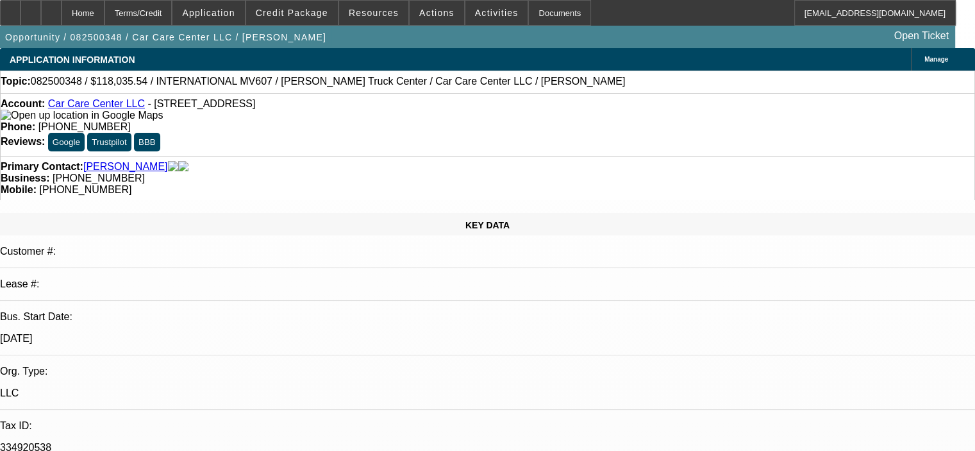
select select "0"
select select "2"
select select "0"
select select "6"
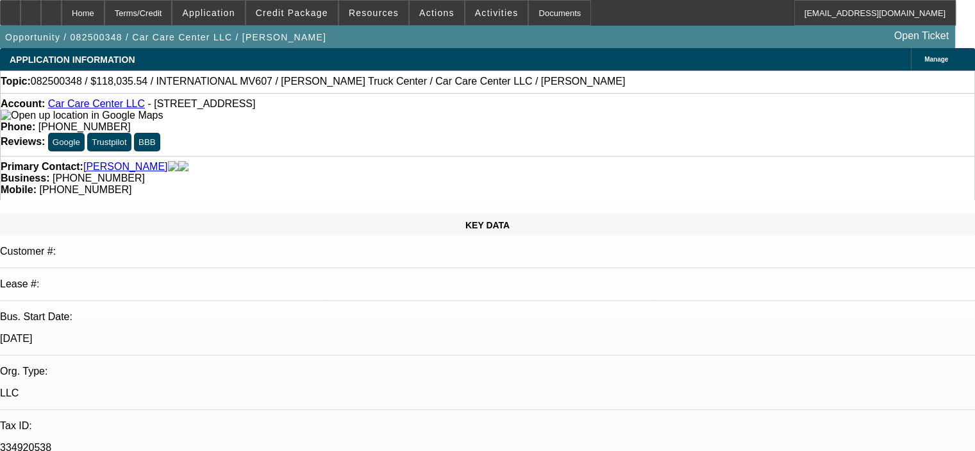
select select "0.2"
select select "2"
select select "0"
select select "6"
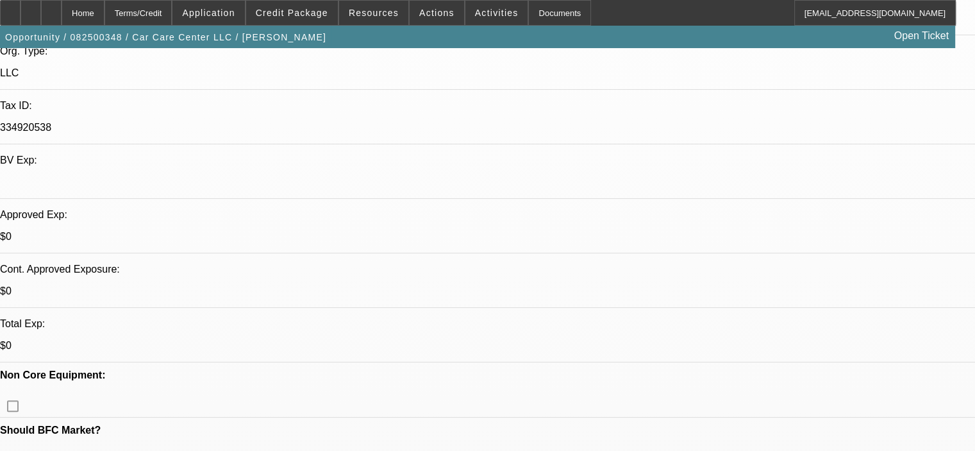
scroll to position [385, 0]
